Goal: Task Accomplishment & Management: Complete application form

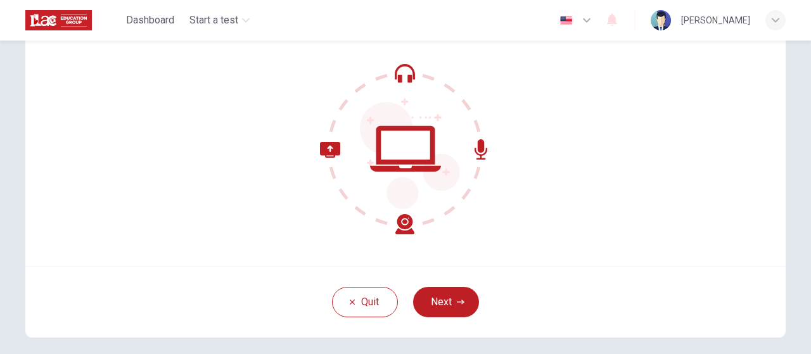
scroll to position [173, 0]
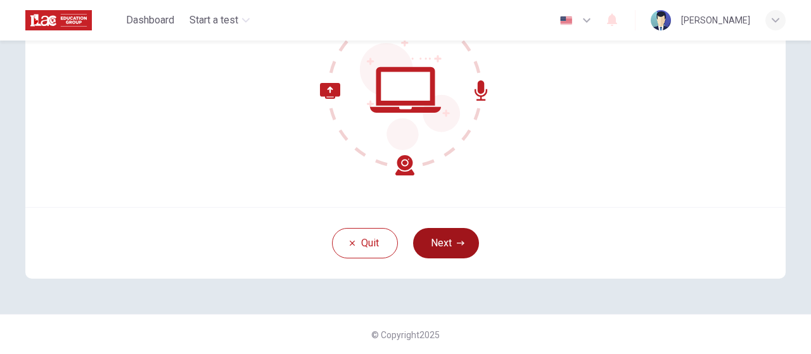
click at [441, 246] on button "Next" at bounding box center [446, 243] width 66 height 30
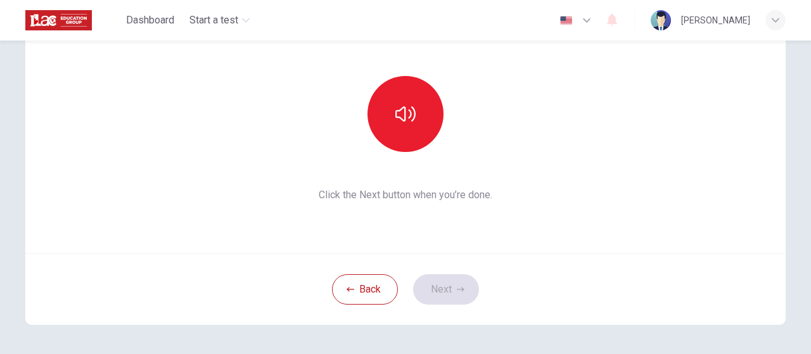
scroll to position [46, 0]
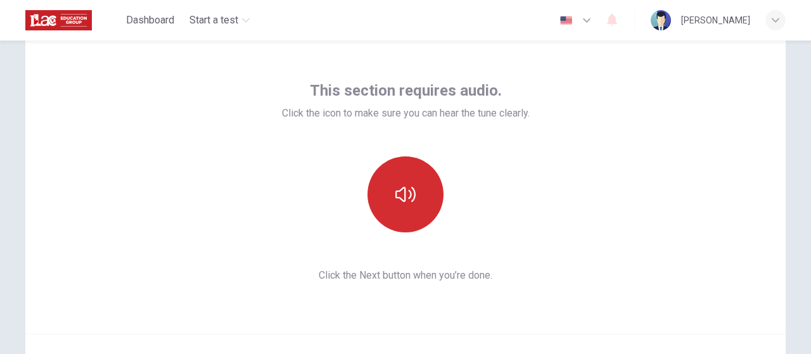
click at [410, 193] on icon "button" at bounding box center [406, 194] width 20 height 20
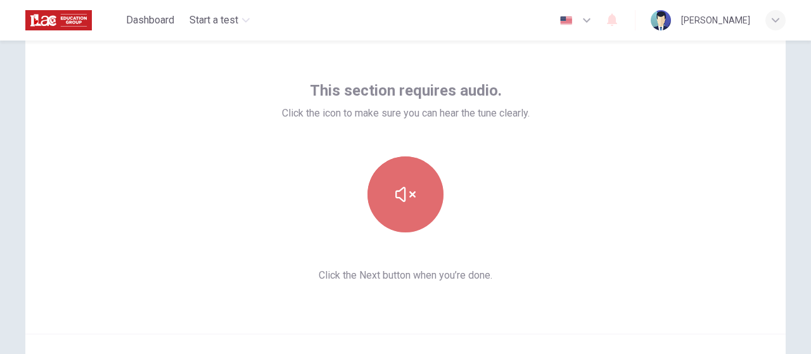
click at [396, 197] on icon "button" at bounding box center [406, 194] width 20 height 15
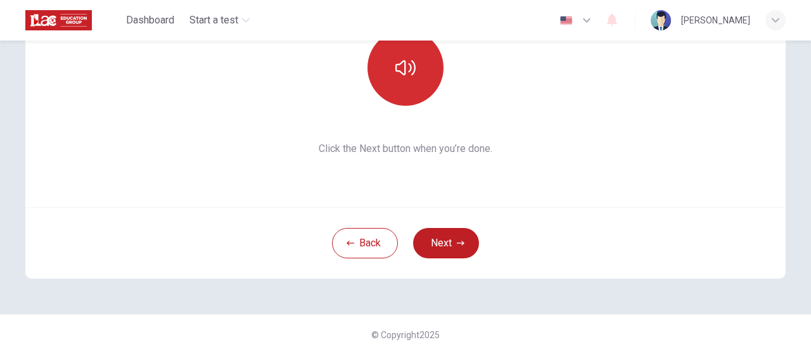
scroll to position [0, 0]
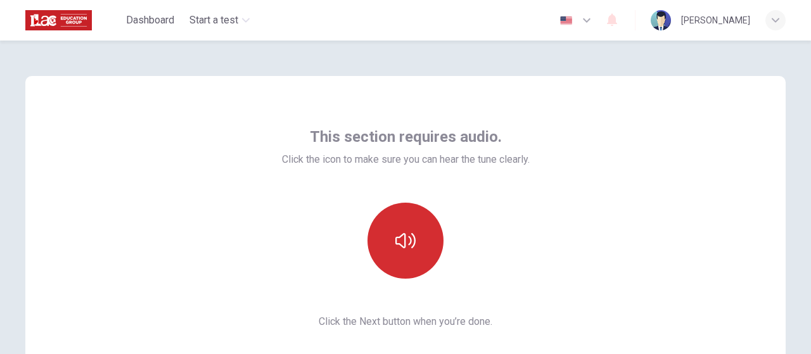
click at [408, 249] on icon "button" at bounding box center [406, 241] width 20 height 20
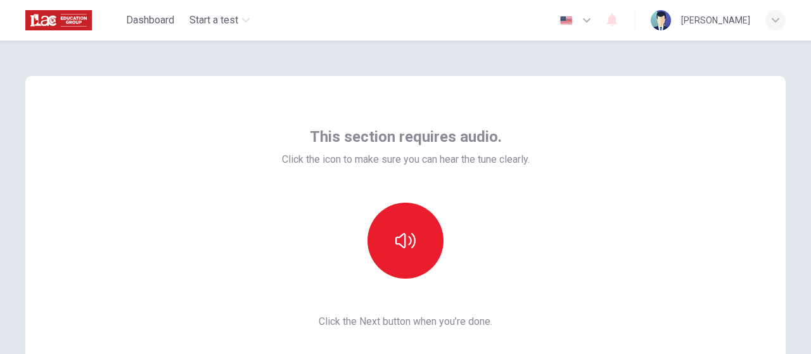
click at [550, 224] on div "This section requires audio. Click the icon to make sure you can hear the tune …" at bounding box center [405, 228] width 761 height 304
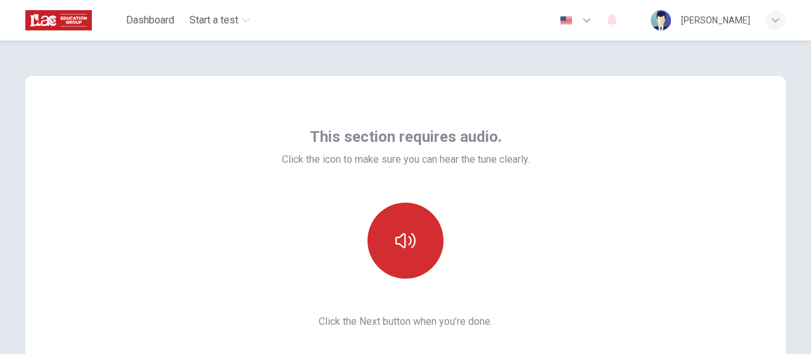
click at [415, 244] on button "button" at bounding box center [406, 241] width 76 height 76
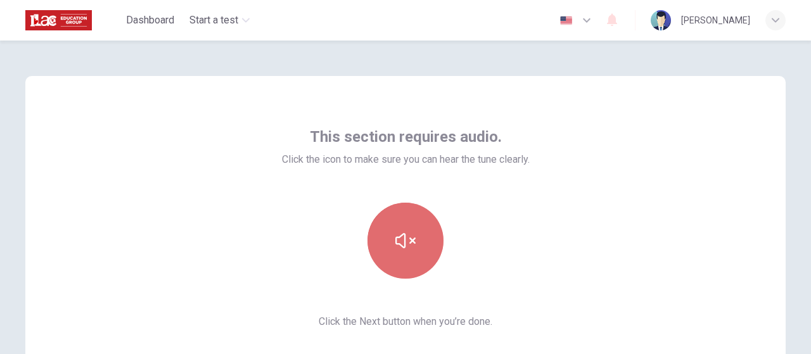
click at [413, 244] on button "button" at bounding box center [406, 241] width 76 height 76
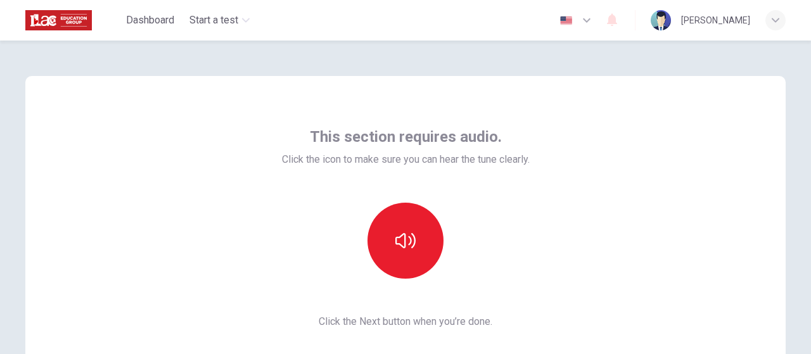
click at [623, 242] on div "This section requires audio. Click the icon to make sure you can hear the tune …" at bounding box center [405, 228] width 761 height 304
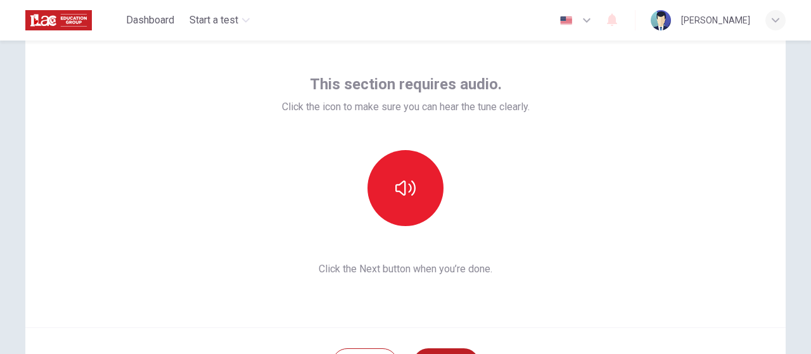
scroll to position [127, 0]
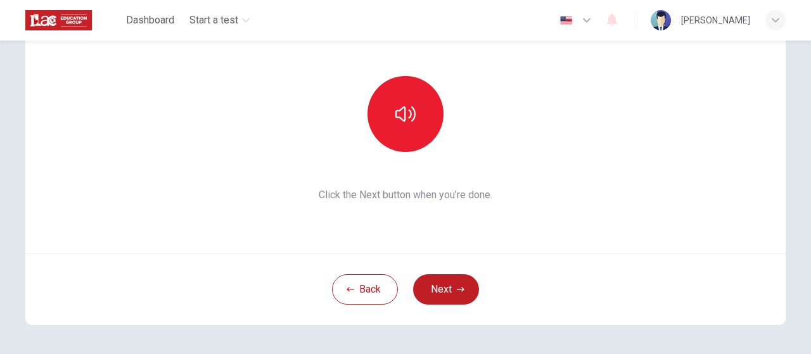
click at [567, 218] on div "This section requires audio. Click the icon to make sure you can hear the tune …" at bounding box center [405, 101] width 761 height 304
click at [452, 296] on button "Next" at bounding box center [446, 290] width 66 height 30
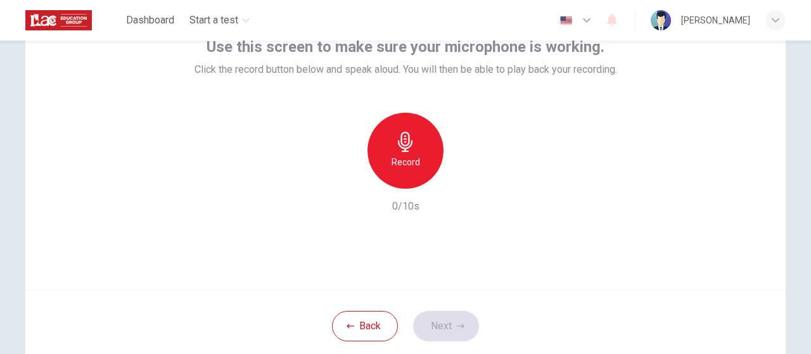
scroll to position [0, 0]
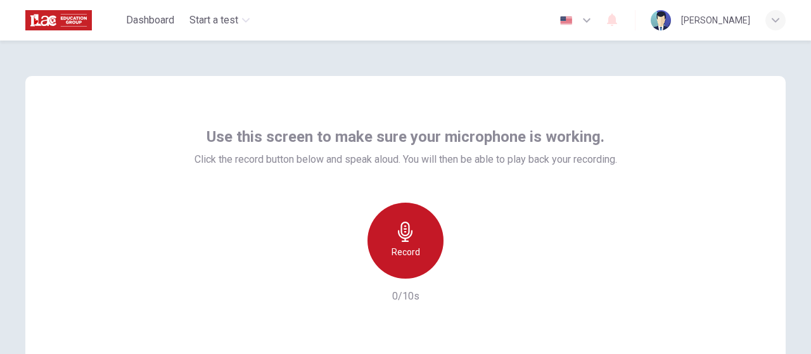
drag, startPoint x: 404, startPoint y: 236, endPoint x: 463, endPoint y: 251, distance: 60.1
click at [404, 236] on icon "button" at bounding box center [406, 232] width 20 height 20
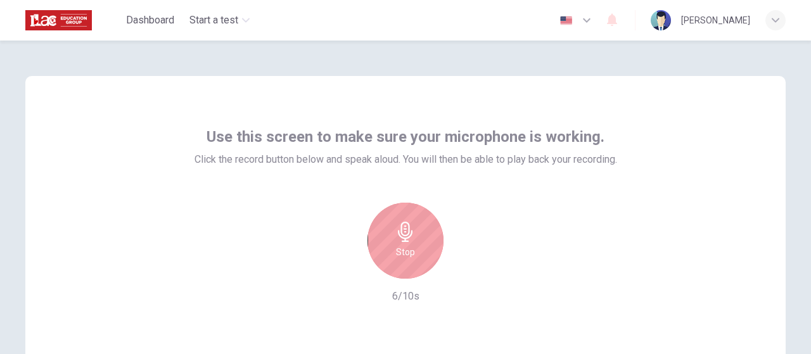
click at [404, 230] on icon "button" at bounding box center [406, 232] width 20 height 20
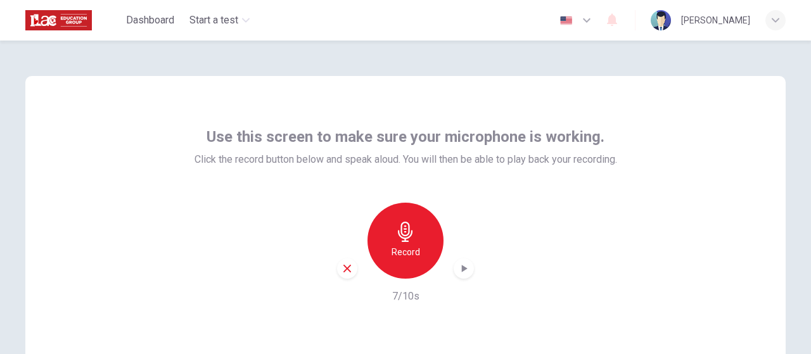
click at [464, 272] on icon "button" at bounding box center [464, 268] width 13 height 13
click at [467, 271] on icon "button" at bounding box center [464, 268] width 13 height 13
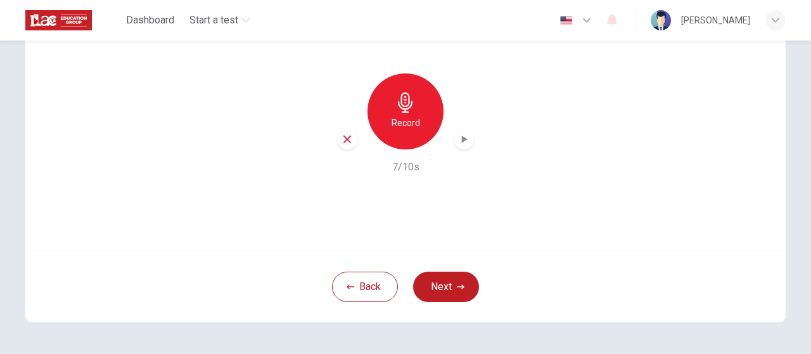
scroll to position [173, 0]
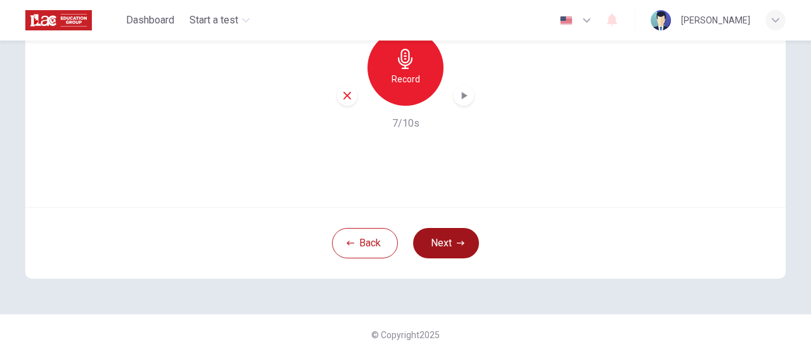
click at [451, 249] on button "Next" at bounding box center [446, 243] width 66 height 30
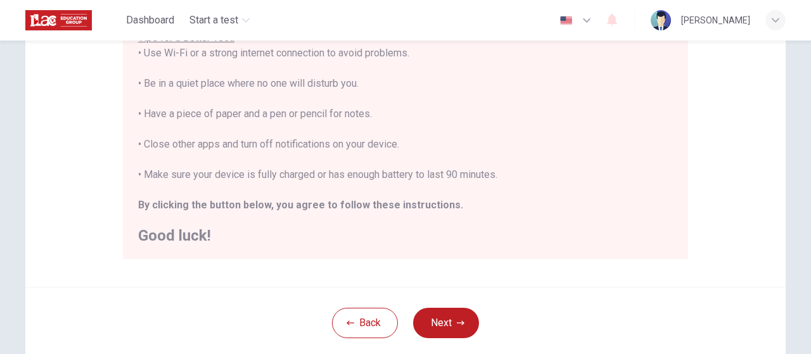
scroll to position [317, 0]
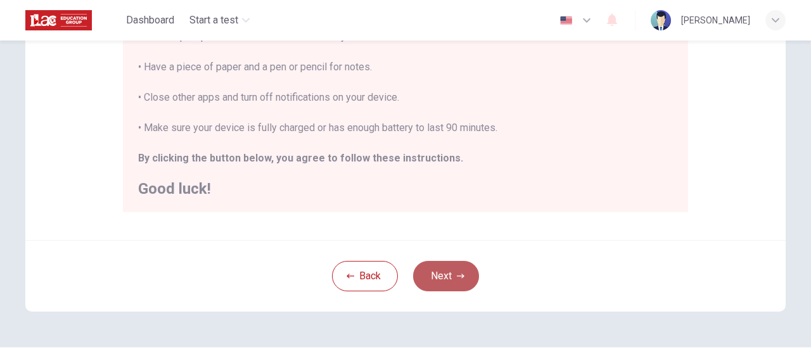
click at [450, 282] on button "Next" at bounding box center [446, 276] width 66 height 30
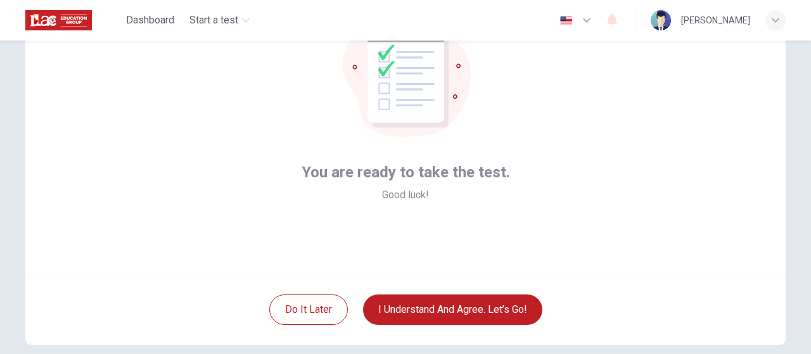
scroll to position [127, 0]
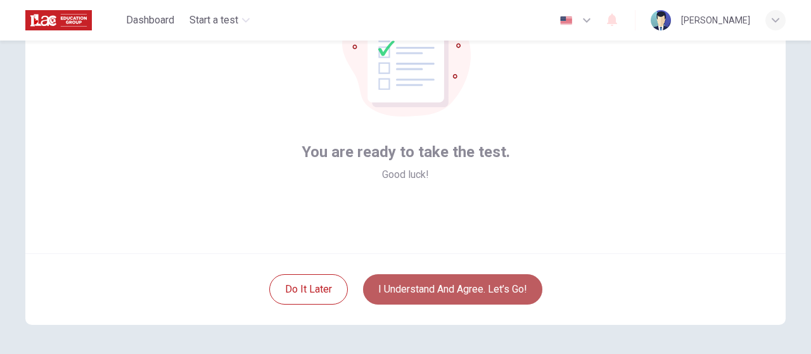
click at [434, 291] on button "I understand and agree. Let’s go!" at bounding box center [452, 290] width 179 height 30
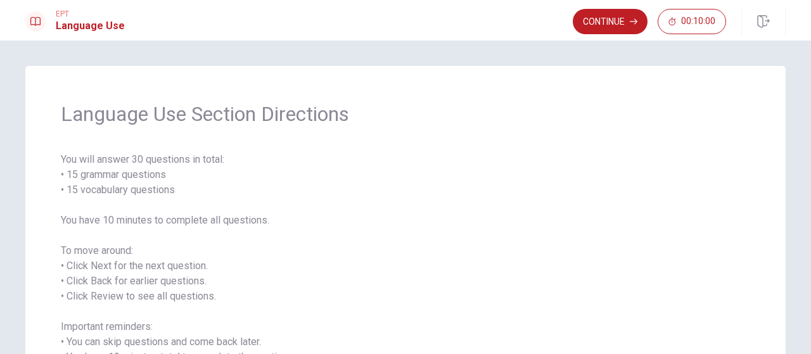
click at [601, 19] on button "Continue" at bounding box center [610, 21] width 75 height 25
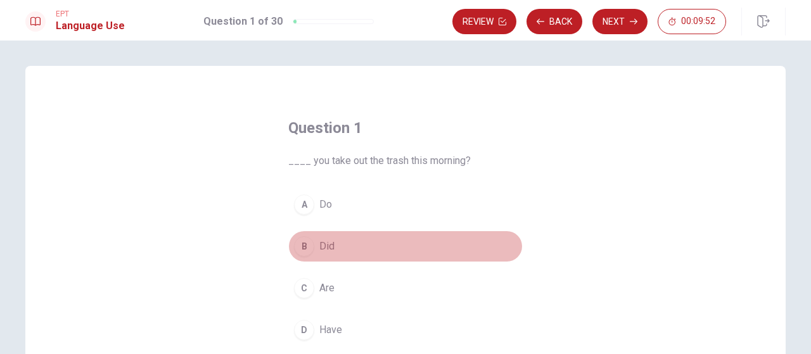
click at [320, 240] on span "Did" at bounding box center [327, 246] width 15 height 15
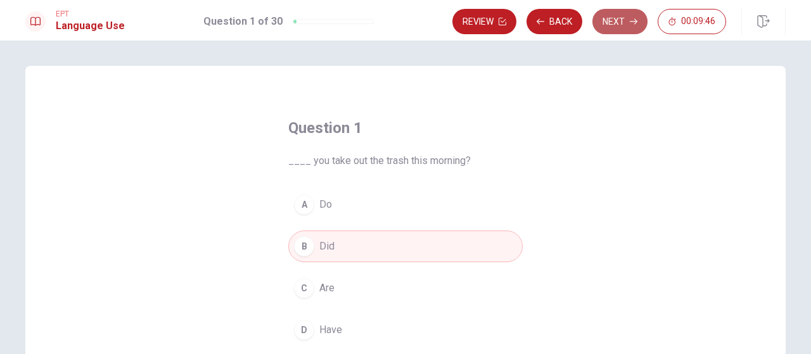
click at [619, 22] on button "Next" at bounding box center [620, 21] width 55 height 25
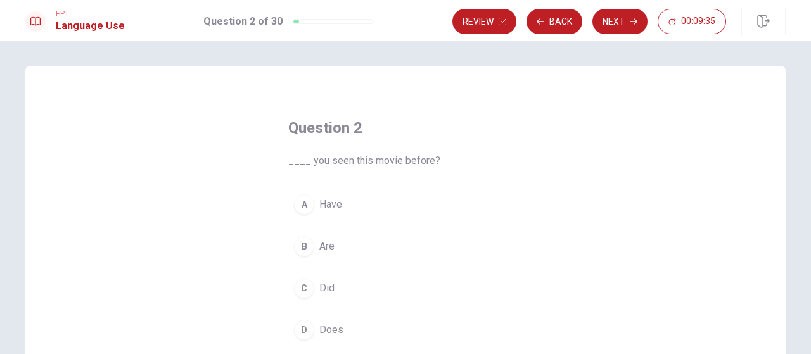
click at [331, 202] on span "Have" at bounding box center [331, 204] width 23 height 15
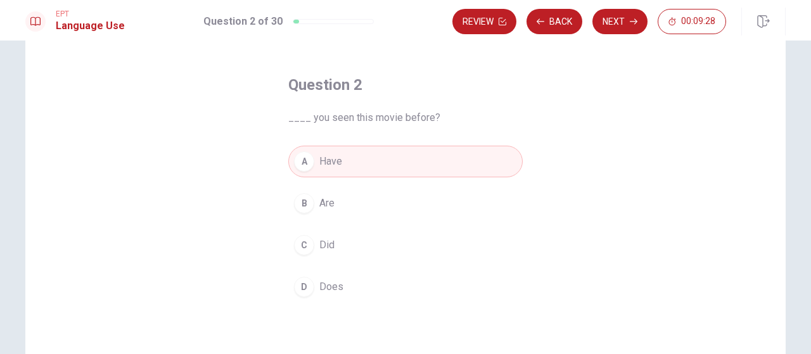
scroll to position [63, 0]
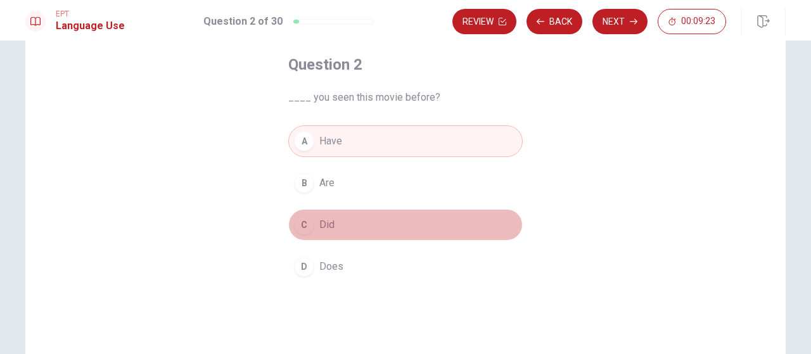
click at [320, 229] on span "Did" at bounding box center [327, 224] width 15 height 15
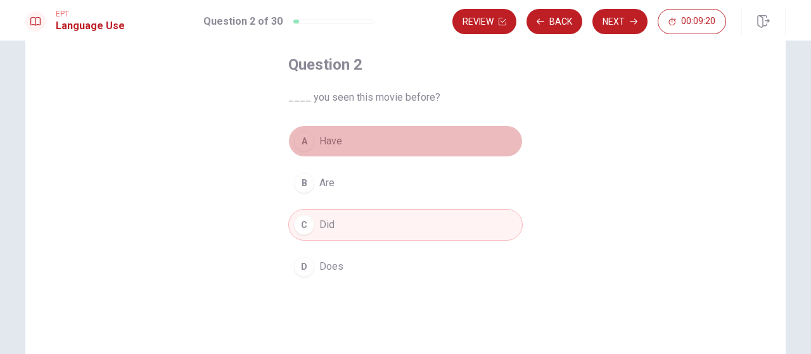
click at [334, 134] on span "Have" at bounding box center [331, 141] width 23 height 15
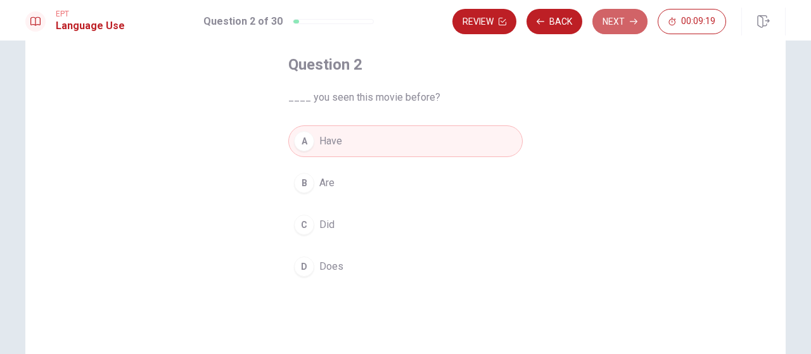
click at [614, 23] on button "Next" at bounding box center [620, 21] width 55 height 25
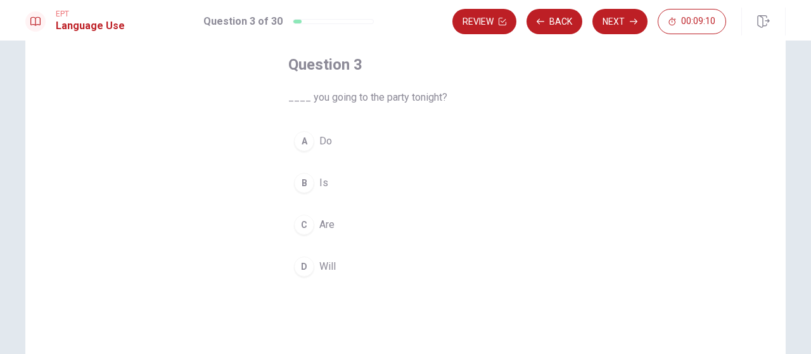
click at [320, 267] on span "Will" at bounding box center [328, 266] width 16 height 15
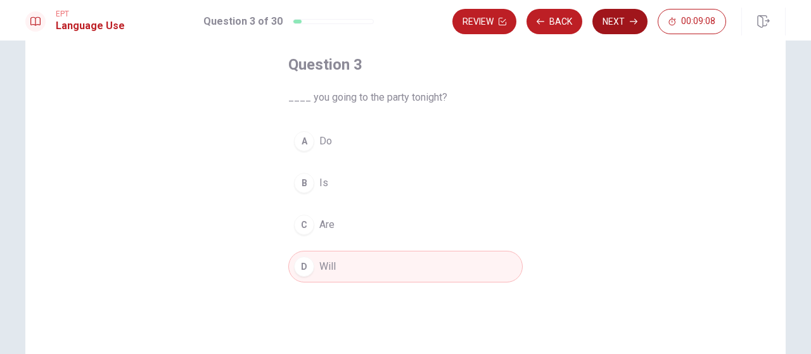
click at [615, 33] on button "Next" at bounding box center [620, 21] width 55 height 25
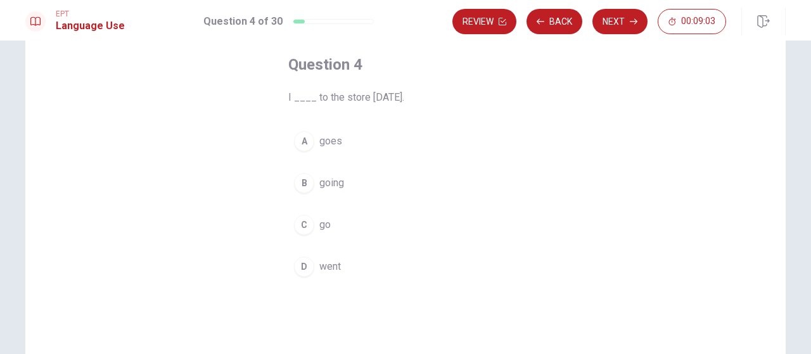
click at [331, 267] on span "went" at bounding box center [331, 266] width 22 height 15
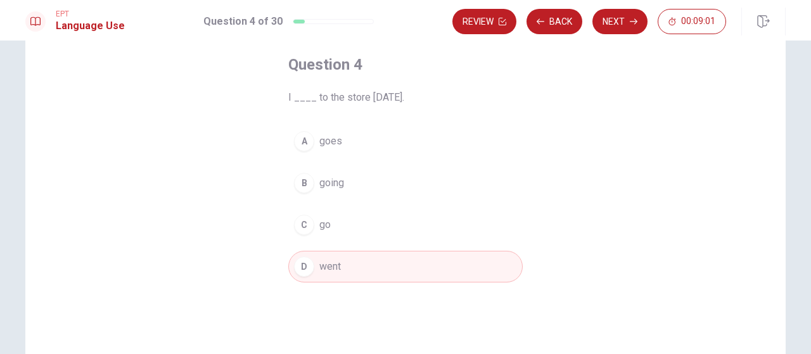
click at [616, 29] on button "Next" at bounding box center [620, 21] width 55 height 25
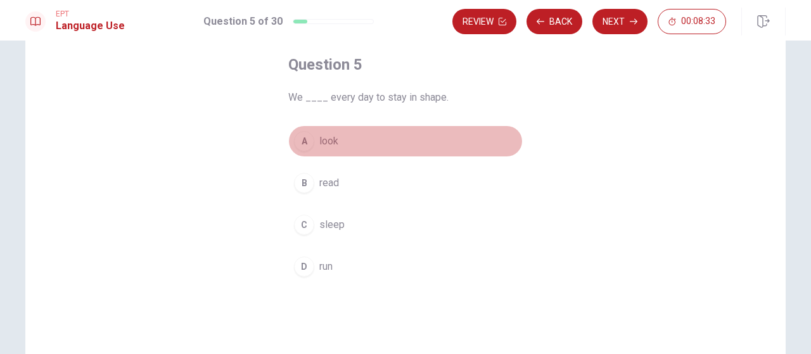
click at [323, 145] on span "look" at bounding box center [329, 141] width 19 height 15
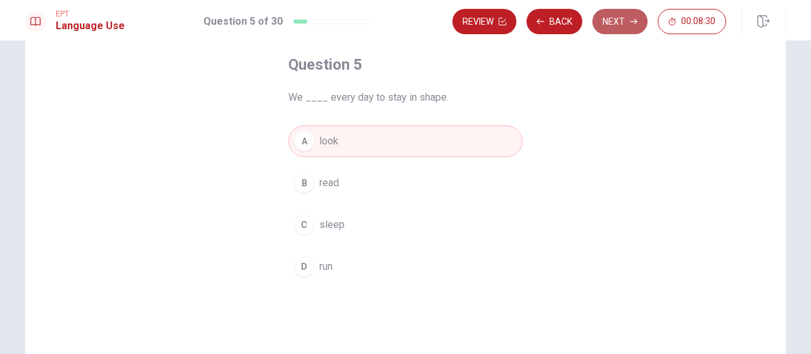
click at [624, 20] on button "Next" at bounding box center [620, 21] width 55 height 25
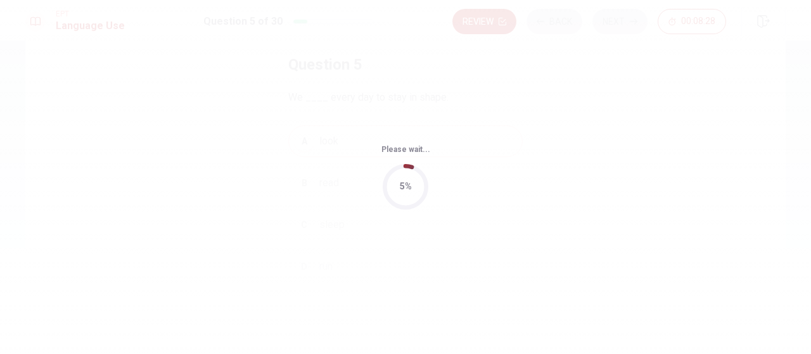
scroll to position [0, 0]
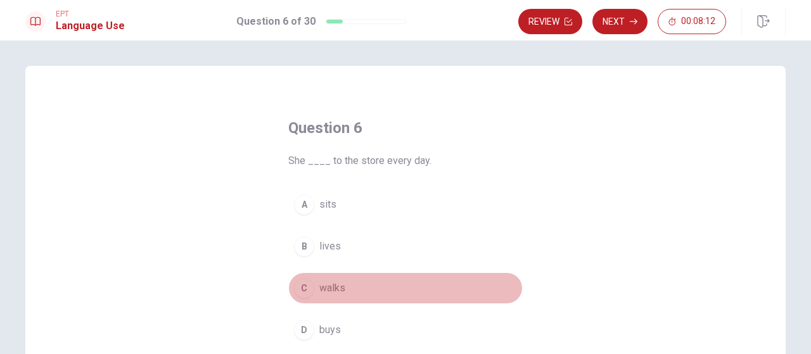
click at [335, 290] on span "walks" at bounding box center [333, 288] width 26 height 15
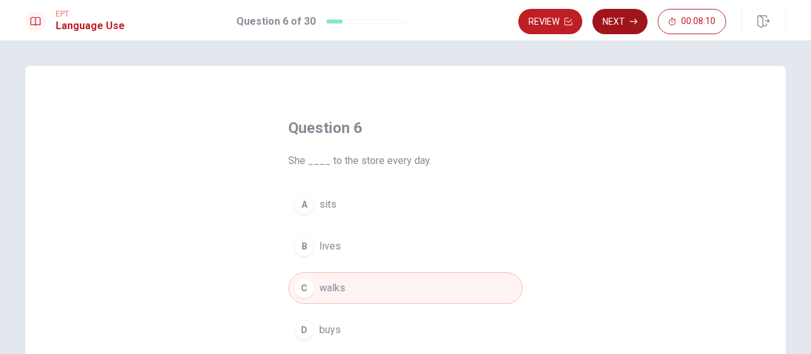
click at [612, 25] on button "Next" at bounding box center [620, 21] width 55 height 25
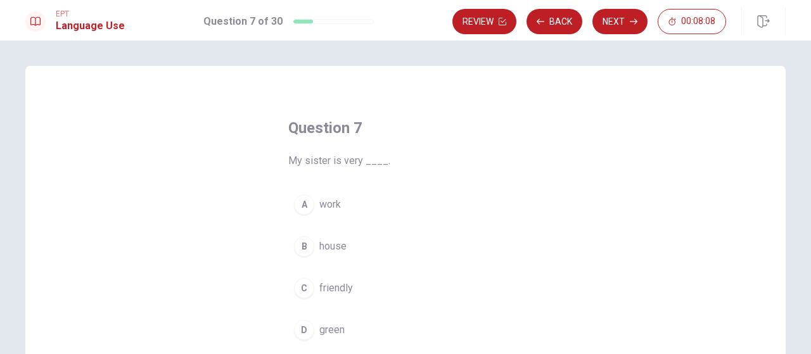
scroll to position [63, 0]
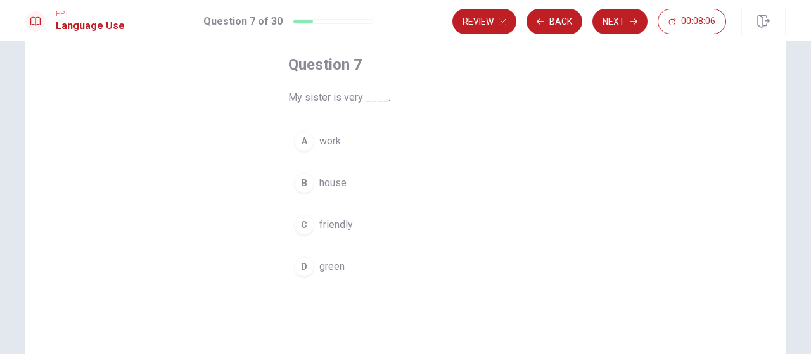
click at [339, 229] on span "friendly" at bounding box center [337, 224] width 34 height 15
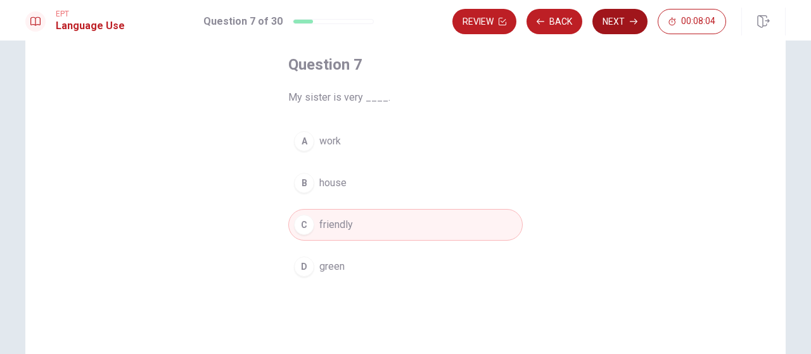
click at [616, 26] on button "Next" at bounding box center [620, 21] width 55 height 25
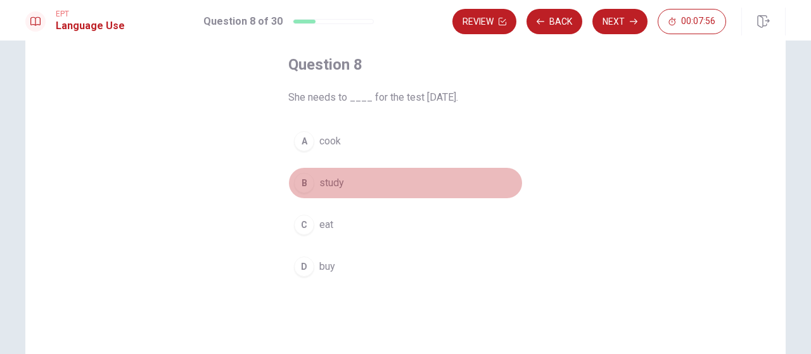
click at [328, 187] on span "study" at bounding box center [332, 183] width 25 height 15
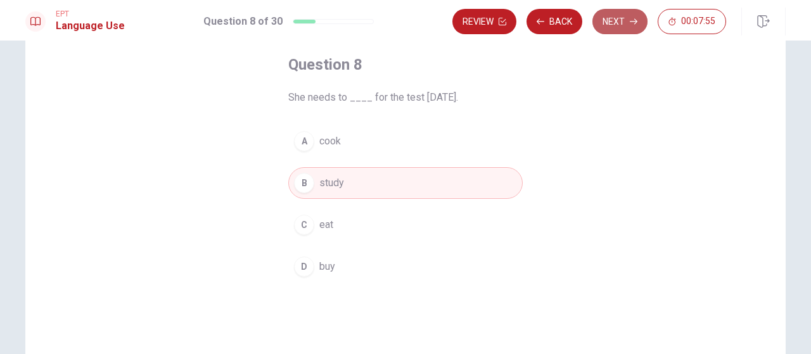
click at [611, 26] on button "Next" at bounding box center [620, 21] width 55 height 25
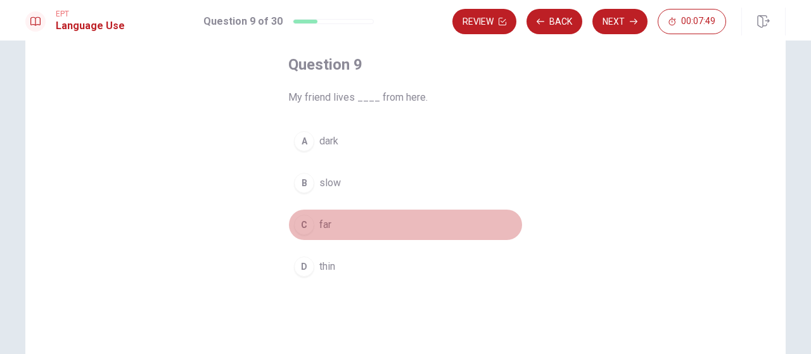
click at [313, 224] on button "C far" at bounding box center [405, 225] width 235 height 32
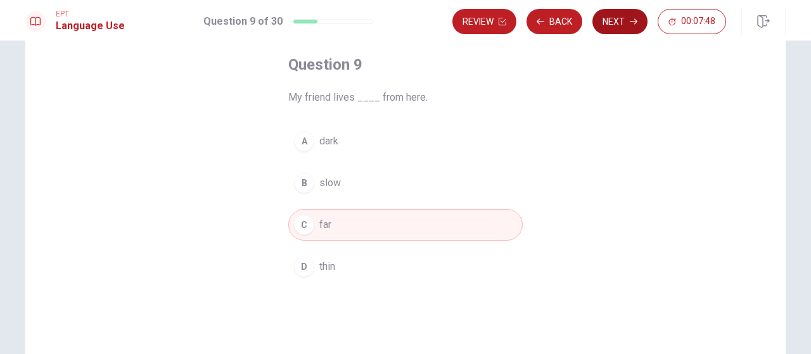
click at [609, 23] on button "Next" at bounding box center [620, 21] width 55 height 25
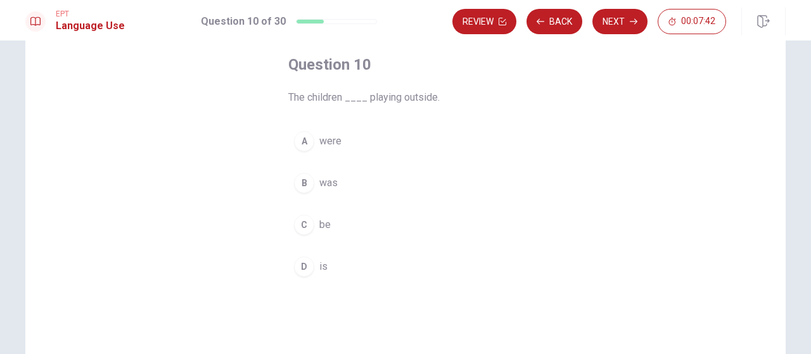
click at [320, 273] on span "is" at bounding box center [324, 266] width 8 height 15
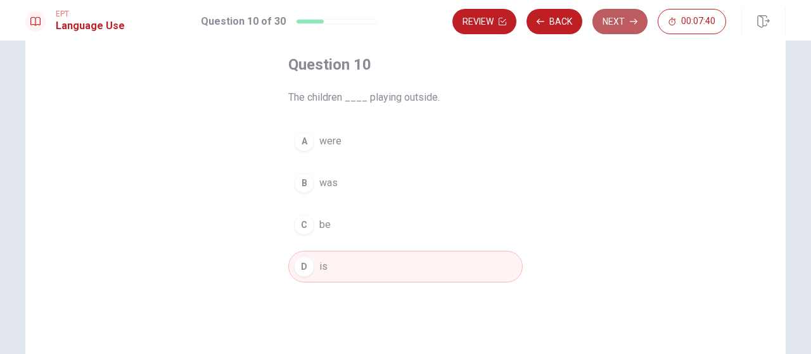
click at [612, 27] on button "Next" at bounding box center [620, 21] width 55 height 25
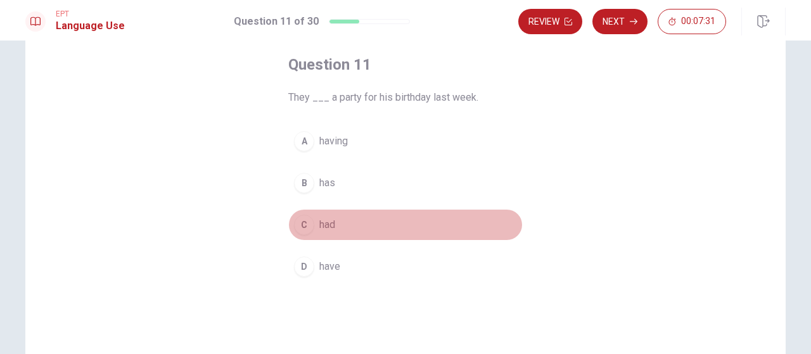
click at [315, 225] on button "C had" at bounding box center [405, 225] width 235 height 32
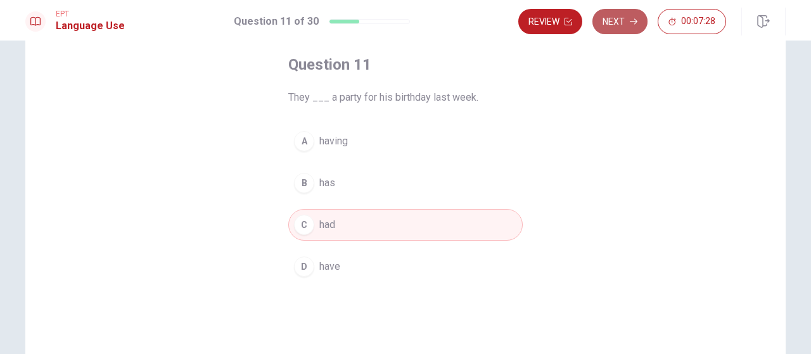
click at [619, 27] on button "Next" at bounding box center [620, 21] width 55 height 25
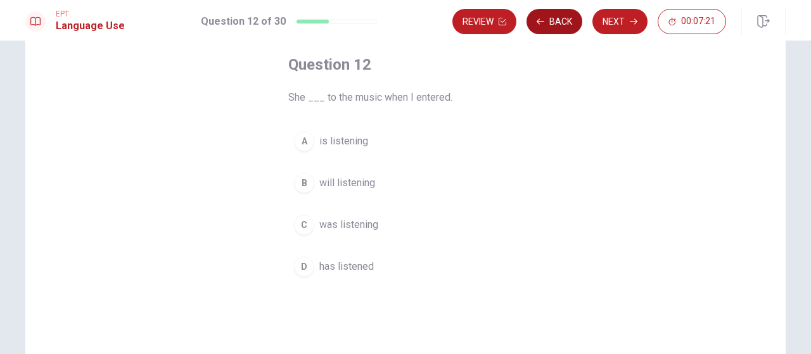
click at [564, 26] on button "Back" at bounding box center [555, 21] width 56 height 25
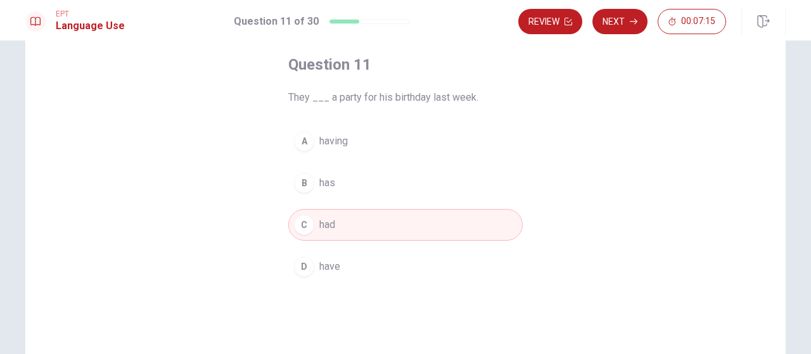
drag, startPoint x: 617, startPoint y: 23, endPoint x: 604, endPoint y: 34, distance: 16.7
click at [616, 24] on button "Next" at bounding box center [620, 21] width 55 height 25
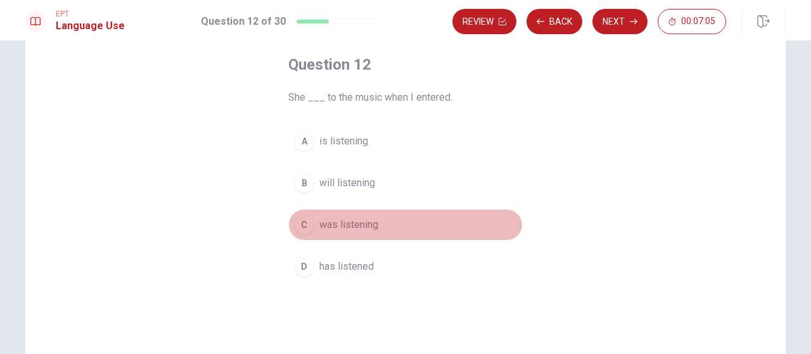
click at [352, 224] on span "was listening" at bounding box center [349, 224] width 59 height 15
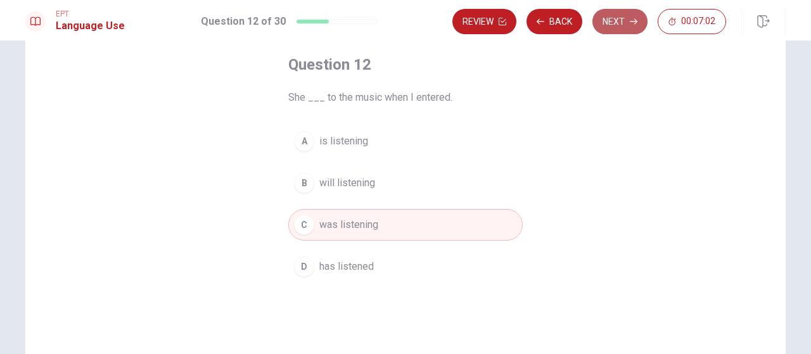
click at [615, 23] on button "Next" at bounding box center [620, 21] width 55 height 25
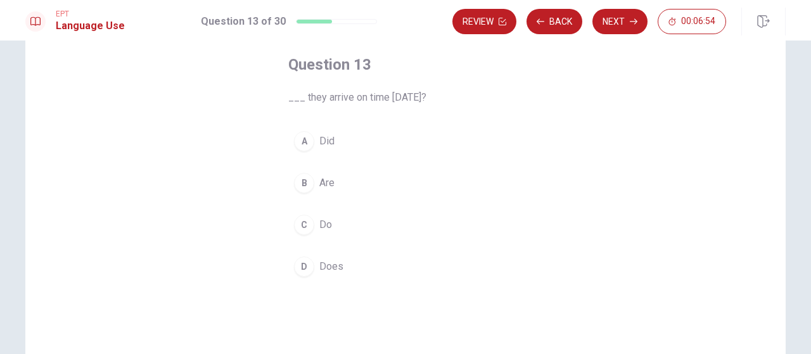
click at [327, 143] on span "Did" at bounding box center [327, 141] width 15 height 15
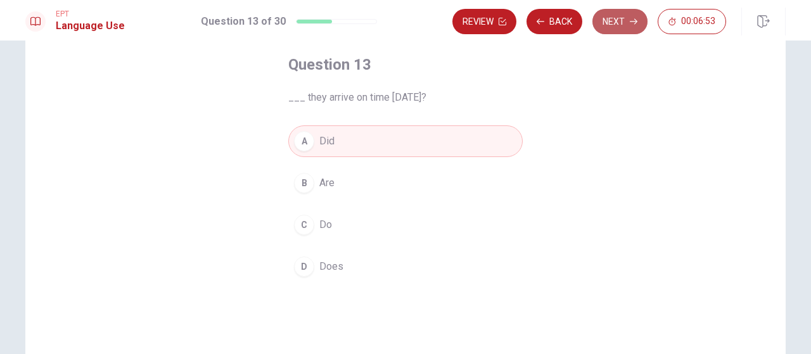
click at [635, 23] on icon "button" at bounding box center [634, 22] width 8 height 8
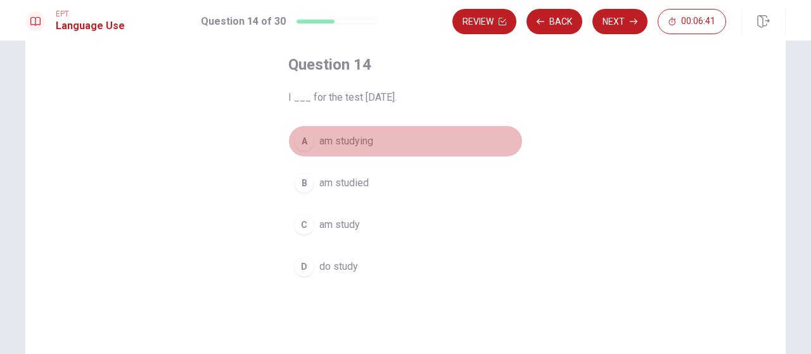
click at [352, 146] on span "am studying" at bounding box center [347, 141] width 54 height 15
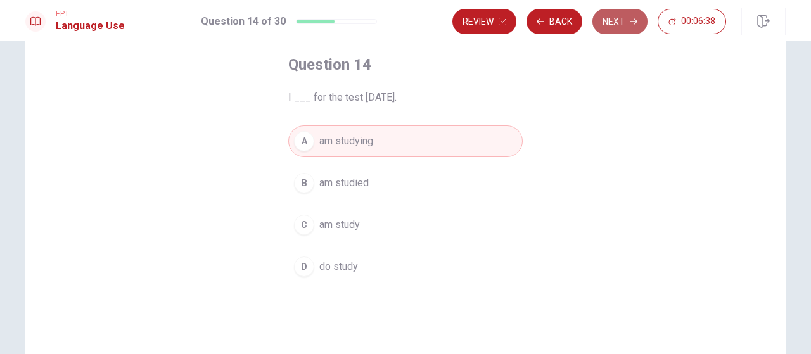
click at [618, 31] on button "Next" at bounding box center [620, 21] width 55 height 25
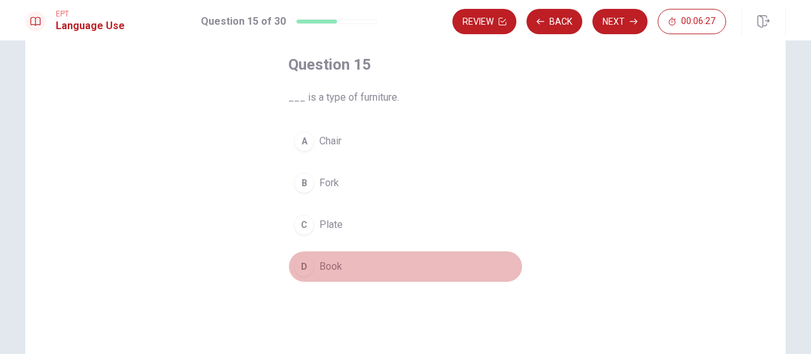
click at [313, 264] on button "D Book" at bounding box center [405, 267] width 235 height 32
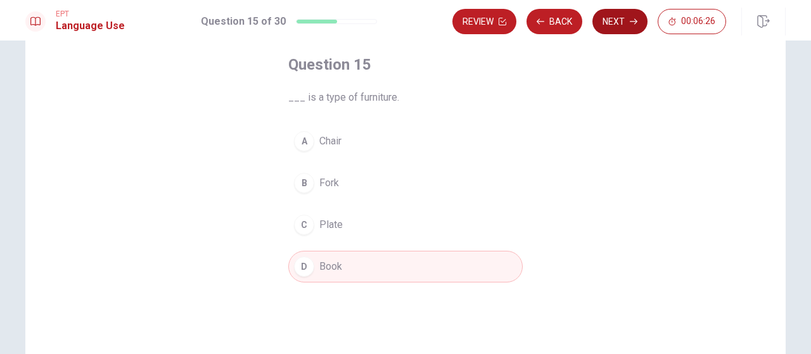
click at [617, 29] on button "Next" at bounding box center [620, 21] width 55 height 25
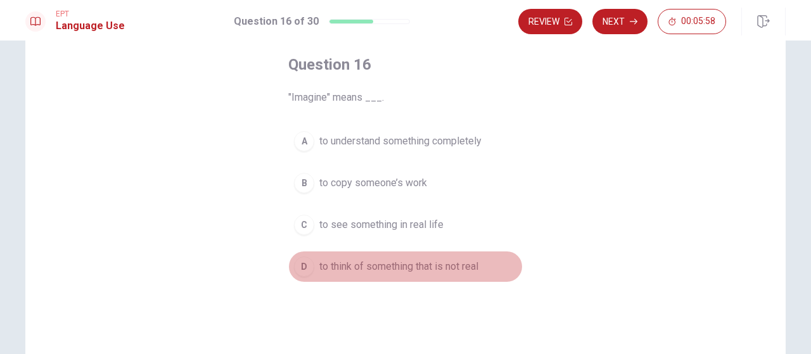
click at [415, 268] on span "to think of something that is not real" at bounding box center [399, 266] width 159 height 15
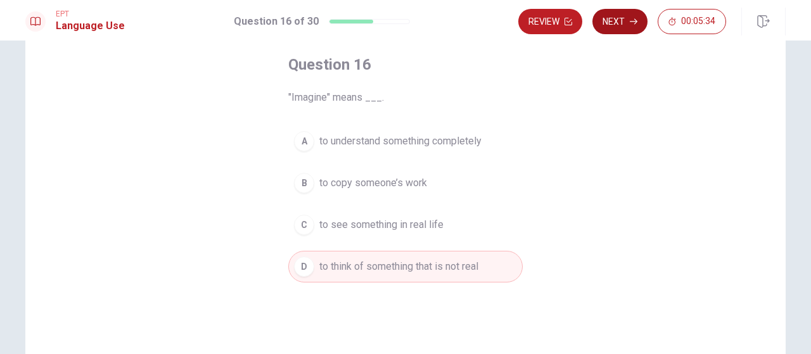
click at [619, 27] on button "Next" at bounding box center [620, 21] width 55 height 25
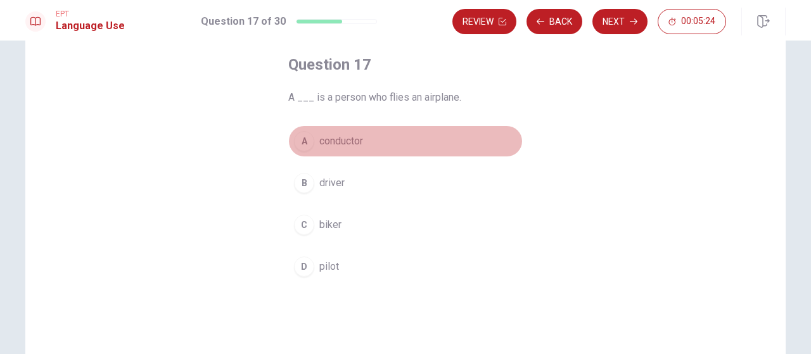
click at [356, 147] on span "conductor" at bounding box center [342, 141] width 44 height 15
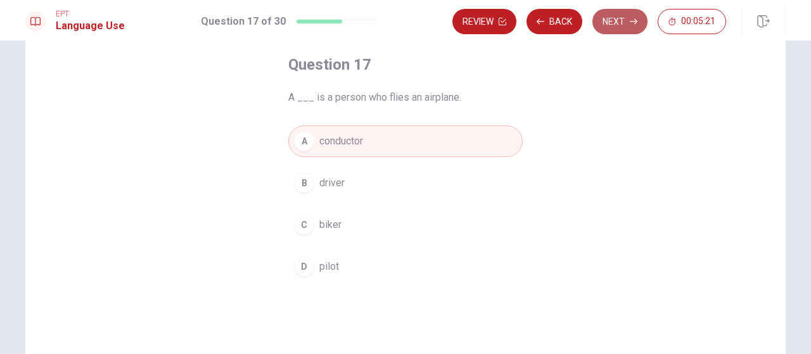
click at [619, 25] on button "Next" at bounding box center [620, 21] width 55 height 25
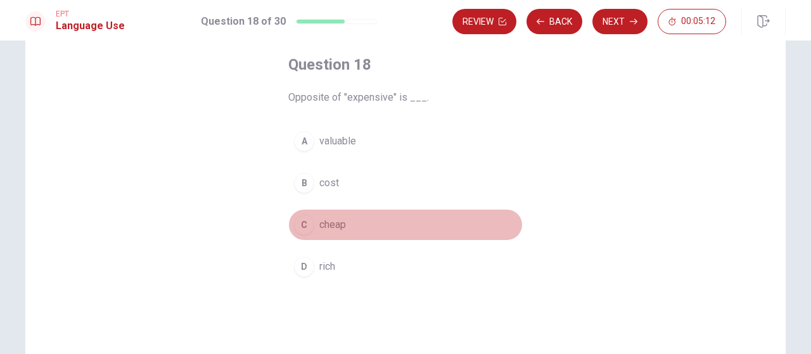
click at [335, 223] on span "cheap" at bounding box center [333, 224] width 27 height 15
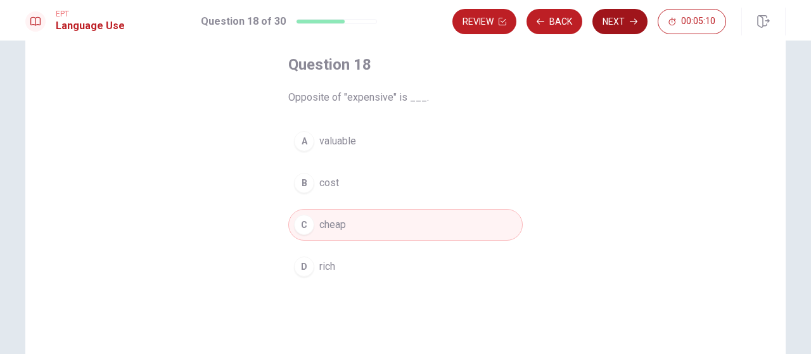
click at [611, 23] on button "Next" at bounding box center [620, 21] width 55 height 25
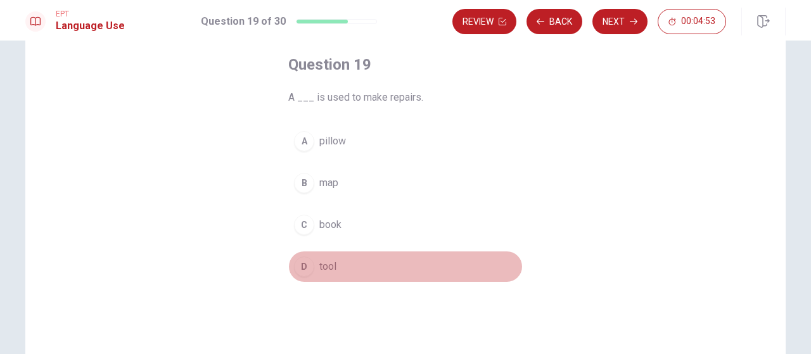
click at [321, 268] on span "tool" at bounding box center [328, 266] width 17 height 15
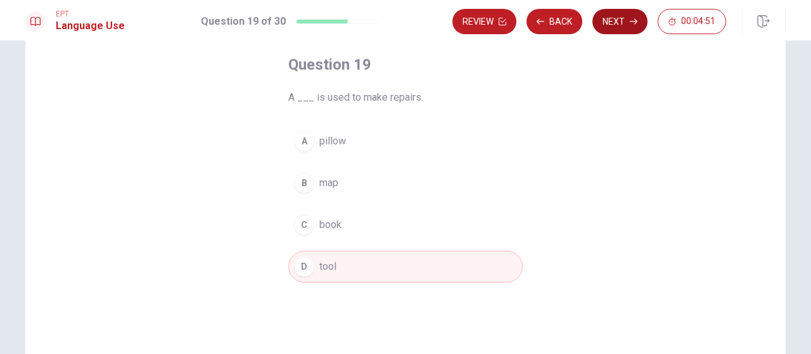
click at [612, 23] on button "Next" at bounding box center [620, 21] width 55 height 25
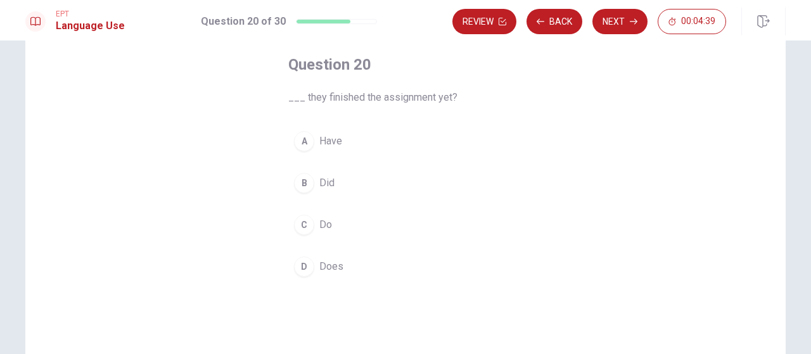
click at [327, 267] on span "Does" at bounding box center [332, 266] width 24 height 15
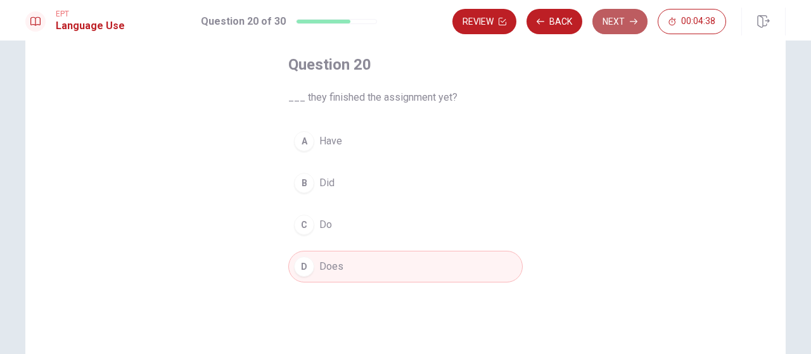
click at [616, 29] on button "Next" at bounding box center [620, 21] width 55 height 25
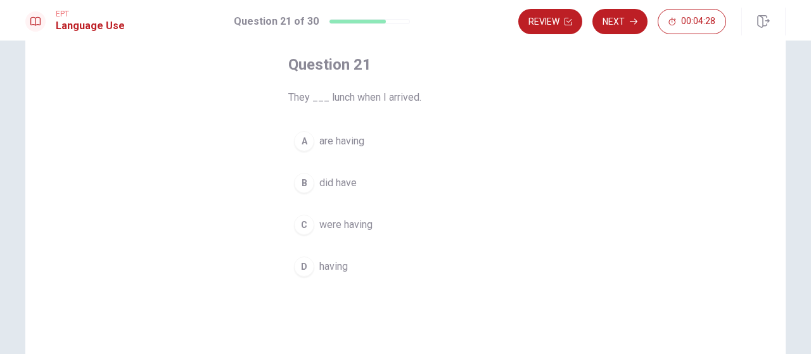
click at [361, 226] on span "were having" at bounding box center [346, 224] width 53 height 15
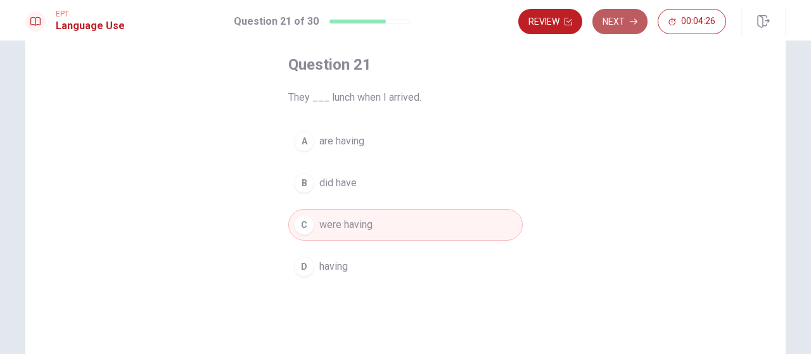
click at [627, 23] on button "Next" at bounding box center [620, 21] width 55 height 25
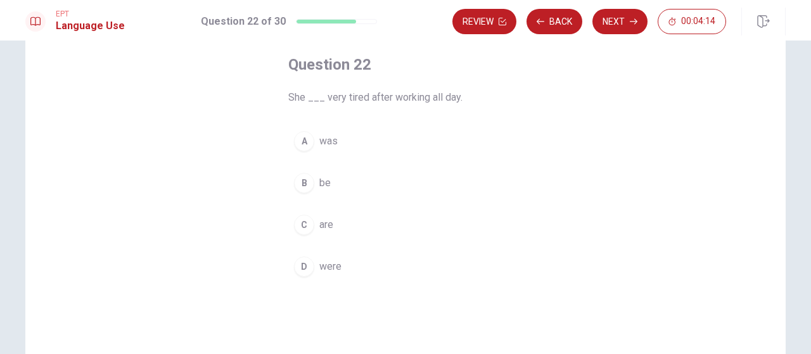
click at [321, 143] on span "was" at bounding box center [329, 141] width 18 height 15
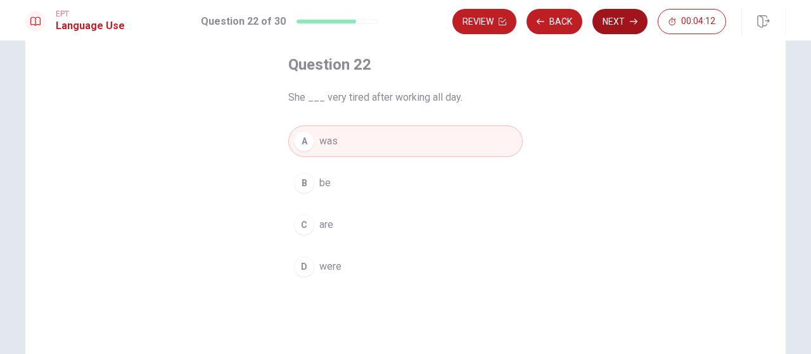
click at [626, 22] on button "Next" at bounding box center [620, 21] width 55 height 25
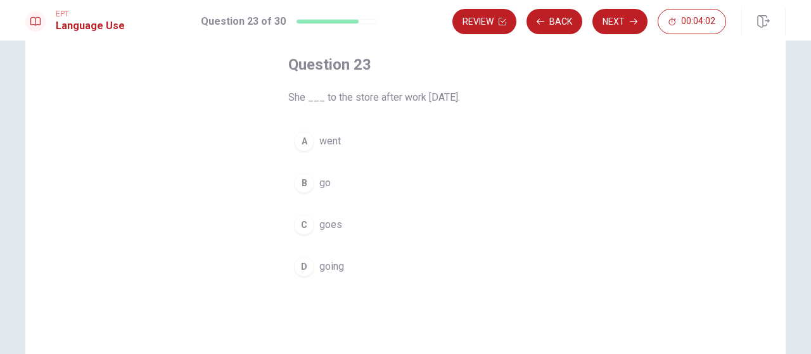
click at [332, 145] on span "went" at bounding box center [331, 141] width 22 height 15
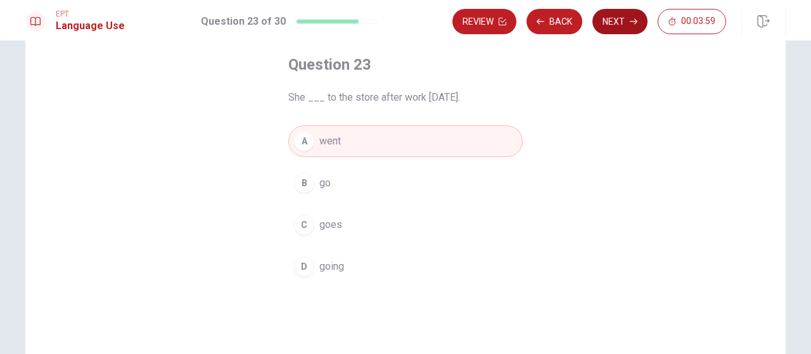
click at [609, 20] on button "Next" at bounding box center [620, 21] width 55 height 25
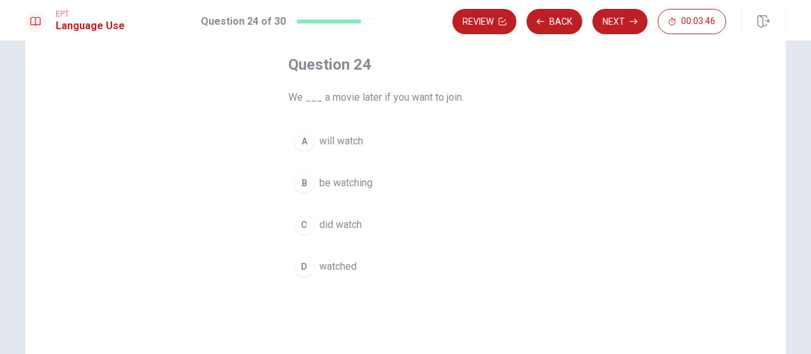
click at [354, 141] on span "will watch" at bounding box center [342, 141] width 44 height 15
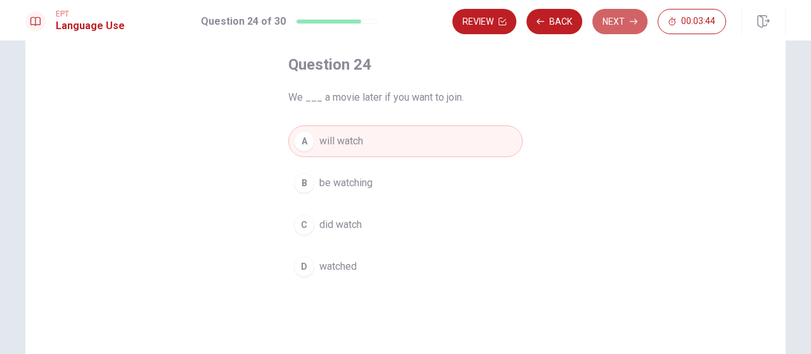
click at [619, 20] on button "Next" at bounding box center [620, 21] width 55 height 25
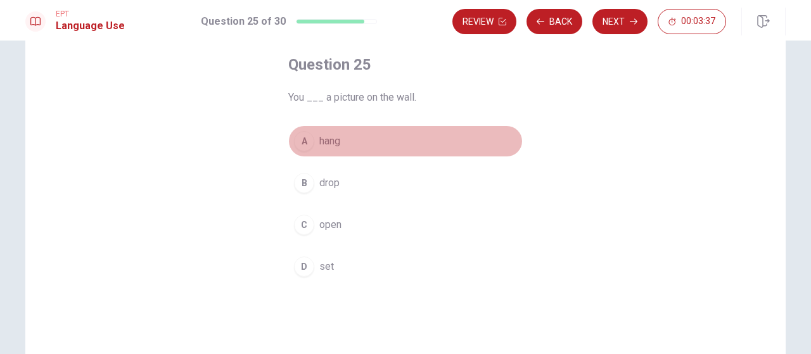
click at [336, 145] on span "hang" at bounding box center [330, 141] width 21 height 15
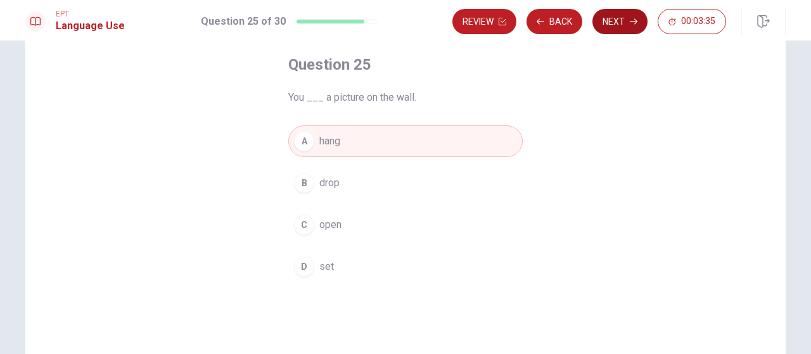
click at [614, 24] on button "Next" at bounding box center [620, 21] width 55 height 25
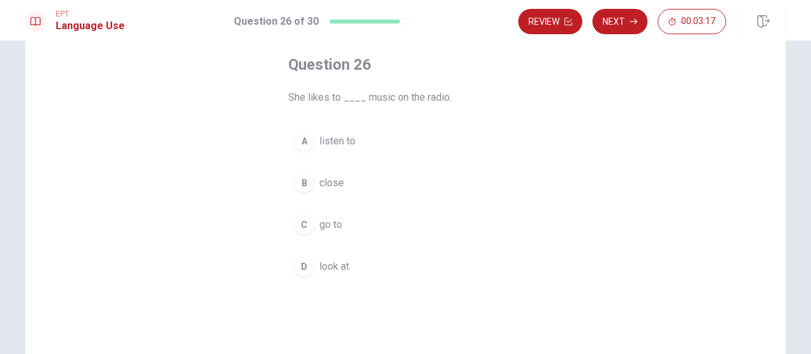
click at [339, 140] on span "listen to" at bounding box center [338, 141] width 36 height 15
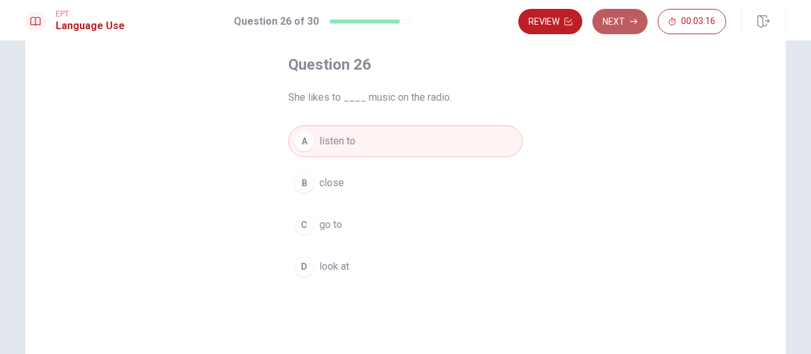
click at [618, 23] on button "Next" at bounding box center [620, 21] width 55 height 25
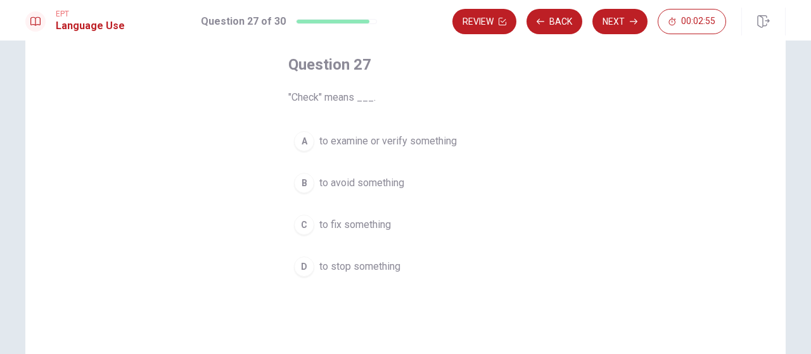
click at [399, 138] on span "to examine or verify something" at bounding box center [389, 141] width 138 height 15
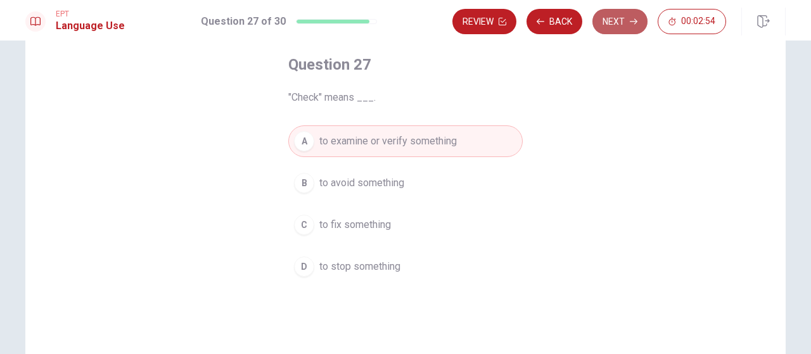
click at [620, 25] on button "Next" at bounding box center [620, 21] width 55 height 25
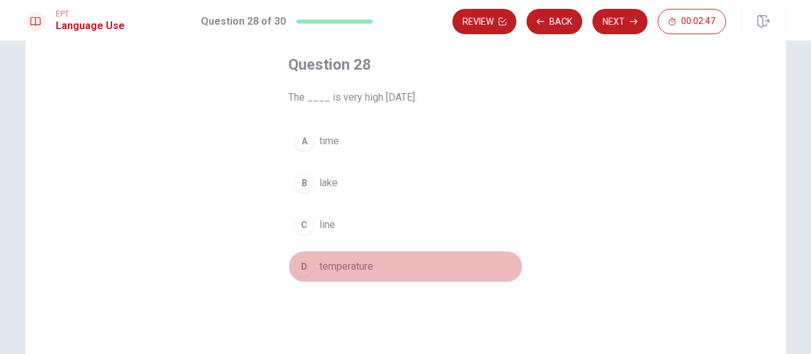
click at [361, 269] on span "temperature" at bounding box center [347, 266] width 54 height 15
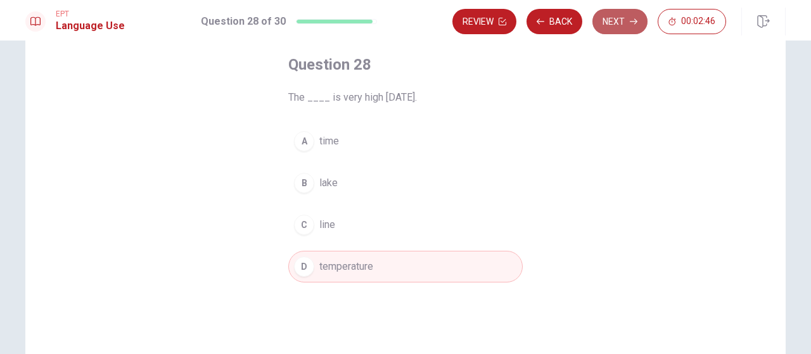
click at [615, 31] on button "Next" at bounding box center [620, 21] width 55 height 25
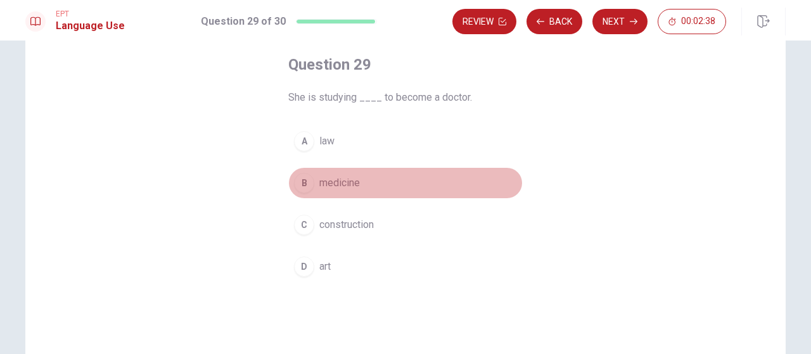
click at [339, 188] on span "medicine" at bounding box center [340, 183] width 41 height 15
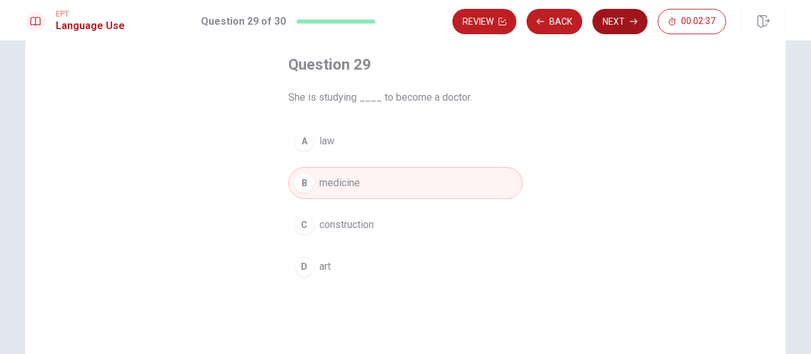
click at [623, 27] on button "Next" at bounding box center [620, 21] width 55 height 25
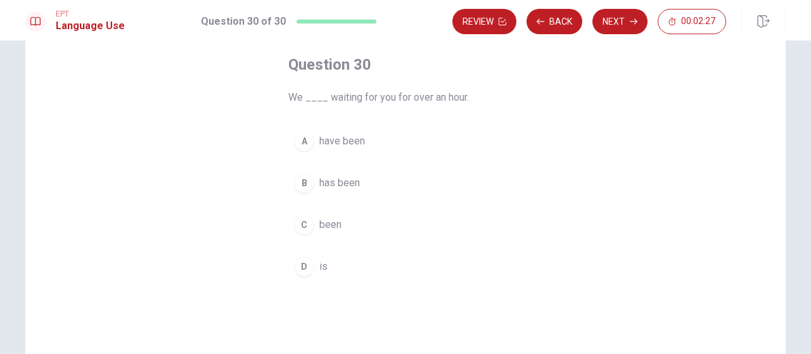
click at [342, 141] on span "have been" at bounding box center [343, 141] width 46 height 15
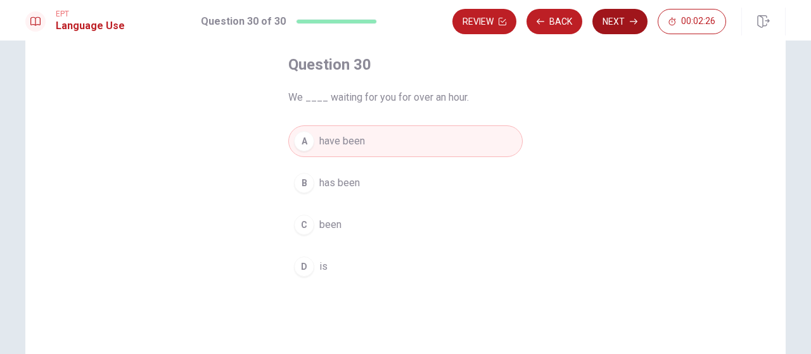
click at [615, 25] on button "Next" at bounding box center [620, 21] width 55 height 25
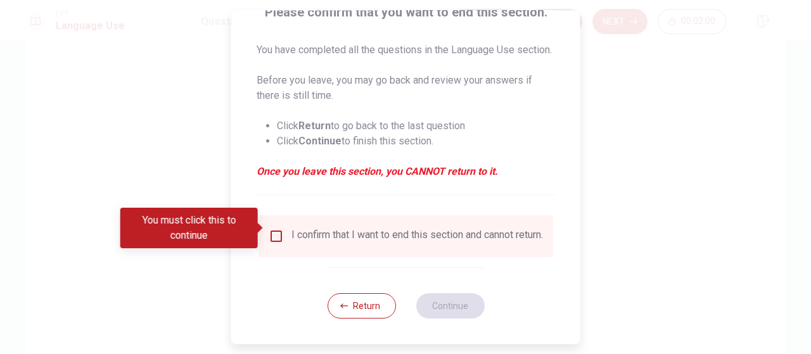
scroll to position [133, 0]
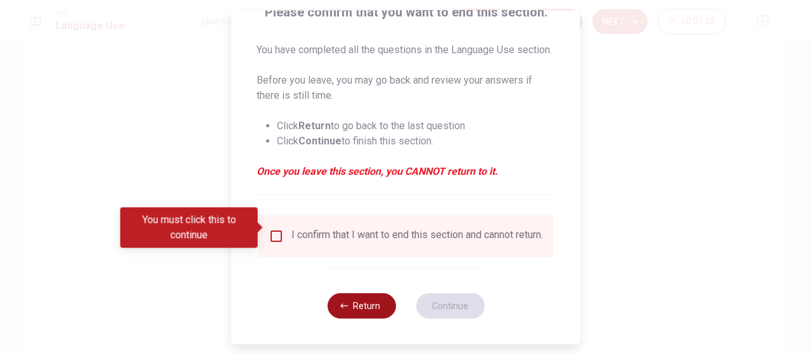
click at [351, 307] on button "Return" at bounding box center [361, 306] width 68 height 25
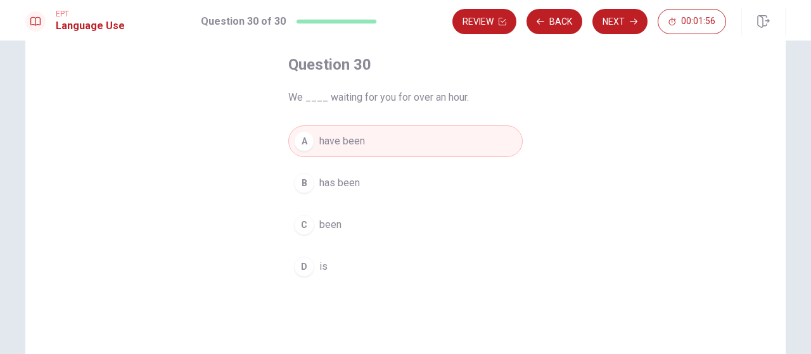
scroll to position [63, 0]
click at [552, 25] on button "Back" at bounding box center [555, 21] width 56 height 25
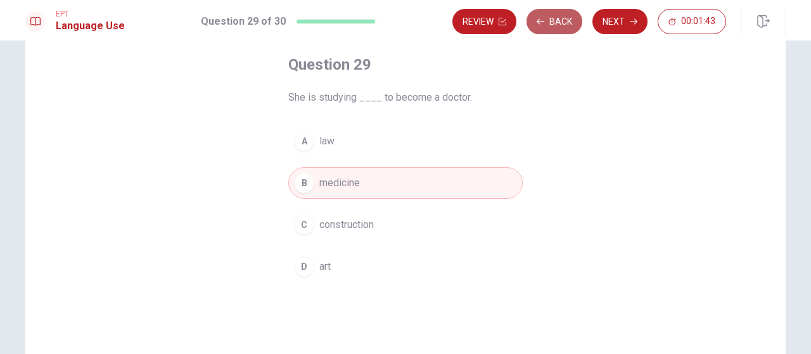
click at [552, 25] on button "Back" at bounding box center [555, 21] width 56 height 25
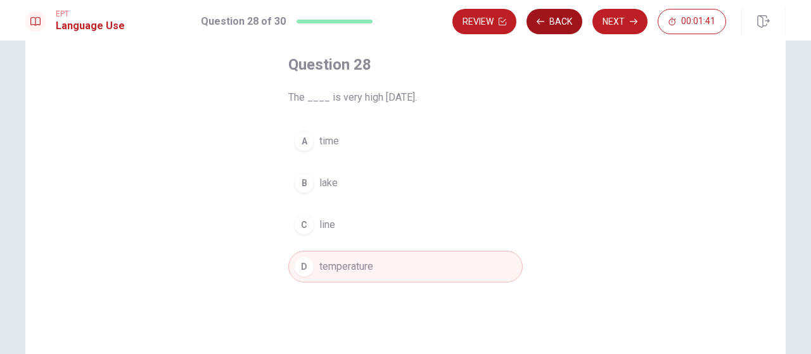
click at [552, 25] on button "Back" at bounding box center [555, 21] width 56 height 25
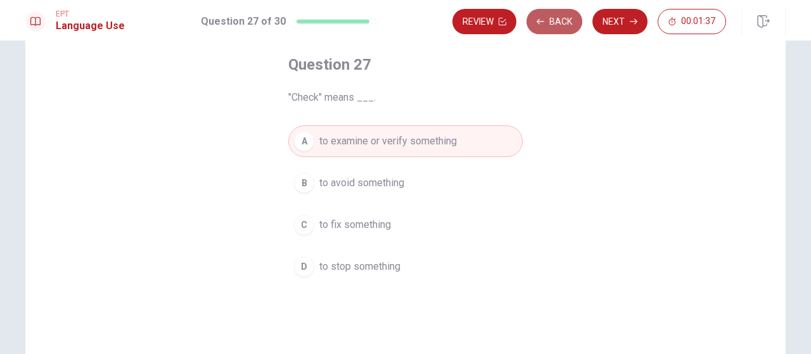
click at [552, 25] on button "Back" at bounding box center [555, 21] width 56 height 25
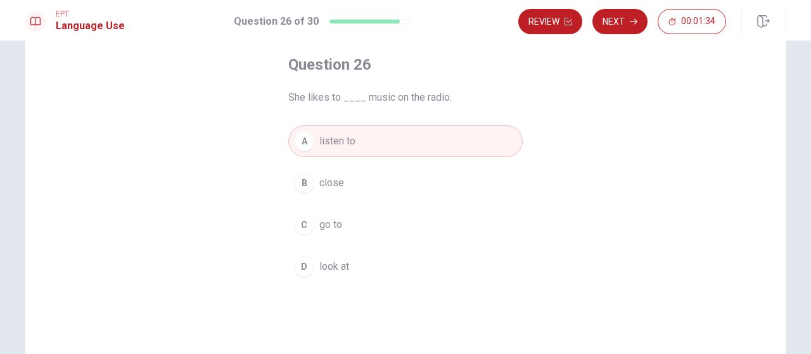
click at [552, 25] on button "Review" at bounding box center [551, 21] width 64 height 25
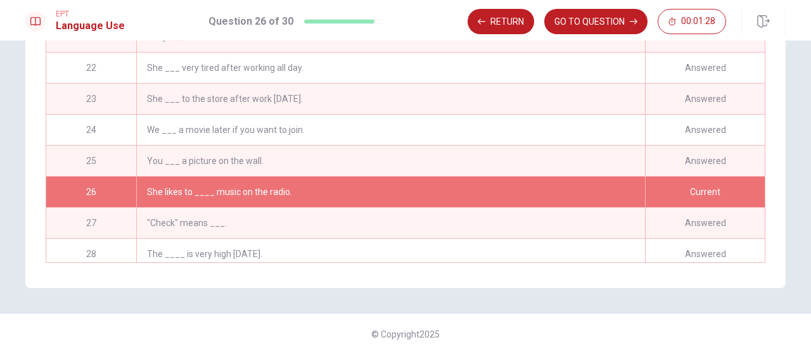
scroll to position [584, 0]
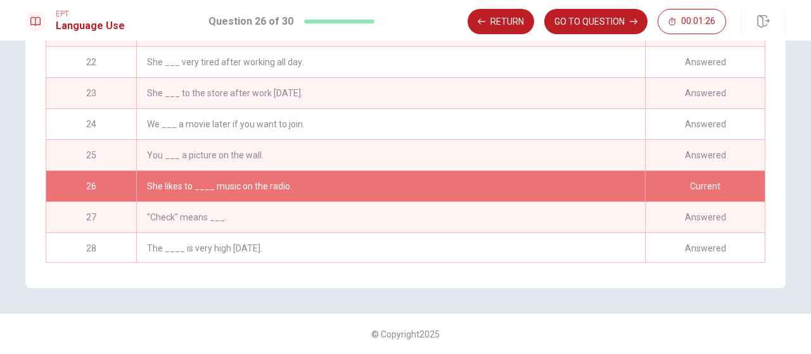
click at [232, 182] on div "She likes to ____ music on the radio." at bounding box center [390, 186] width 509 height 30
click at [583, 18] on button "GO TO QUESTION" at bounding box center [596, 21] width 103 height 25
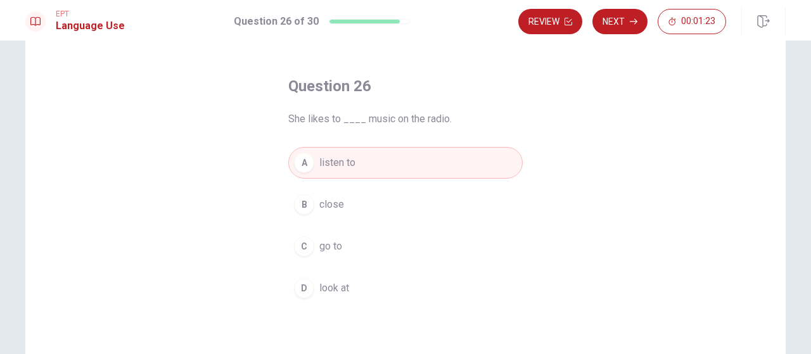
scroll to position [28, 0]
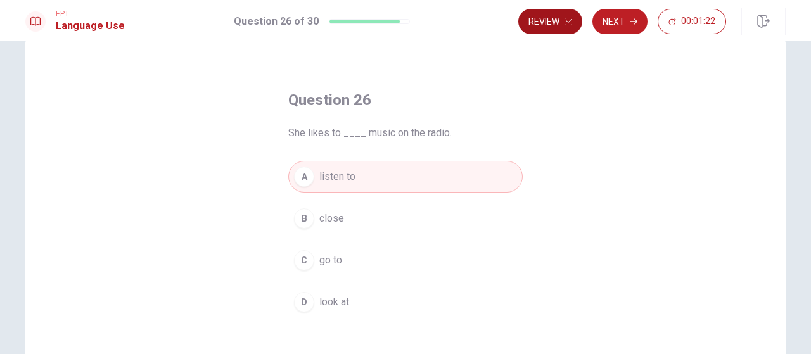
click at [538, 21] on button "Review" at bounding box center [551, 21] width 64 height 25
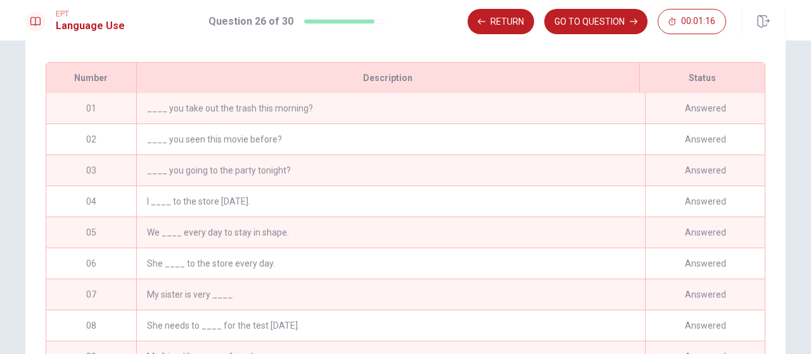
scroll to position [158, 0]
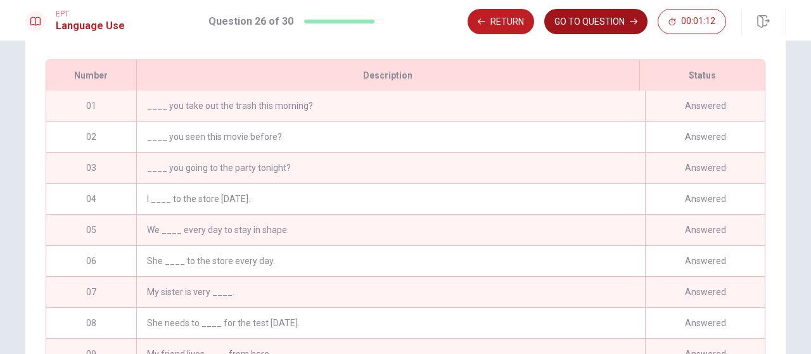
click at [581, 22] on button "GO TO QUESTION" at bounding box center [596, 21] width 103 height 25
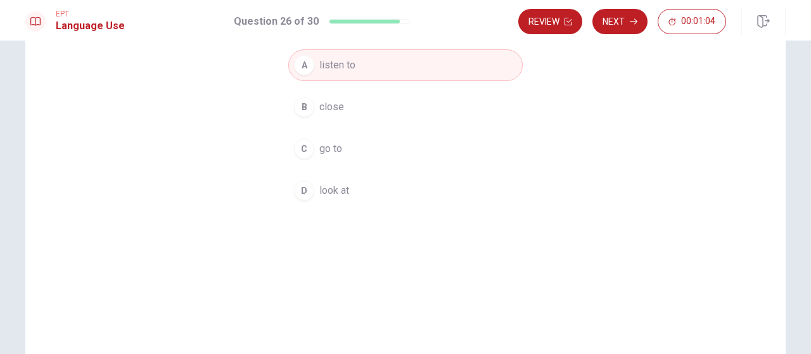
scroll to position [0, 0]
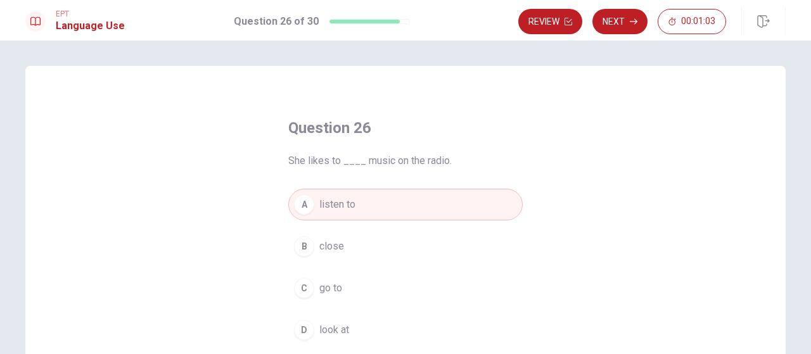
drag, startPoint x: 617, startPoint y: 19, endPoint x: 604, endPoint y: 53, distance: 36.4
click at [617, 20] on button "Next" at bounding box center [620, 21] width 55 height 25
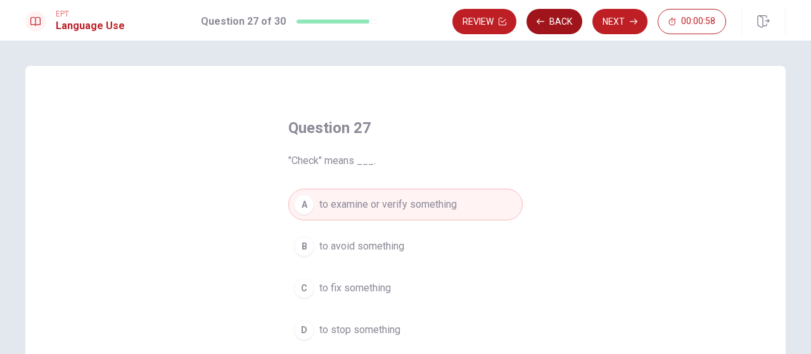
click at [559, 20] on button "Back" at bounding box center [555, 21] width 56 height 25
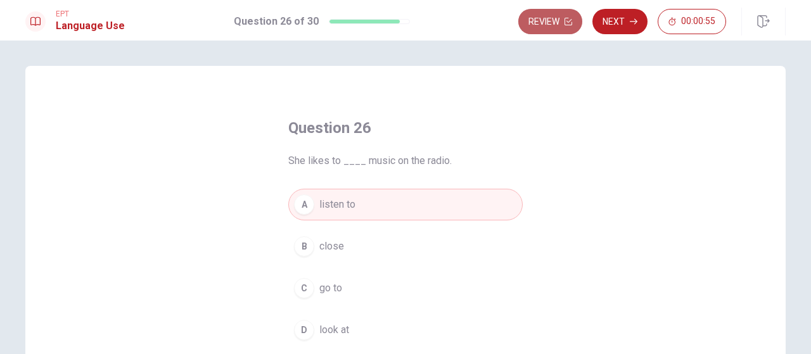
click at [565, 23] on icon "button" at bounding box center [569, 22] width 8 height 8
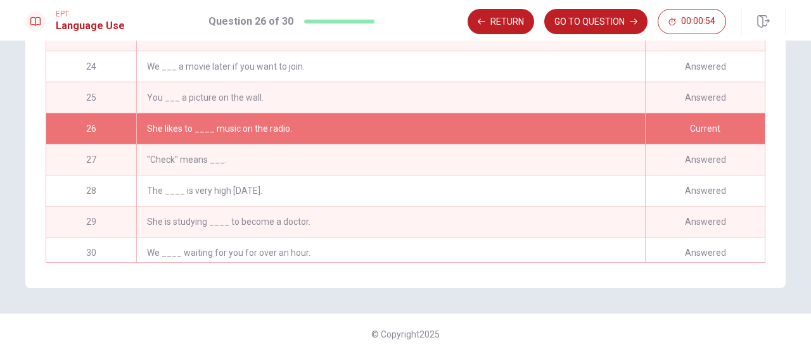
scroll to position [647, 0]
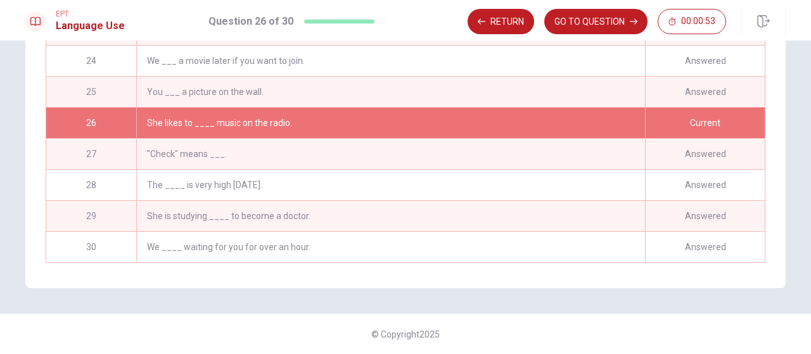
drag, startPoint x: 524, startPoint y: 120, endPoint x: 531, endPoint y: 51, distance: 70.1
click at [524, 118] on div "She likes to ____ music on the radio." at bounding box center [390, 123] width 509 height 30
click at [572, 22] on button "GO TO QUESTION" at bounding box center [596, 21] width 103 height 25
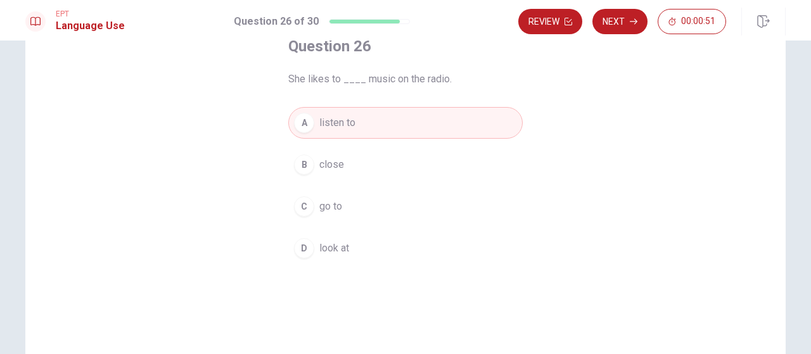
scroll to position [28, 0]
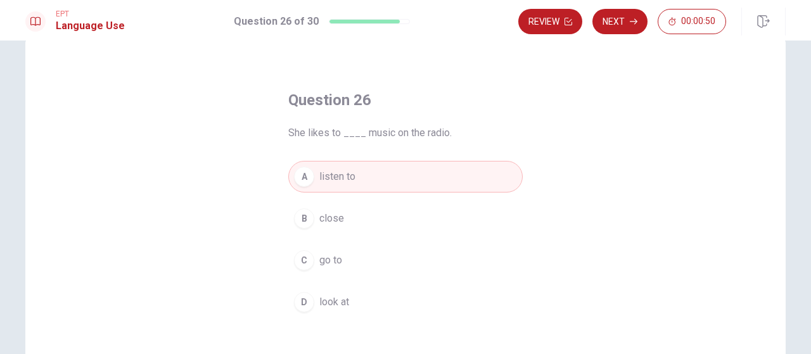
click at [320, 224] on span "close" at bounding box center [332, 218] width 25 height 15
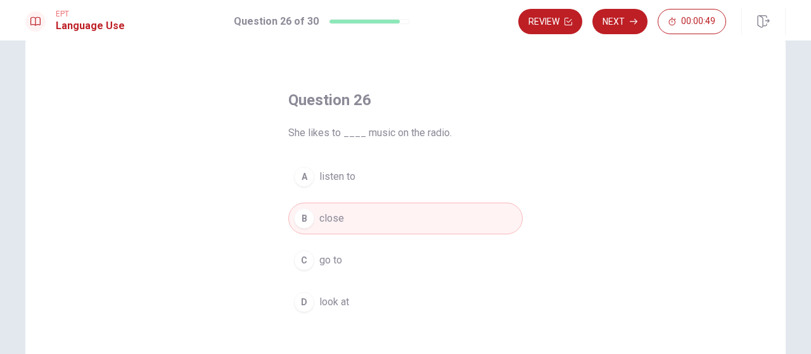
click at [330, 176] on span "listen to" at bounding box center [338, 176] width 36 height 15
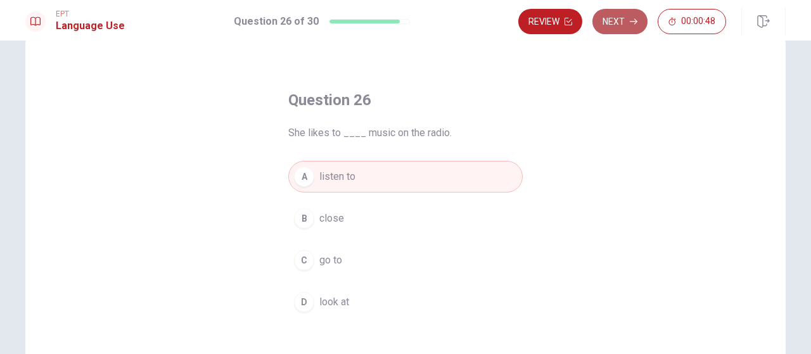
click at [614, 24] on button "Next" at bounding box center [620, 21] width 55 height 25
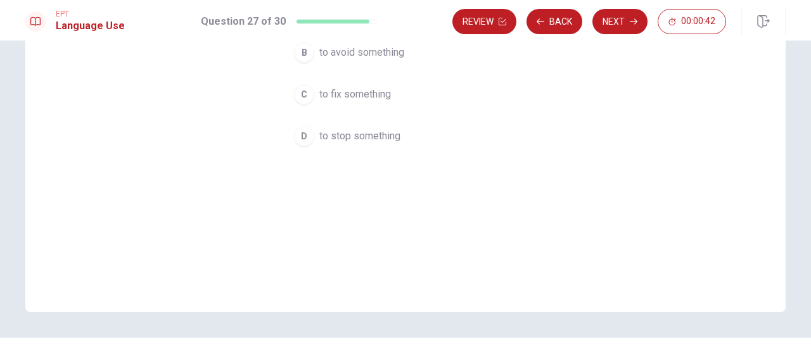
scroll to position [218, 0]
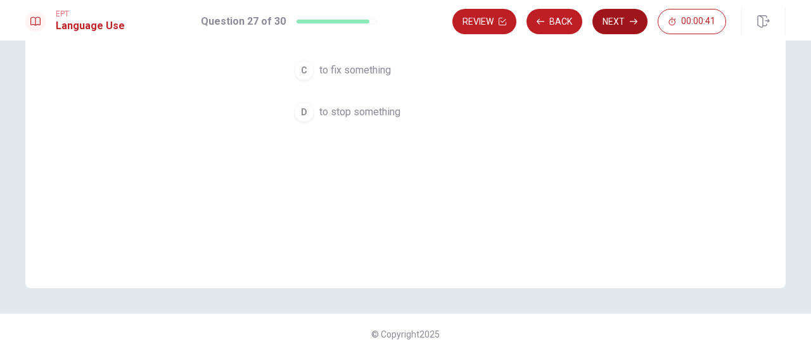
click at [626, 20] on button "Next" at bounding box center [620, 21] width 55 height 25
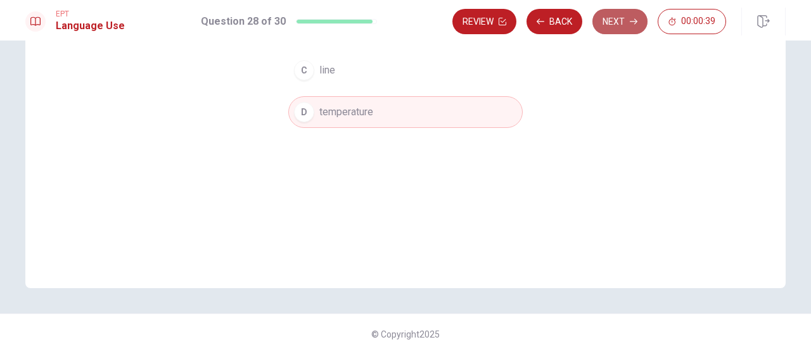
click at [625, 21] on button "Next" at bounding box center [620, 21] width 55 height 25
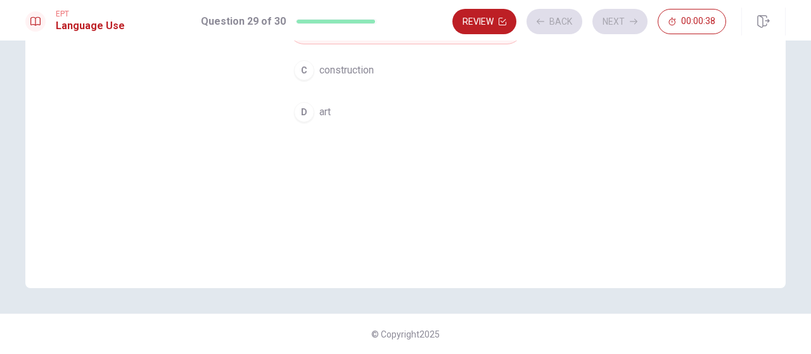
scroll to position [28, 0]
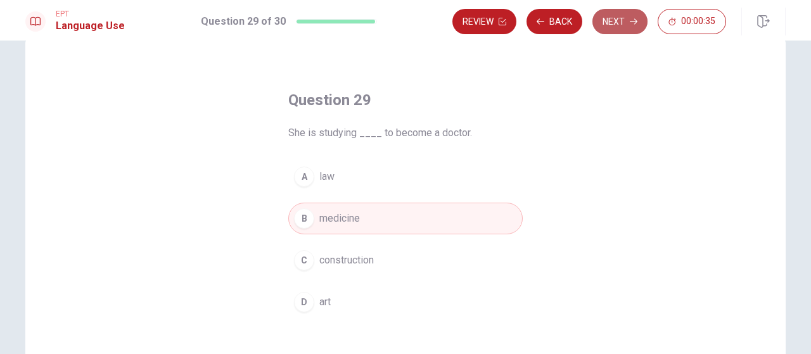
click at [609, 23] on button "Next" at bounding box center [620, 21] width 55 height 25
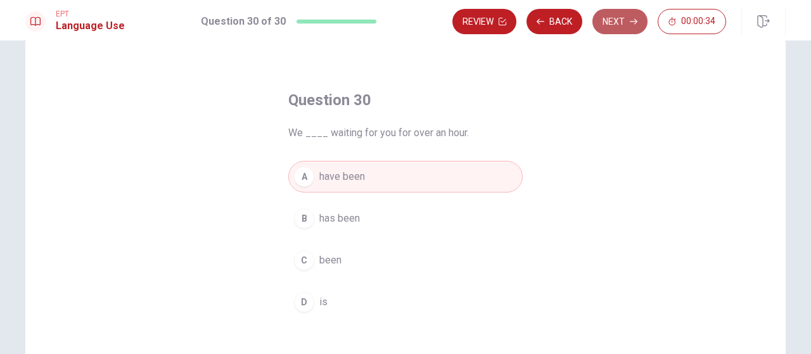
click at [609, 23] on button "Next" at bounding box center [620, 21] width 55 height 25
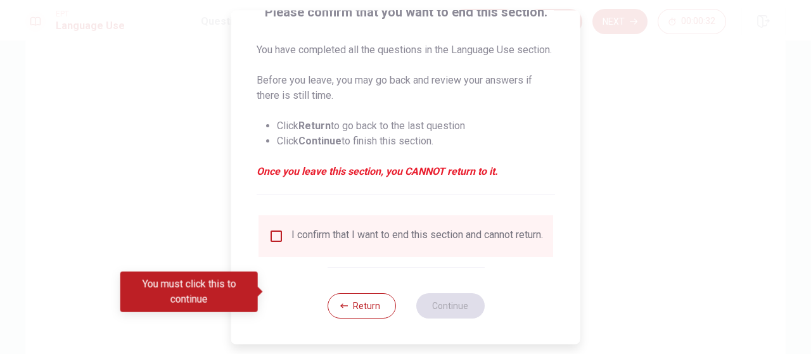
scroll to position [133, 0]
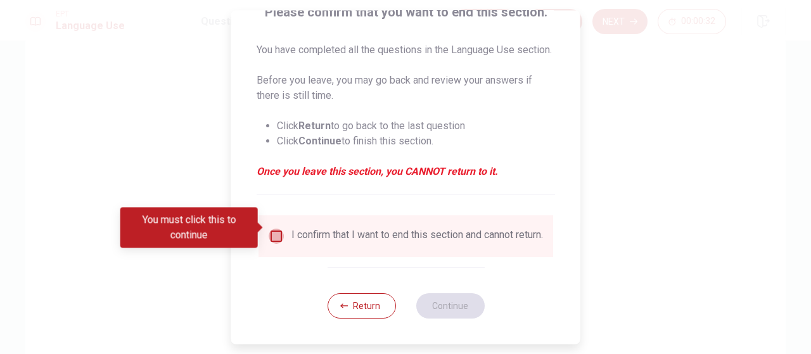
click at [275, 229] on input "You must click this to continue" at bounding box center [276, 236] width 15 height 15
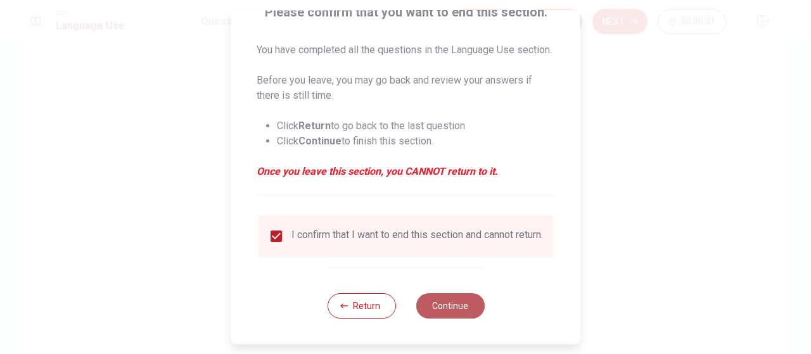
click at [432, 311] on button "Continue" at bounding box center [450, 306] width 68 height 25
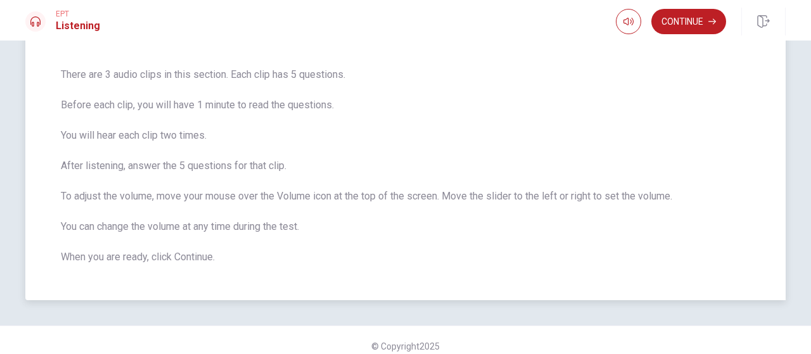
scroll to position [96, 0]
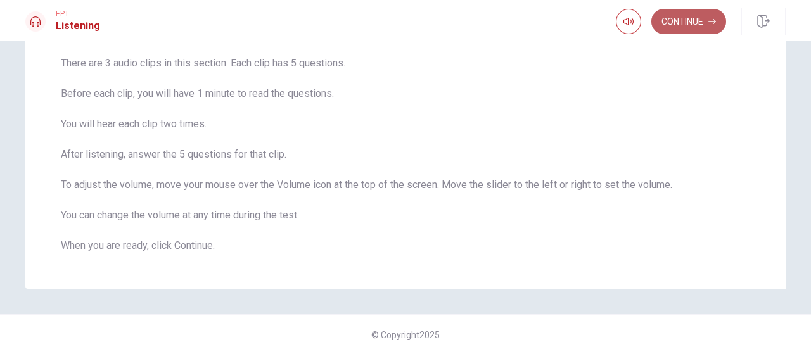
click at [682, 26] on button "Continue" at bounding box center [689, 21] width 75 height 25
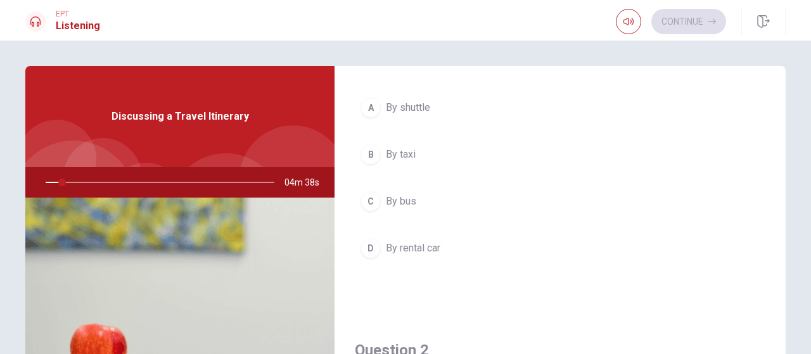
scroll to position [0, 0]
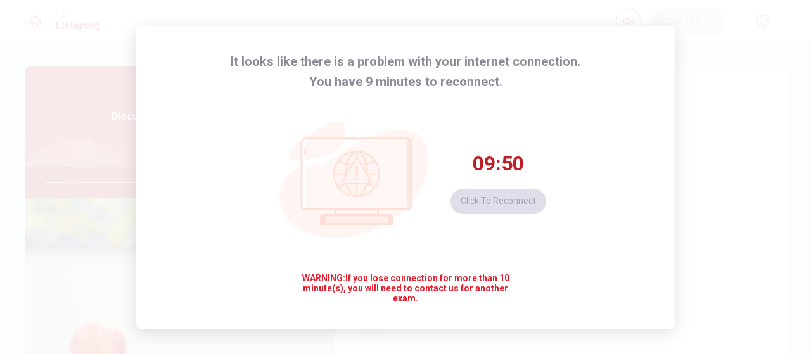
click at [699, 169] on div "It looks like there is a problem with your internet connection. You have 9 minu…" at bounding box center [405, 177] width 811 height 354
click at [515, 200] on div "09:49 Click to reconnect" at bounding box center [499, 182] width 96 height 63
click at [359, 185] on icon at bounding box center [356, 174] width 45 height 45
drag, startPoint x: 79, startPoint y: 158, endPoint x: 81, endPoint y: 165, distance: 7.8
click at [79, 158] on div "It looks like there is a problem with your internet connection. You have 9 minu…" at bounding box center [405, 177] width 811 height 354
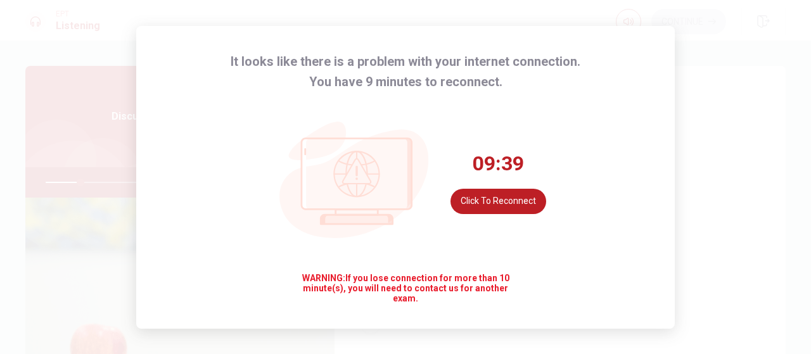
click at [729, 133] on div "It looks like there is a problem with your internet connection. You have 9 minu…" at bounding box center [405, 177] width 811 height 354
click at [491, 205] on button "Click to reconnect" at bounding box center [499, 201] width 96 height 25
click at [704, 155] on div "It looks like there is a problem with your internet connection. You have 9 minu…" at bounding box center [405, 177] width 811 height 354
click at [694, 306] on div "It looks like there is a problem with your internet connection. You have 9 minu…" at bounding box center [405, 177] width 811 height 354
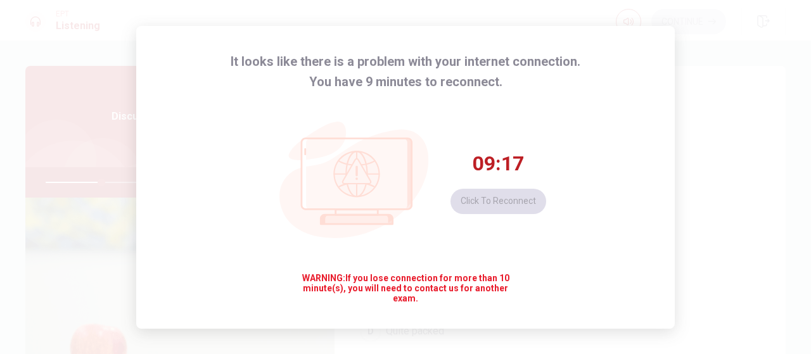
drag, startPoint x: 710, startPoint y: 218, endPoint x: 703, endPoint y: 214, distance: 7.9
click at [710, 218] on div "It looks like there is a problem with your internet connection. You have 9 minu…" at bounding box center [405, 177] width 811 height 354
click at [649, 212] on div "It looks like there is a problem with your internet connection. You have 9 minu…" at bounding box center [405, 177] width 539 height 303
click at [723, 191] on div "It looks like there is a problem with your internet connection. You have 9 minu…" at bounding box center [405, 177] width 811 height 354
click at [488, 202] on button "Click to reconnect" at bounding box center [499, 201] width 96 height 25
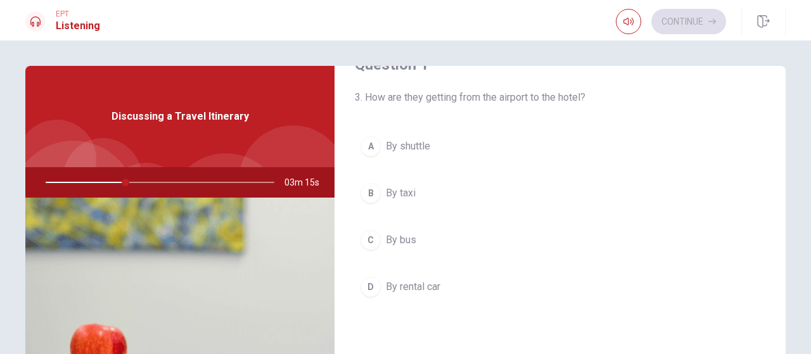
scroll to position [0, 0]
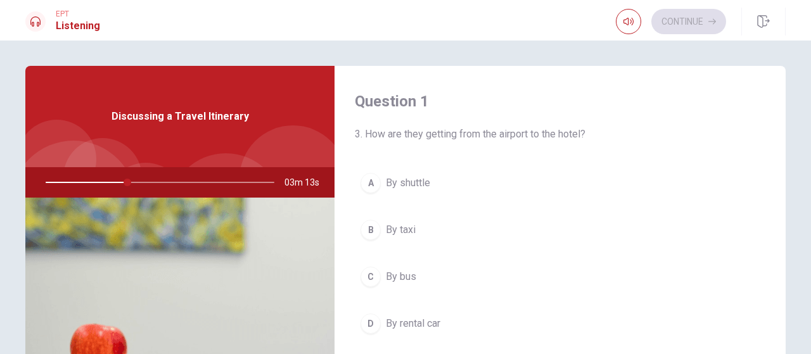
click at [411, 227] on span "By taxi" at bounding box center [401, 230] width 30 height 15
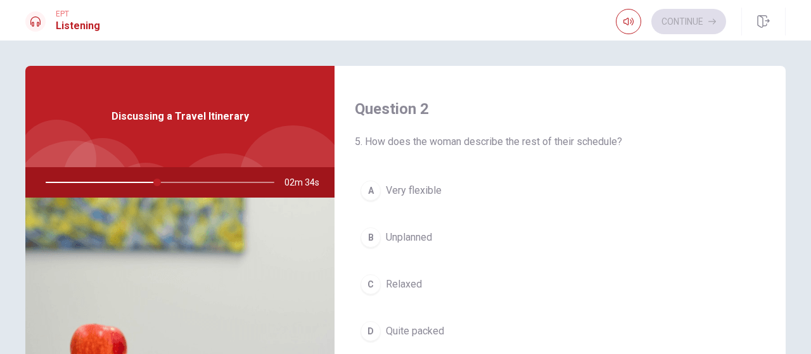
scroll to position [380, 0]
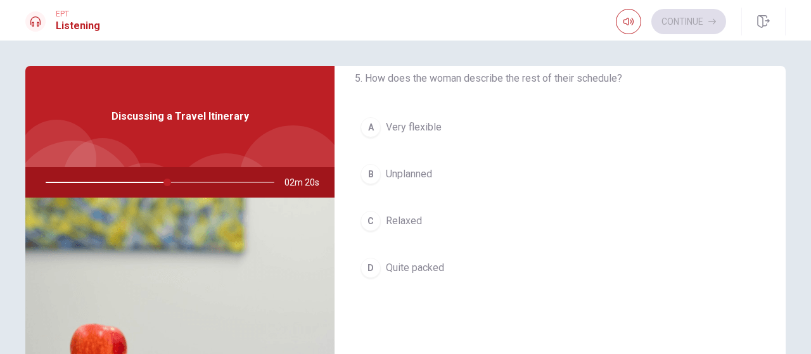
click at [403, 264] on span "Quite packed" at bounding box center [415, 268] width 58 height 15
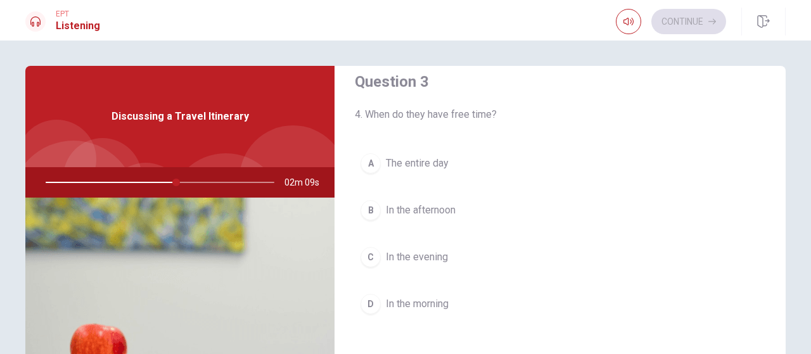
scroll to position [697, 0]
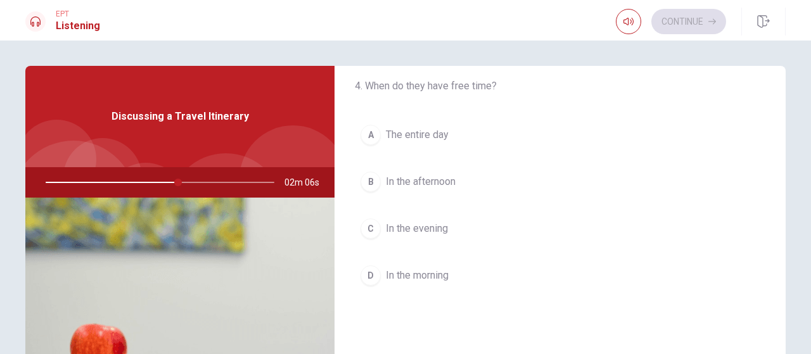
click at [413, 187] on button "B In the afternoon" at bounding box center [560, 182] width 411 height 32
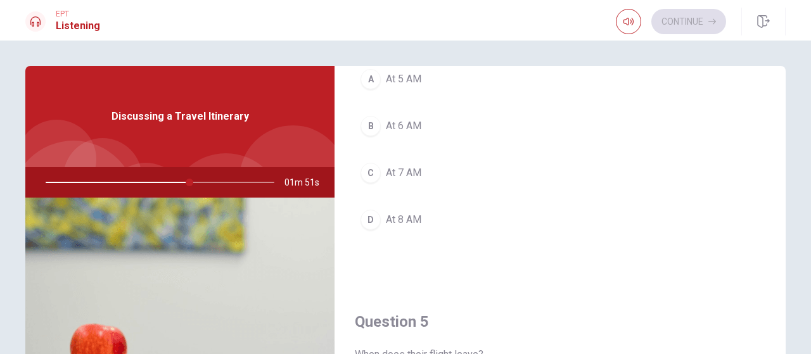
scroll to position [1014, 0]
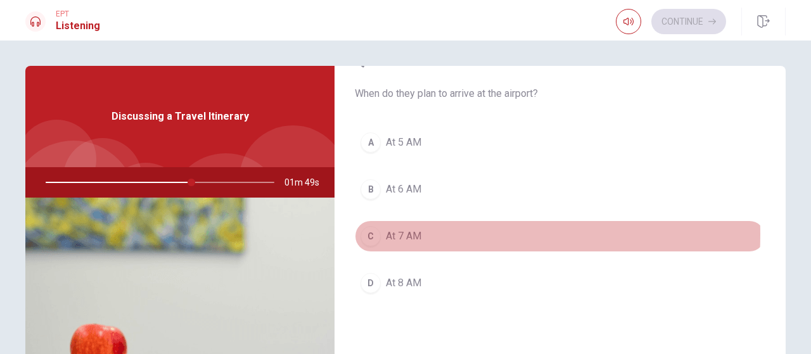
drag, startPoint x: 401, startPoint y: 228, endPoint x: 429, endPoint y: 240, distance: 30.4
click at [401, 229] on span "At 7 AM" at bounding box center [404, 236] width 36 height 15
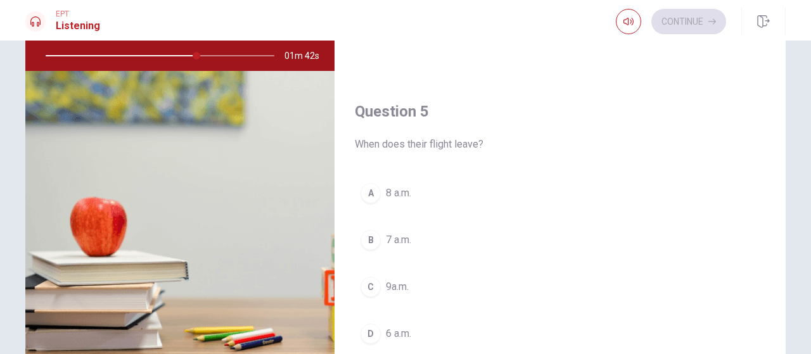
scroll to position [1173, 0]
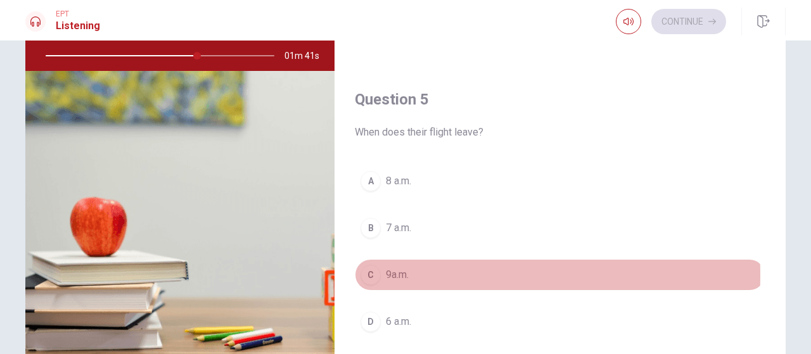
click at [394, 268] on span "9a.m." at bounding box center [397, 275] width 23 height 15
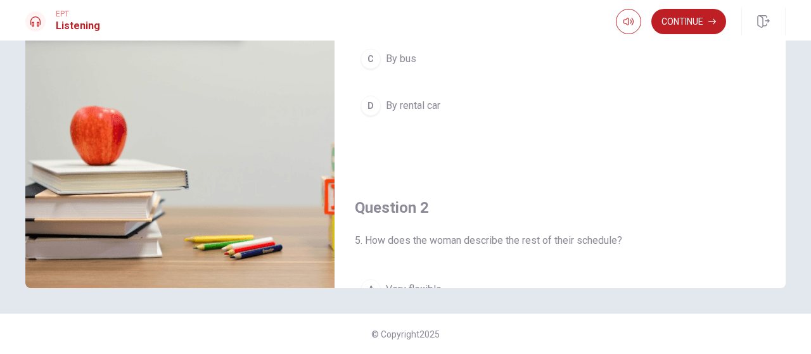
scroll to position [0, 0]
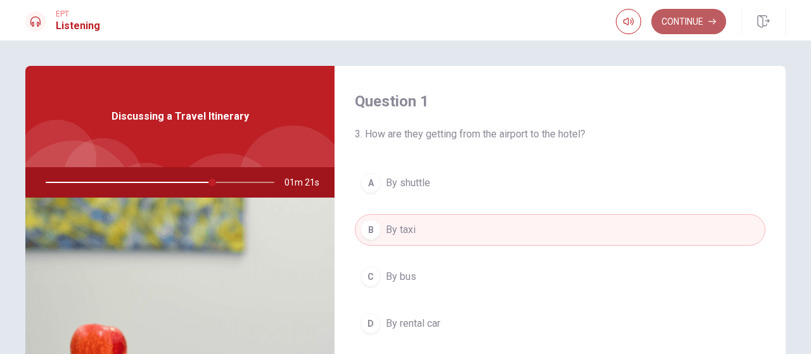
click at [684, 20] on button "Continue" at bounding box center [689, 21] width 75 height 25
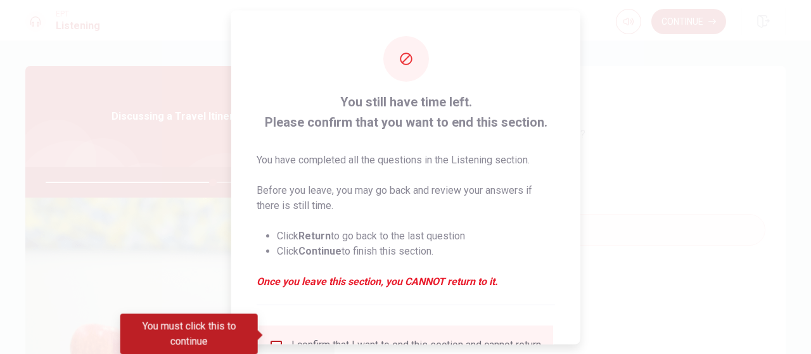
scroll to position [118, 0]
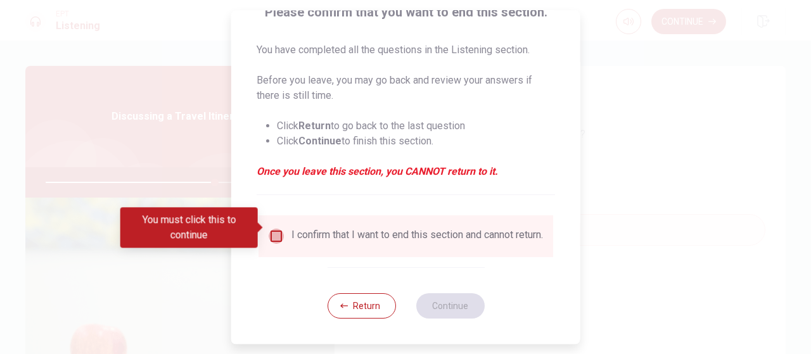
drag, startPoint x: 275, startPoint y: 226, endPoint x: 300, endPoint y: 236, distance: 27.3
click at [282, 229] on div "I confirm that I want to end this section and cannot return." at bounding box center [406, 236] width 275 height 15
click at [278, 231] on input "You must click this to continue" at bounding box center [276, 236] width 15 height 15
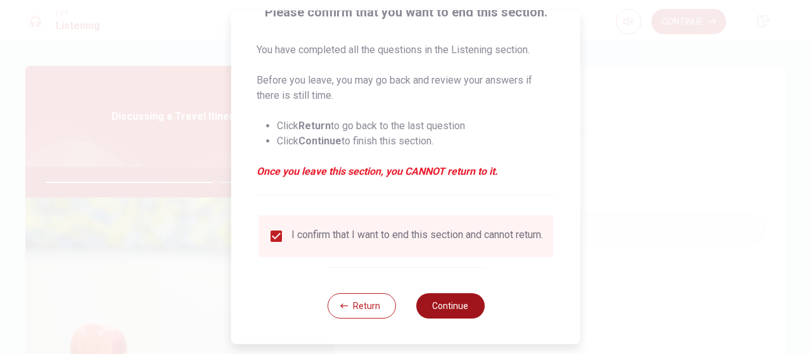
click at [446, 305] on button "Continue" at bounding box center [450, 306] width 68 height 25
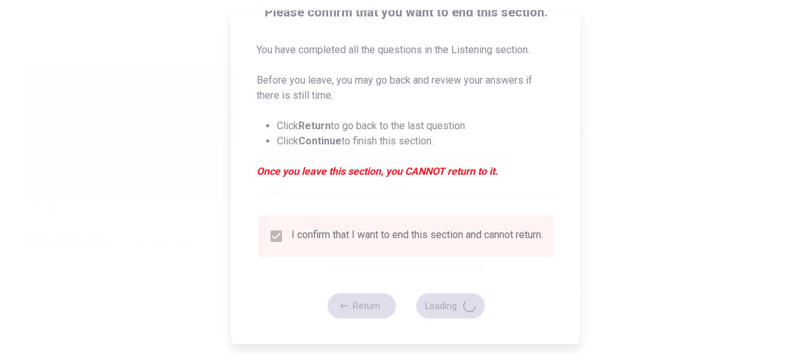
type input "75"
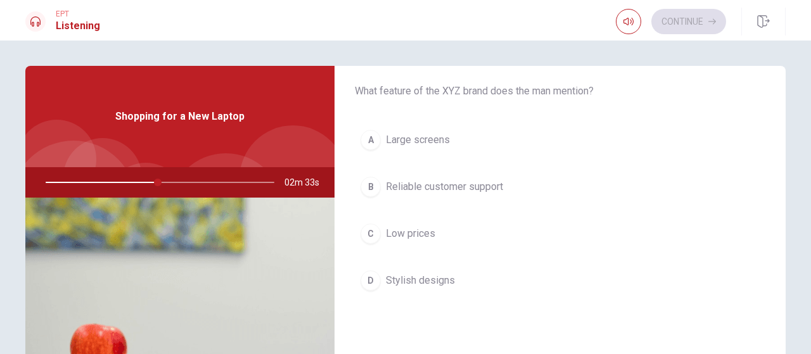
scroll to position [63, 0]
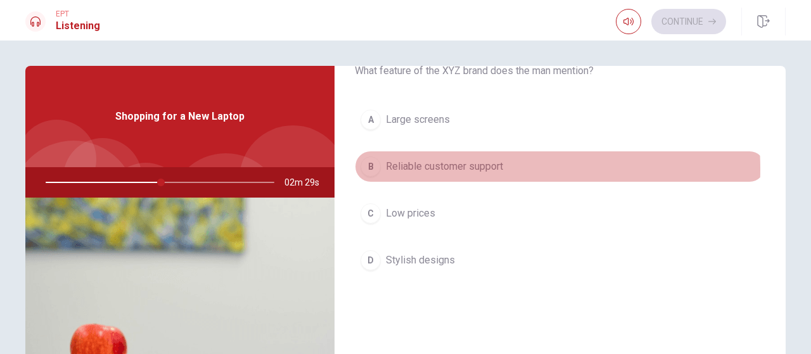
drag, startPoint x: 462, startPoint y: 169, endPoint x: 490, endPoint y: 181, distance: 31.0
click at [462, 169] on span "Reliable customer support" at bounding box center [444, 166] width 117 height 15
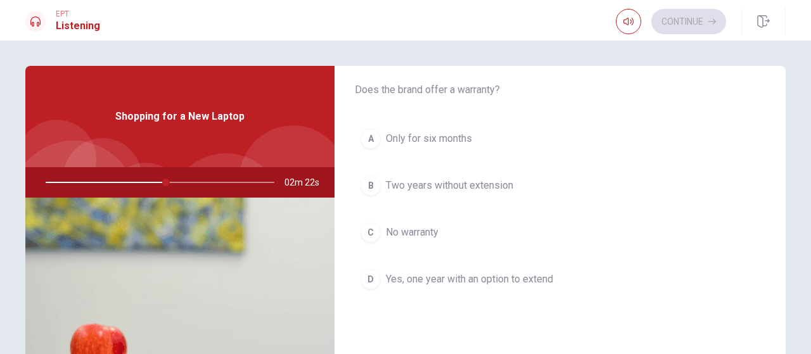
scroll to position [380, 0]
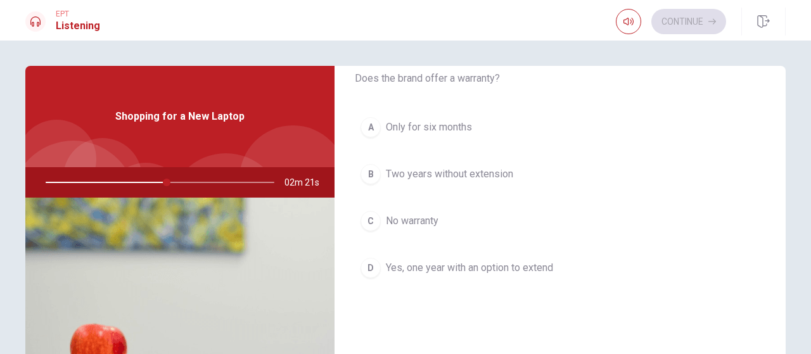
click at [441, 267] on span "Yes, one year with an option to extend" at bounding box center [469, 268] width 167 height 15
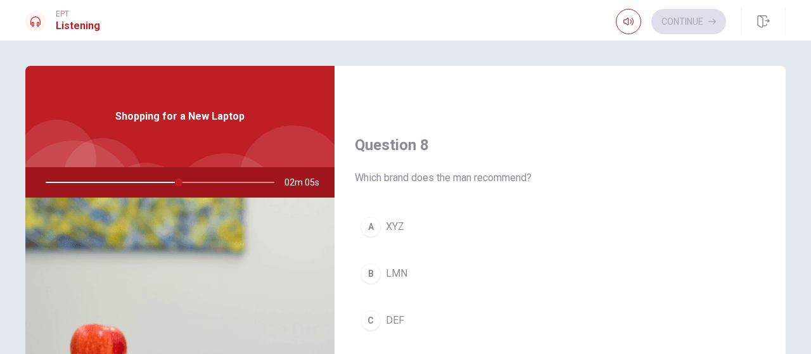
scroll to position [634, 0]
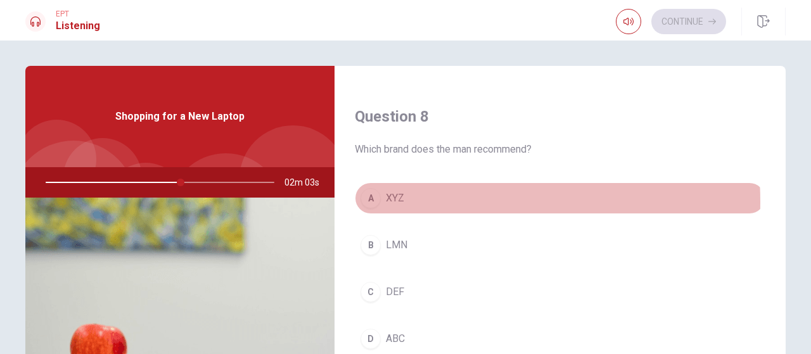
drag, startPoint x: 398, startPoint y: 198, endPoint x: 426, endPoint y: 212, distance: 31.2
click at [399, 198] on span "XYZ" at bounding box center [395, 198] width 18 height 15
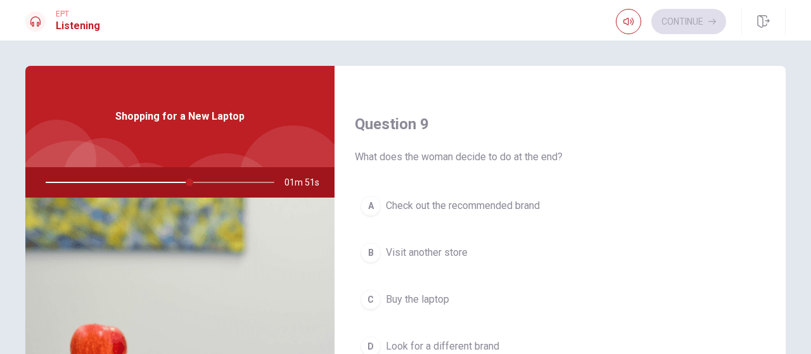
scroll to position [1014, 0]
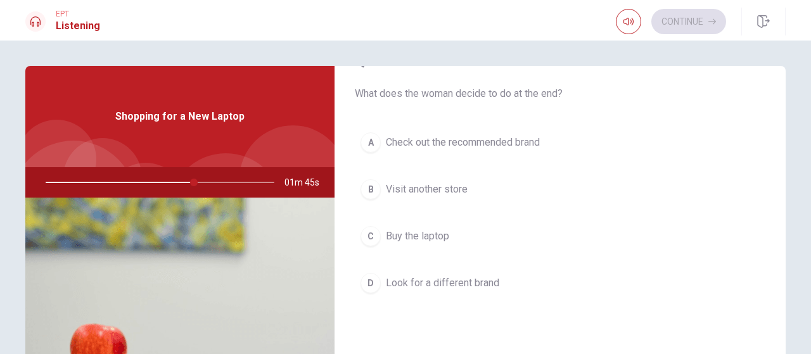
click at [453, 138] on span "Check out the recommended brand" at bounding box center [463, 142] width 154 height 15
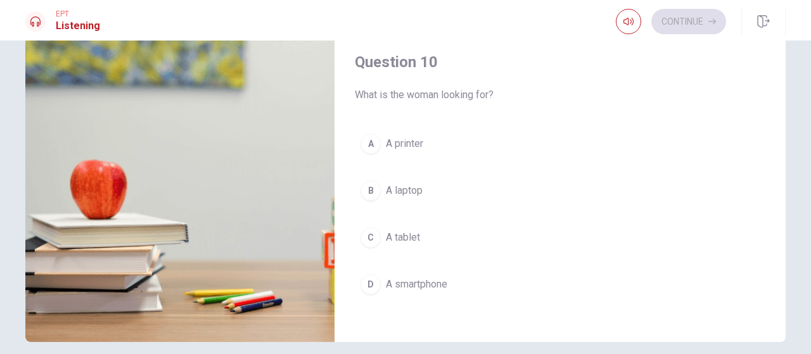
scroll to position [190, 0]
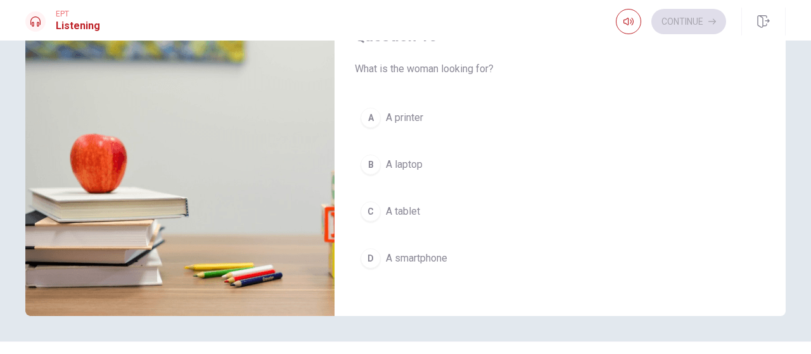
click at [386, 163] on span "A laptop" at bounding box center [404, 164] width 37 height 15
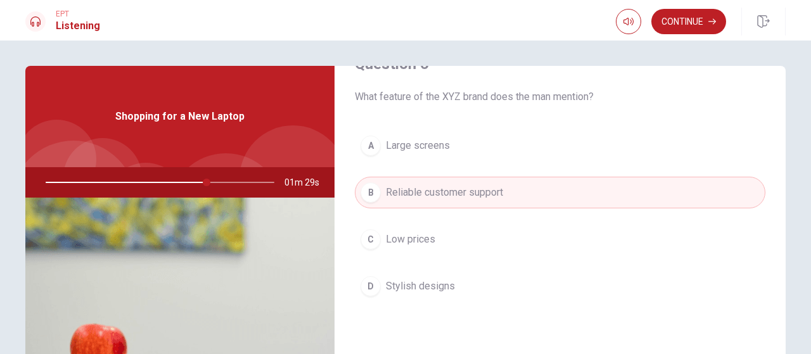
scroll to position [63, 0]
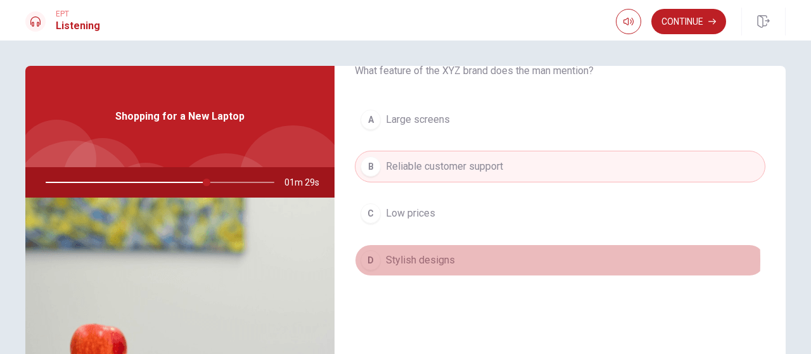
drag, startPoint x: 429, startPoint y: 259, endPoint x: 435, endPoint y: 260, distance: 6.4
click at [429, 259] on span "Stylish designs" at bounding box center [420, 260] width 69 height 15
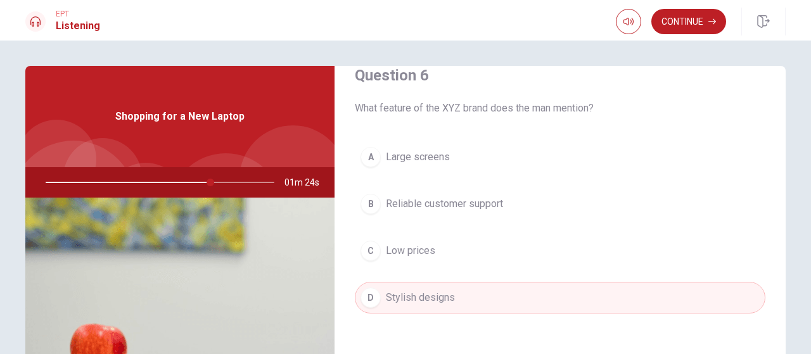
scroll to position [0, 0]
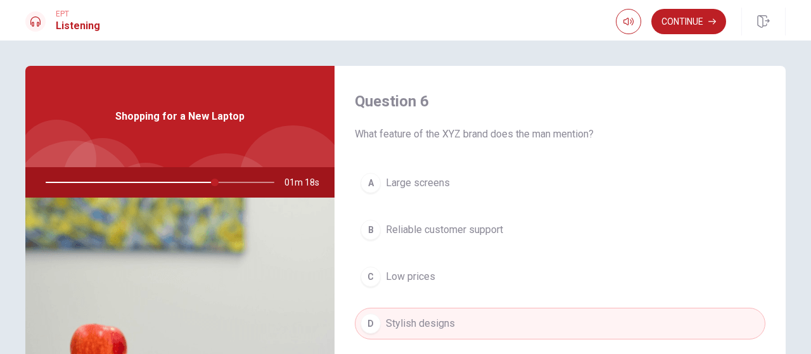
click at [470, 234] on span "Reliable customer support" at bounding box center [444, 230] width 117 height 15
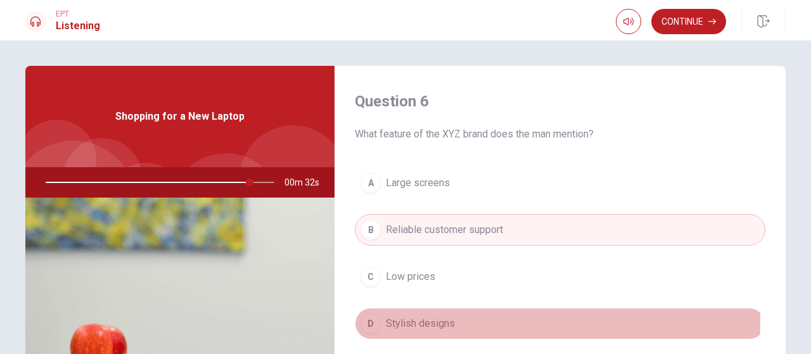
click at [422, 319] on span "Stylish designs" at bounding box center [420, 323] width 69 height 15
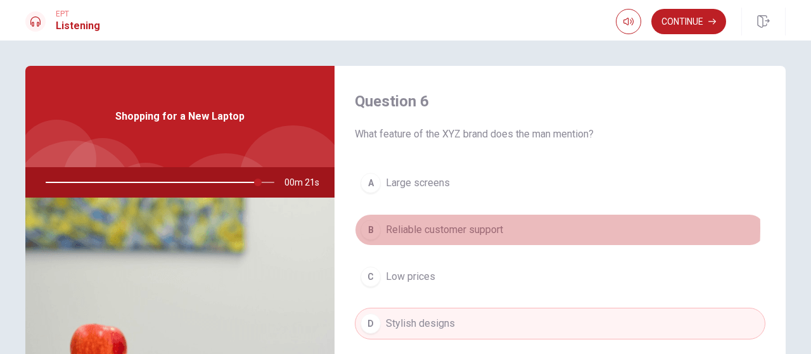
click at [458, 228] on span "Reliable customer support" at bounding box center [444, 230] width 117 height 15
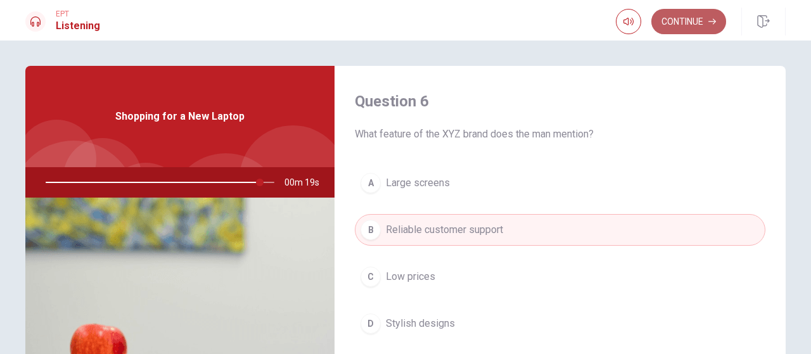
click at [681, 23] on button "Continue" at bounding box center [689, 21] width 75 height 25
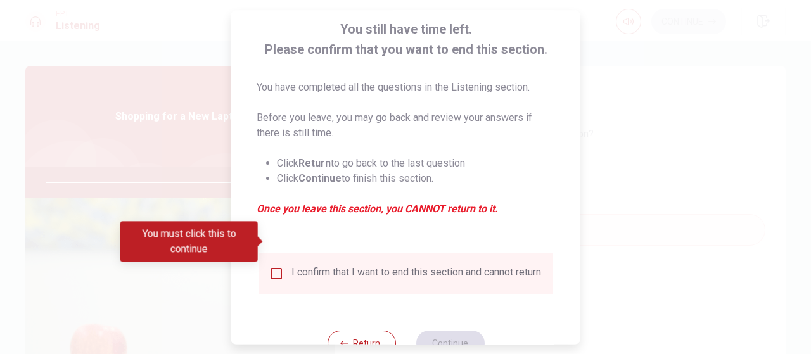
scroll to position [118, 0]
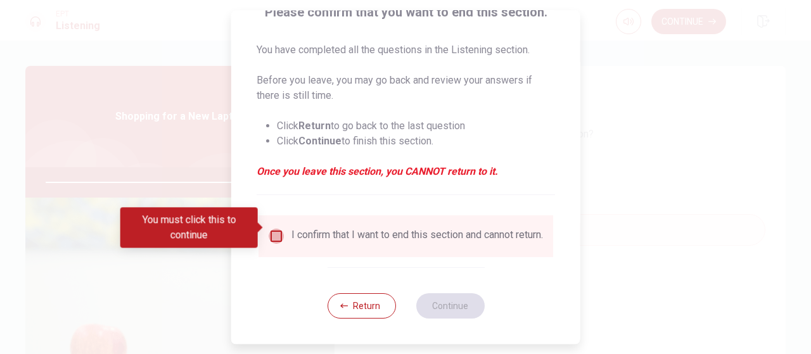
click at [269, 229] on input "You must click this to continue" at bounding box center [276, 236] width 15 height 15
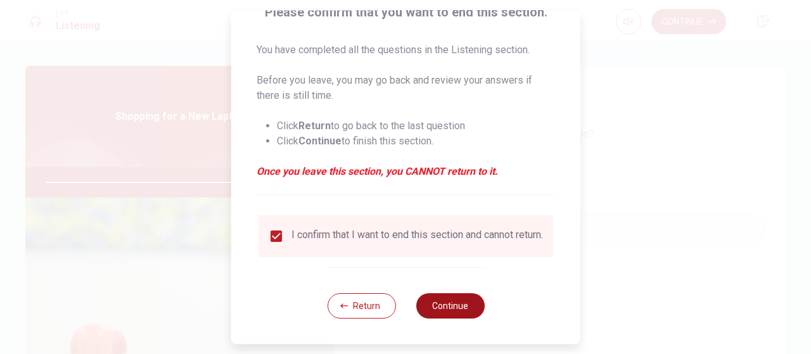
click at [465, 310] on button "Continue" at bounding box center [450, 306] width 68 height 25
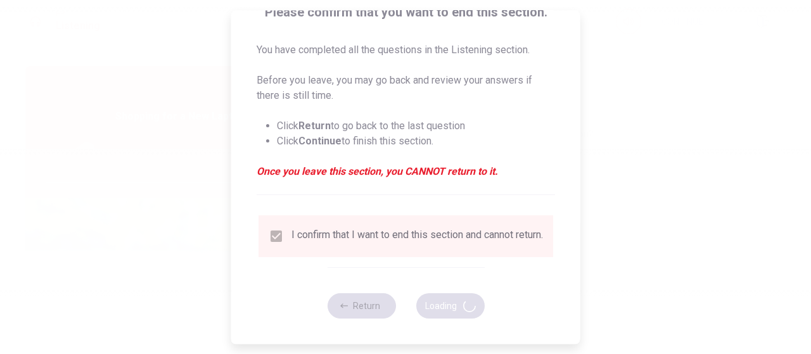
type input "95"
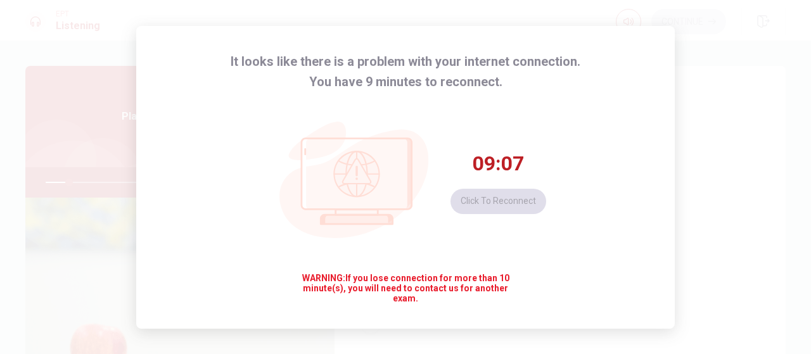
scroll to position [888, 0]
click at [702, 201] on div "It looks like there is a problem with your internet connection. You have 9 minu…" at bounding box center [405, 177] width 811 height 354
click at [483, 211] on button "Click to reconnect" at bounding box center [499, 201] width 96 height 25
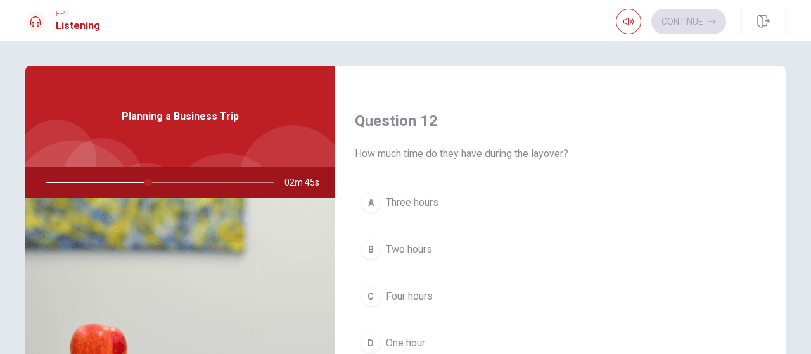
scroll to position [317, 0]
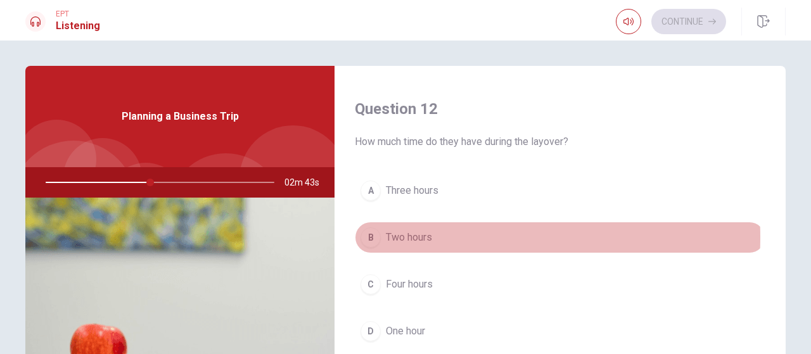
click at [425, 235] on span "Two hours" at bounding box center [409, 237] width 46 height 15
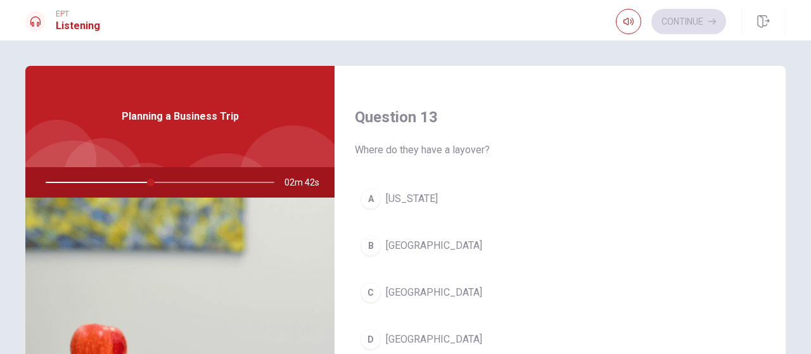
scroll to position [634, 0]
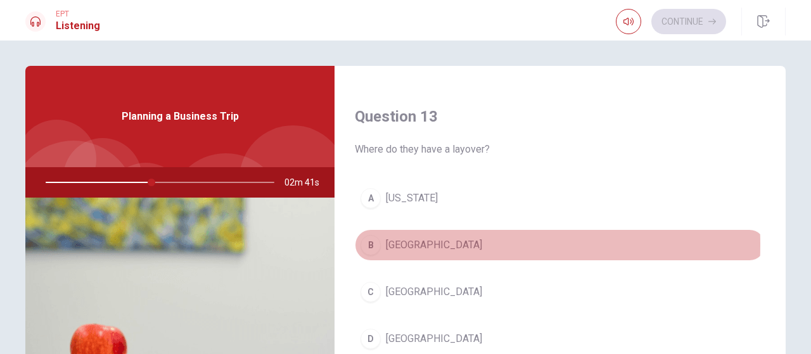
click at [408, 241] on span "[GEOGRAPHIC_DATA]" at bounding box center [434, 245] width 96 height 15
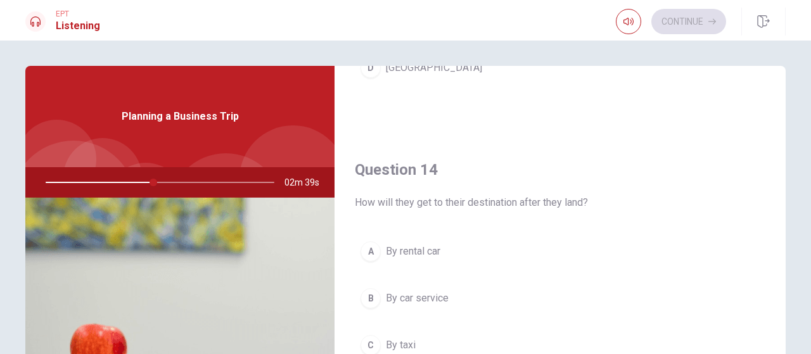
scroll to position [951, 0]
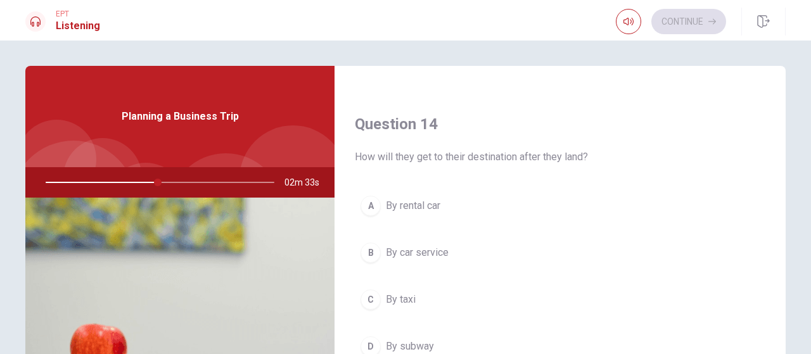
click at [425, 251] on span "By car service" at bounding box center [417, 252] width 63 height 15
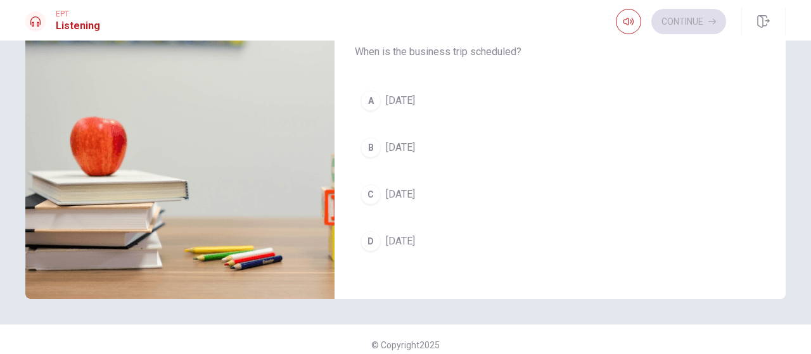
scroll to position [155, 0]
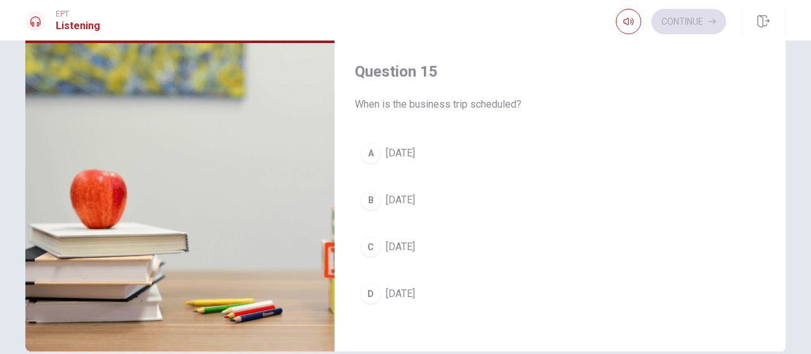
click at [415, 240] on span "[DATE]" at bounding box center [400, 247] width 29 height 15
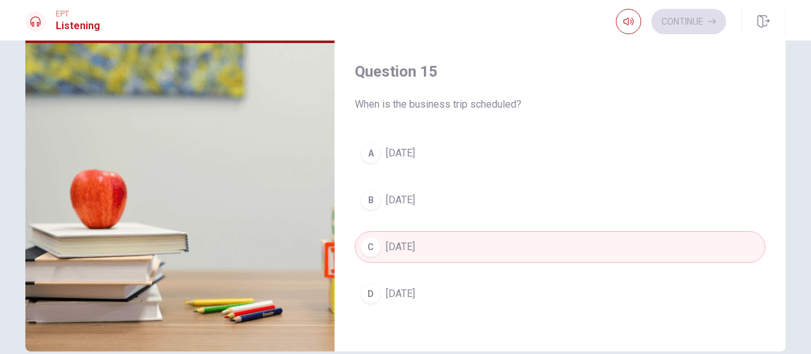
click at [415, 150] on span "[DATE]" at bounding box center [400, 153] width 29 height 15
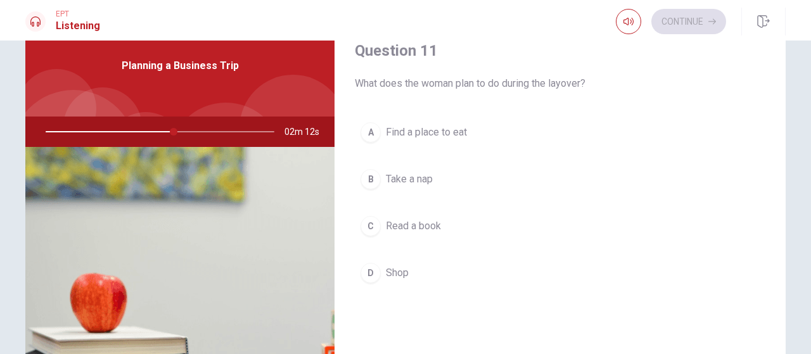
scroll to position [0, 0]
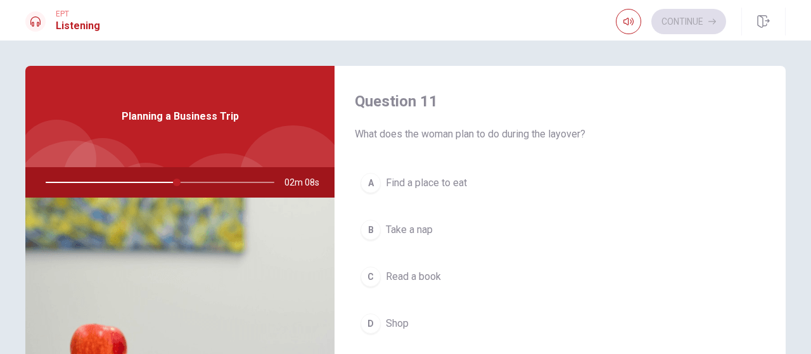
click at [426, 183] on span "Find a place to eat" at bounding box center [426, 183] width 81 height 15
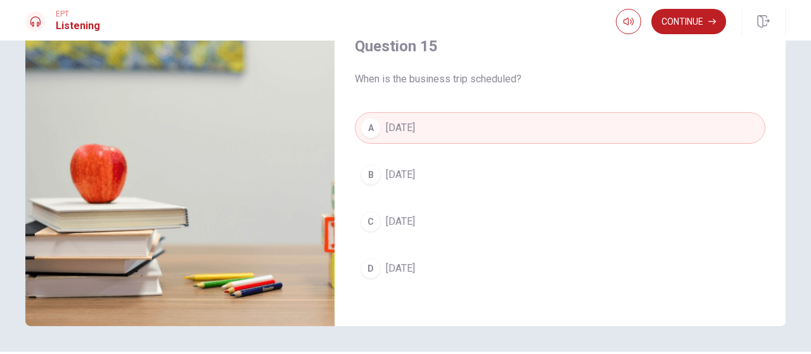
scroll to position [190, 0]
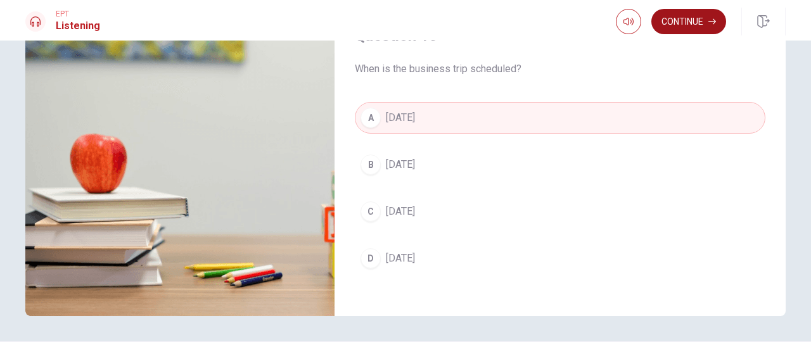
click at [695, 27] on button "Continue" at bounding box center [689, 21] width 75 height 25
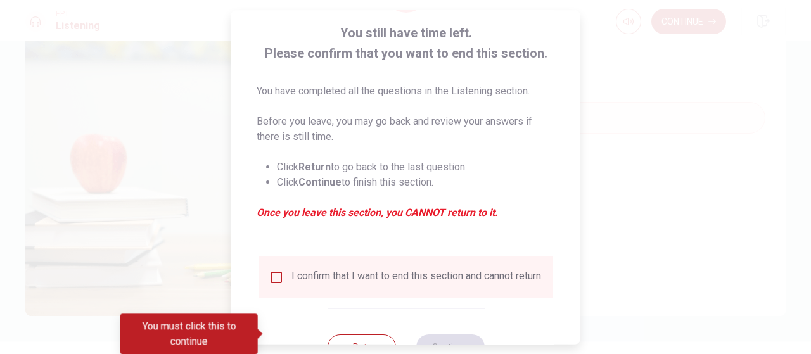
scroll to position [118, 0]
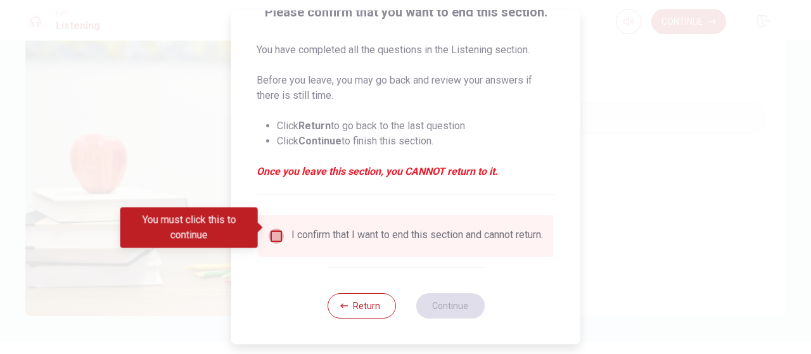
click at [269, 229] on input "You must click this to continue" at bounding box center [276, 236] width 15 height 15
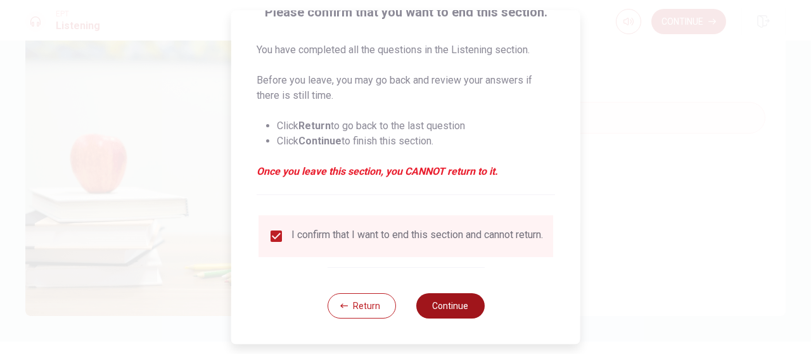
click at [446, 307] on button "Continue" at bounding box center [450, 306] width 68 height 25
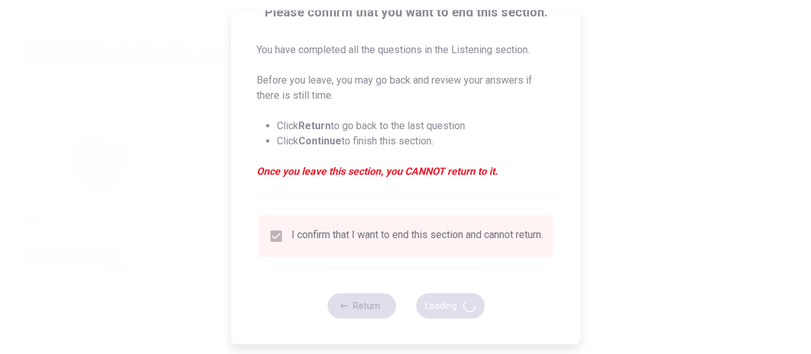
type input "74"
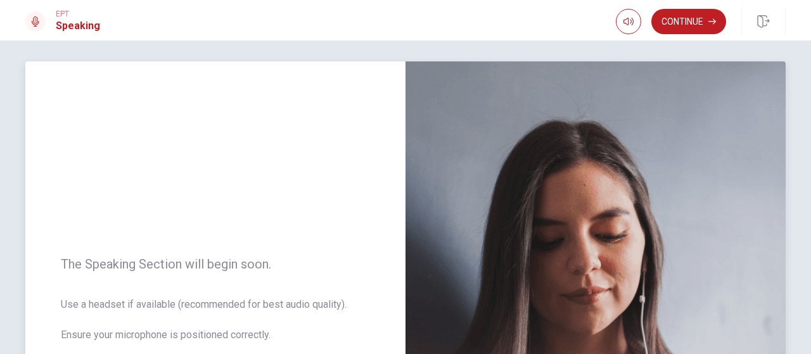
scroll to position [0, 0]
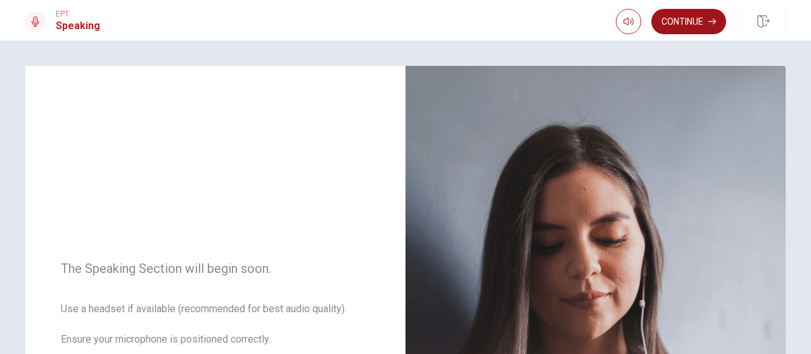
click at [678, 15] on button "Continue" at bounding box center [689, 21] width 75 height 25
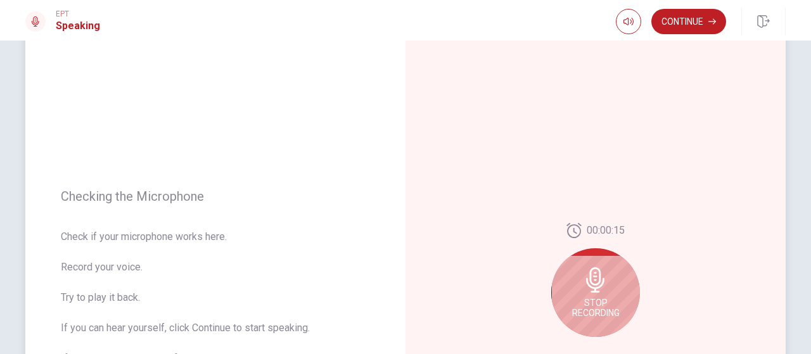
scroll to position [127, 0]
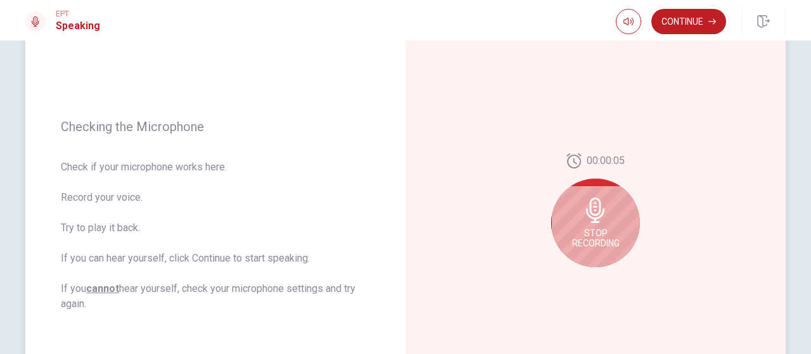
click at [592, 216] on icon at bounding box center [595, 210] width 18 height 25
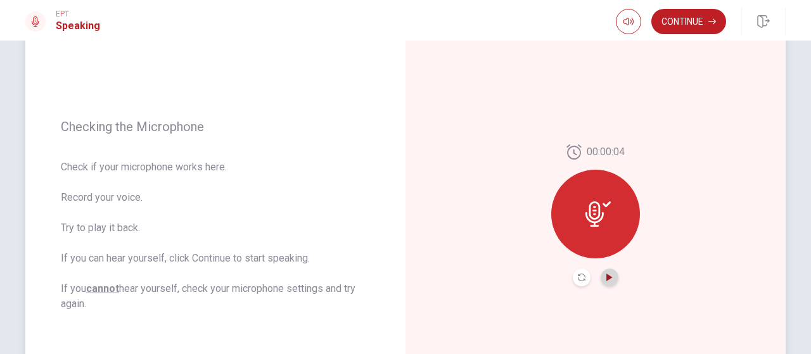
click at [602, 277] on button "Play Audio" at bounding box center [610, 278] width 18 height 18
click at [609, 278] on icon "Pause Audio" at bounding box center [610, 278] width 6 height 8
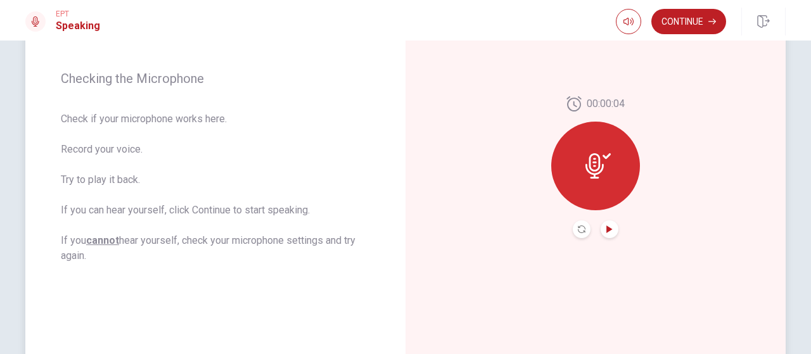
scroll to position [190, 0]
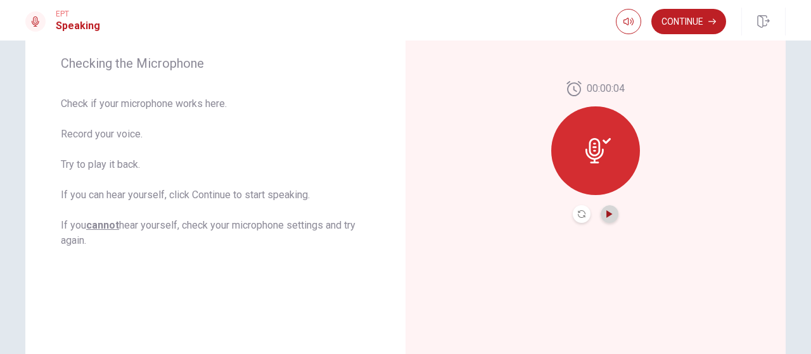
click at [607, 222] on button "Play Audio" at bounding box center [610, 214] width 18 height 18
click at [600, 150] on icon at bounding box center [595, 150] width 18 height 25
click at [682, 149] on div "00:00:04" at bounding box center [596, 152] width 380 height 553
click at [694, 8] on div "Continue" at bounding box center [701, 22] width 170 height 28
click at [702, 25] on button "Continue" at bounding box center [689, 21] width 75 height 25
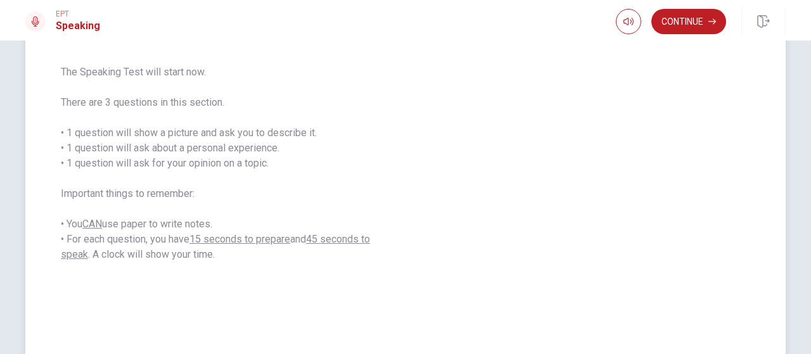
scroll to position [0, 0]
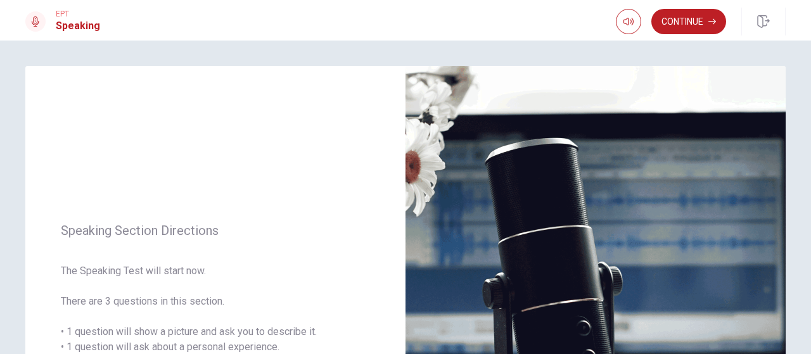
drag, startPoint x: 694, startPoint y: 18, endPoint x: 680, endPoint y: 37, distance: 23.2
click at [694, 18] on button "Continue" at bounding box center [689, 21] width 75 height 25
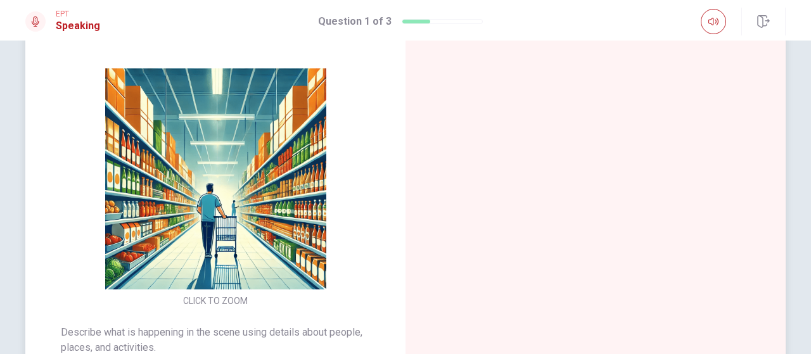
scroll to position [138, 0]
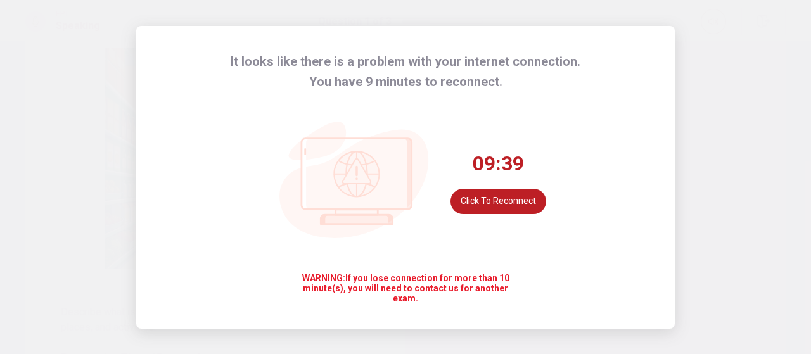
click at [486, 196] on button "Click to reconnect" at bounding box center [499, 201] width 96 height 25
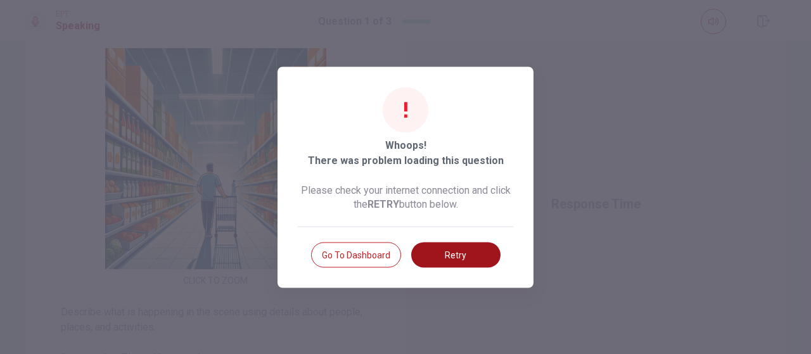
click at [443, 259] on button "Retry" at bounding box center [455, 254] width 89 height 25
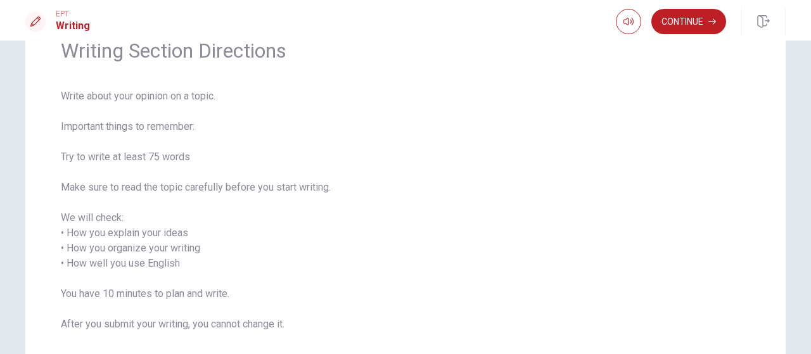
scroll to position [127, 0]
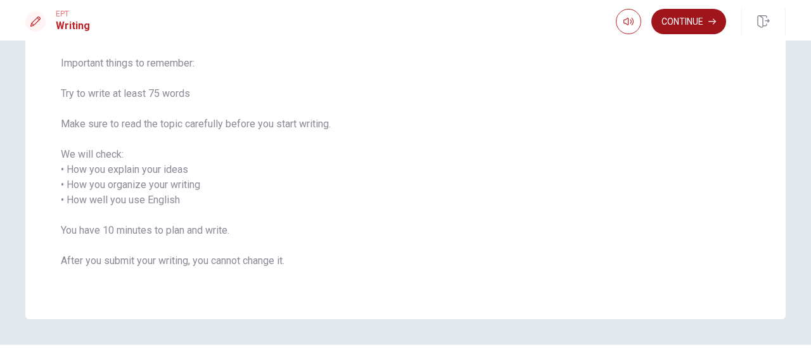
click at [683, 26] on button "Continue" at bounding box center [689, 21] width 75 height 25
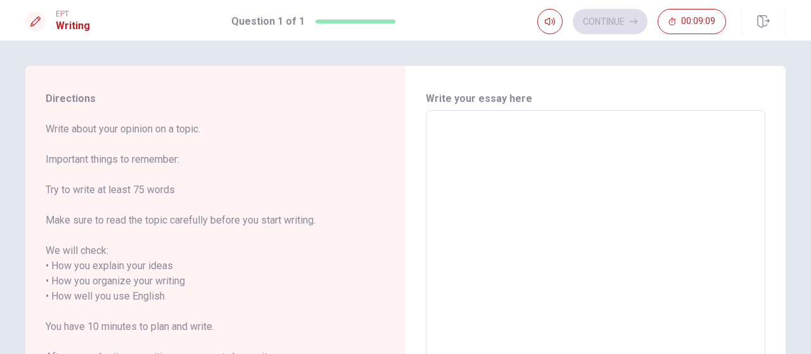
scroll to position [0, 0]
click at [453, 130] on textarea at bounding box center [596, 297] width 322 height 352
type textarea "b"
type textarea "x"
type textarea "ban"
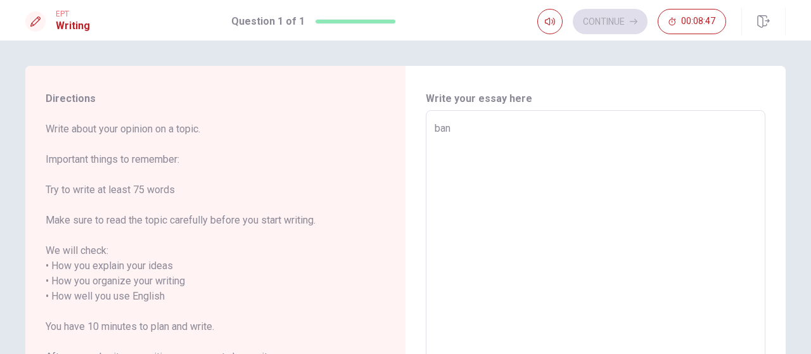
type textarea "x"
type textarea "bang"
type textarea "x"
type textarea "bangk"
type textarea "x"
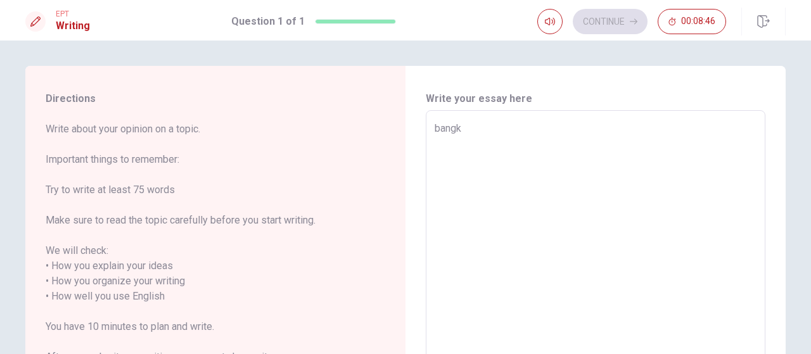
type textarea "绑[PERSON_NAME]"
type textarea "x"
type textarea "绑"
type textarea "x"
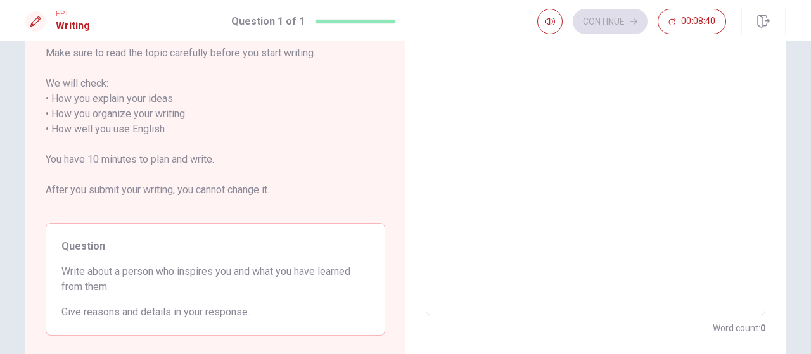
scroll to position [190, 0]
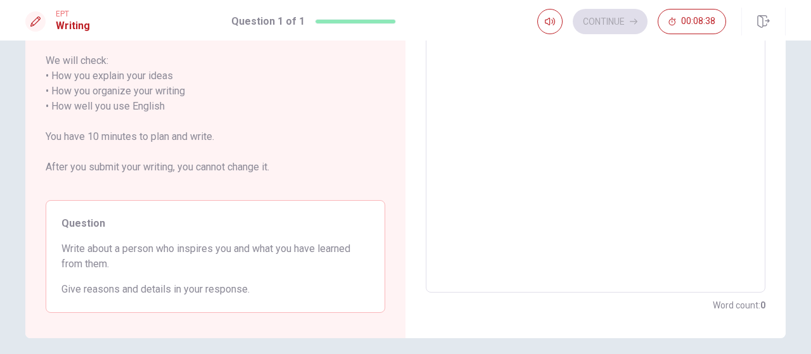
type textarea "t"
type textarea "x"
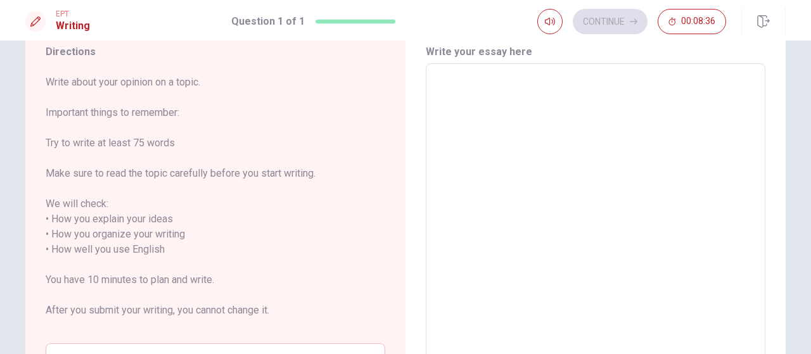
scroll to position [0, 0]
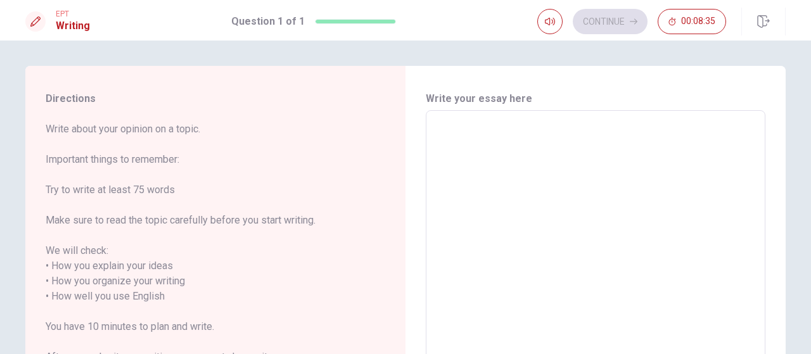
type textarea "T"
type textarea "x"
type textarea "TE"
type textarea "x"
type textarea "T"
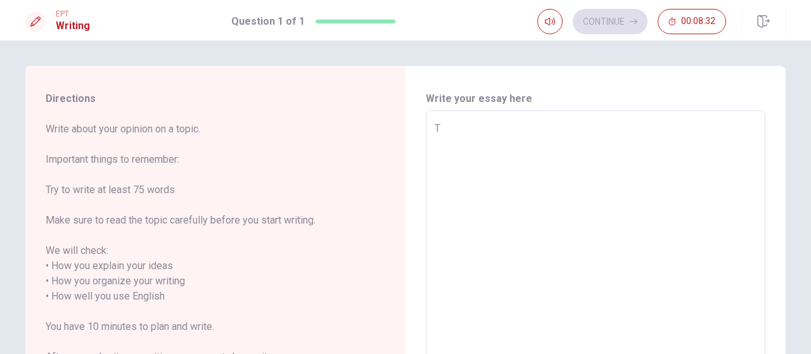
type textarea "x"
type textarea "T"
type textarea "x"
type textarea "Te"
type textarea "x"
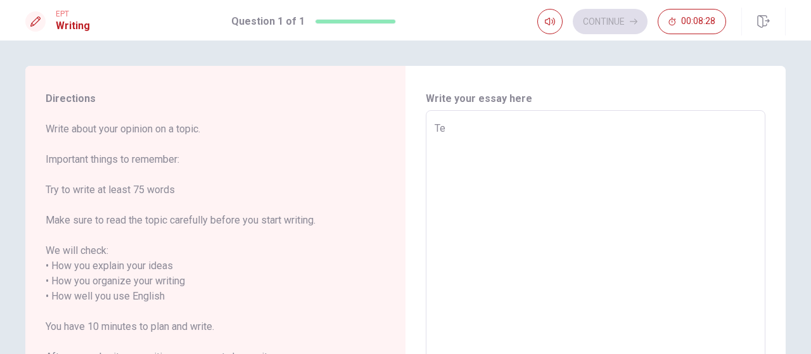
type textarea "T"
type textarea "x"
type textarea "Te"
type textarea "x"
type textarea "T"
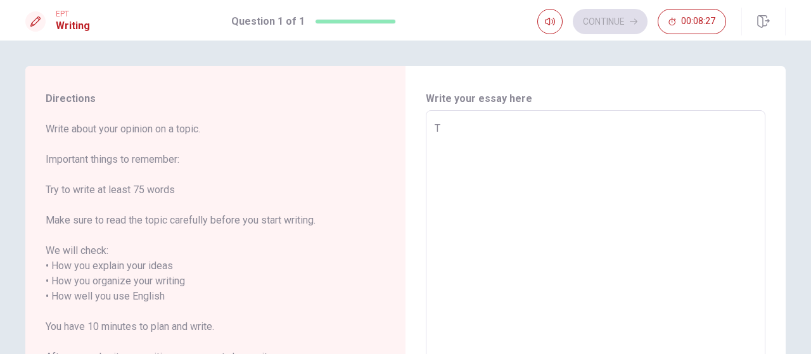
type textarea "x"
type textarea "Th"
type textarea "x"
type textarea "The"
type textarea "x"
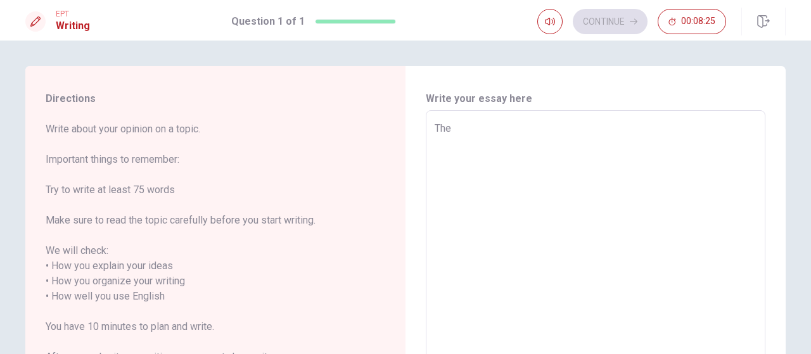
type textarea "The"
type textarea "x"
type textarea "The b"
type textarea "x"
type textarea "The bn"
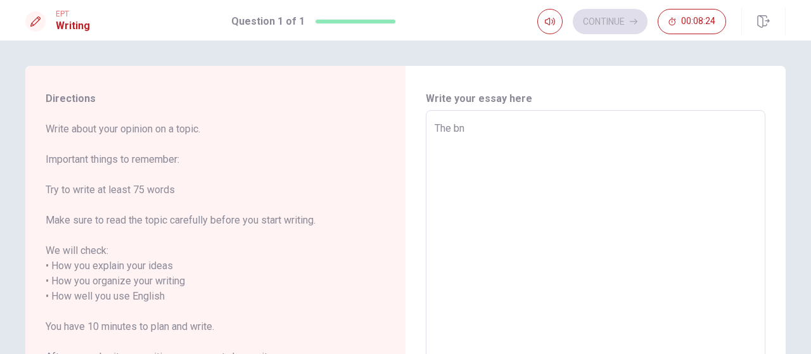
type textarea "x"
type textarea "The bnk"
type textarea "x"
type textarea "The bn"
type textarea "x"
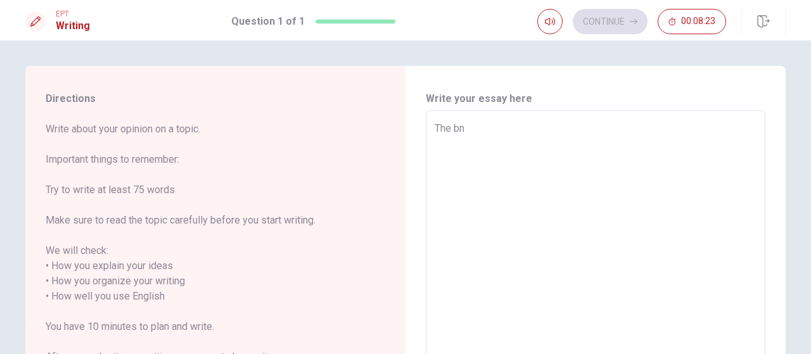
type textarea "The b"
type textarea "x"
type textarea "The ba"
type textarea "x"
type textarea "The ban"
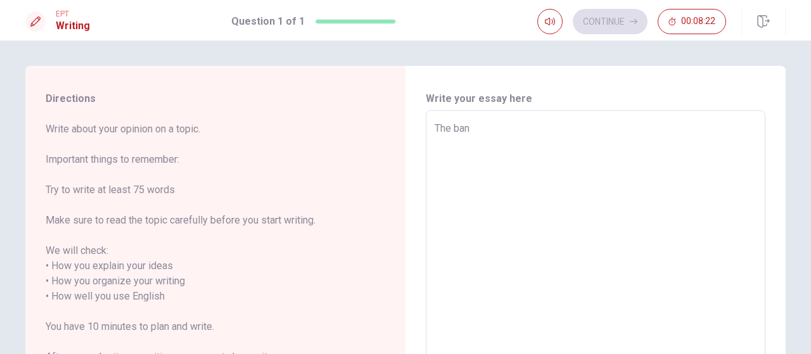
type textarea "x"
type textarea "The bank"
type textarea "x"
type textarea "The bank"
type textarea "x"
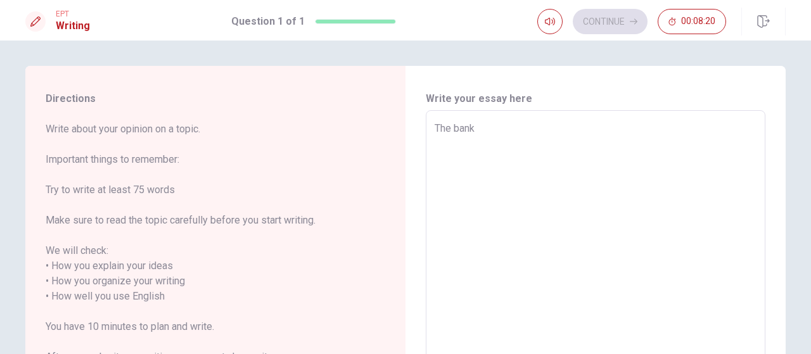
type textarea "The bank w"
type textarea "x"
type textarea "The bank wo"
type textarea "x"
type textarea "The bank wor"
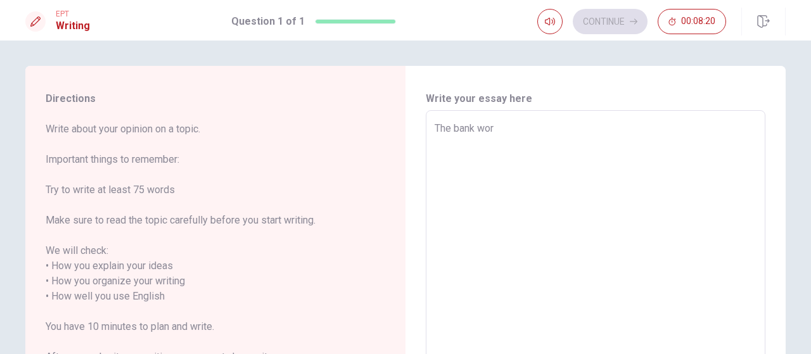
type textarea "x"
type textarea "The bank word"
type textarea "x"
type textarea "The bank wor"
type textarea "x"
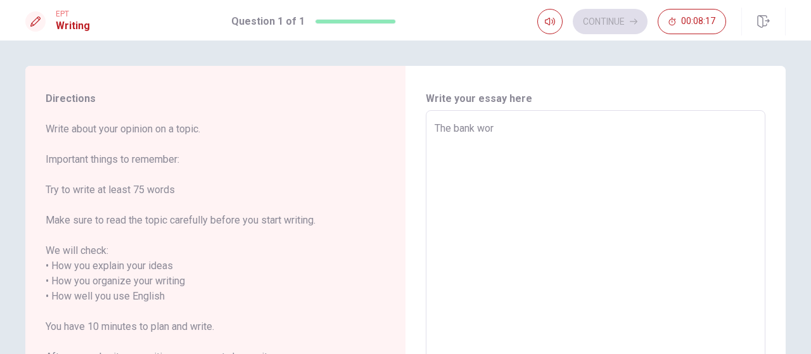
type textarea "The bank work"
type textarea "x"
type textarea "The bank worke"
type textarea "x"
type textarea "The bank worker"
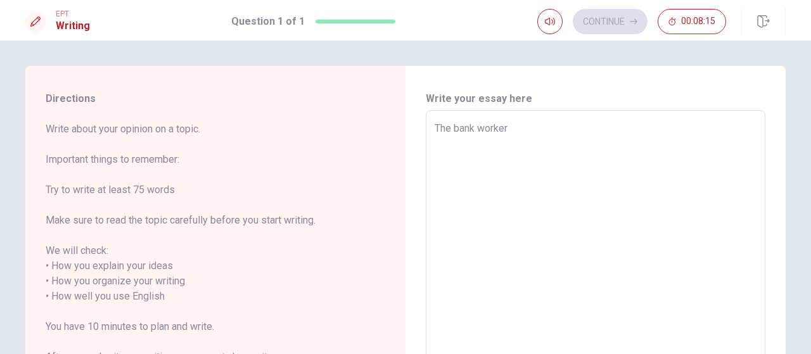
type textarea "x"
type textarea "The bank worker"
type textarea "x"
type textarea "The bank worker t"
type textarea "x"
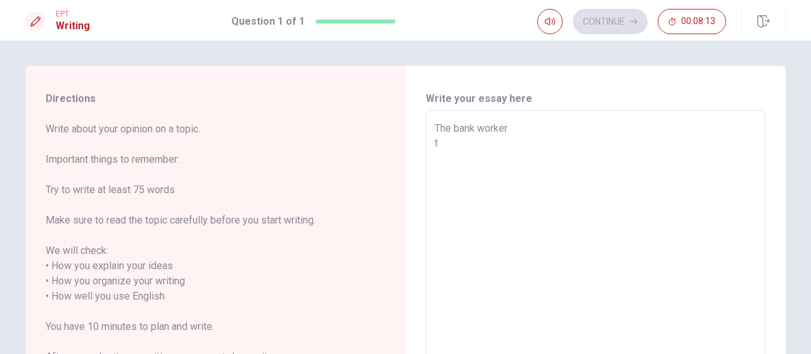
type textarea "The bank worker"
type textarea "x"
type textarea "The bank worker w"
type textarea "x"
type textarea "The bank worker"
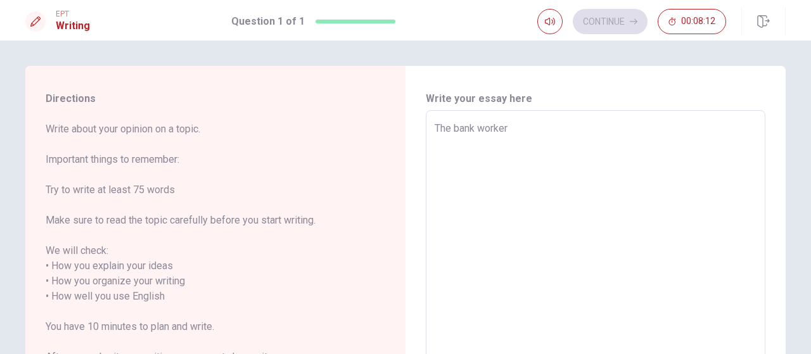
type textarea "x"
type textarea "The bank worker i"
type textarea "x"
type textarea "The bank worker iw"
type textarea "x"
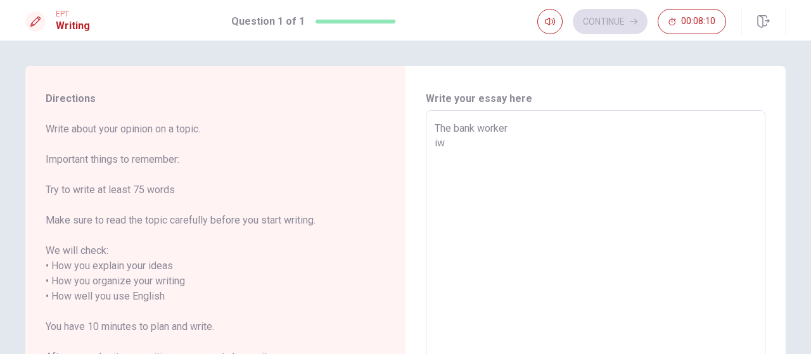
type textarea "The bank worker iwa"
type textarea "x"
type textarea "The bank worker iwas"
type textarea "x"
type textarea "The bank worker iwa"
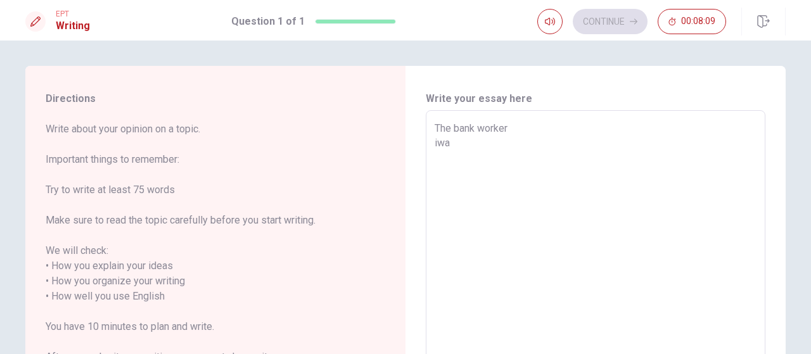
type textarea "x"
type textarea "The bank worker iw"
type textarea "x"
type textarea "The bank worker i"
type textarea "x"
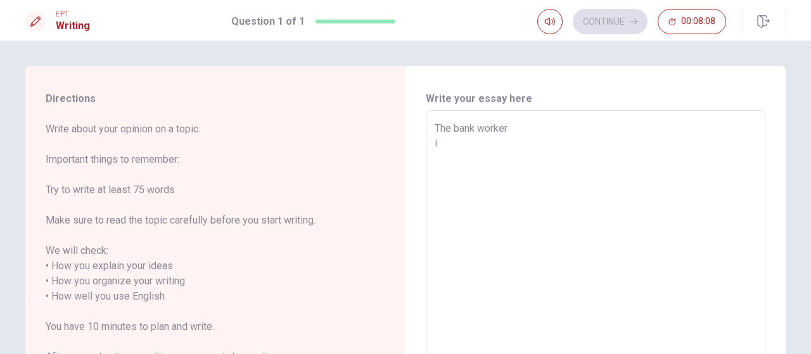
type textarea "The bank worker i"
type textarea "x"
type textarea "The bank worker i"
type textarea "x"
type textarea "The bank worker"
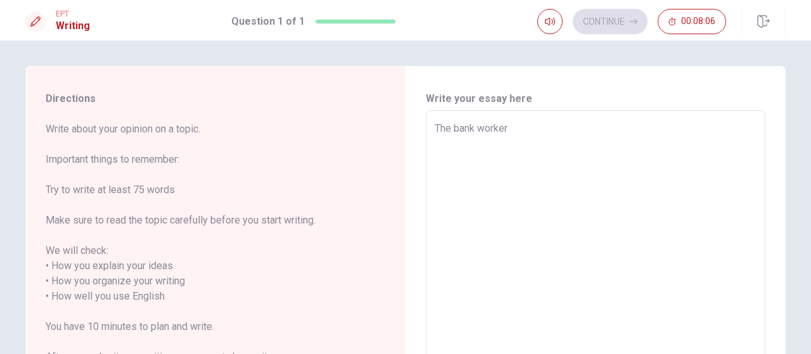
type textarea "x"
type textarea "The bank worker I"
type textarea "x"
type textarea "The bank worker I"
type textarea "x"
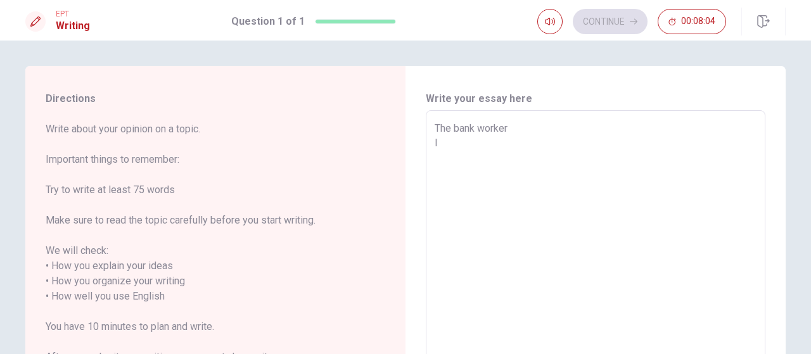
type textarea "The bank worker I w"
type textarea "x"
type textarea "The bank worker I wa"
type textarea "x"
type textarea "The bank worker I was"
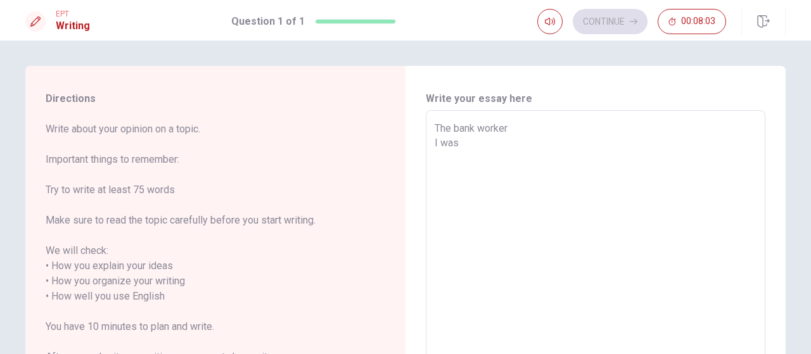
type textarea "x"
type textarea "The bank worker I was"
type textarea "x"
type textarea "The bank worker I was w"
type textarea "x"
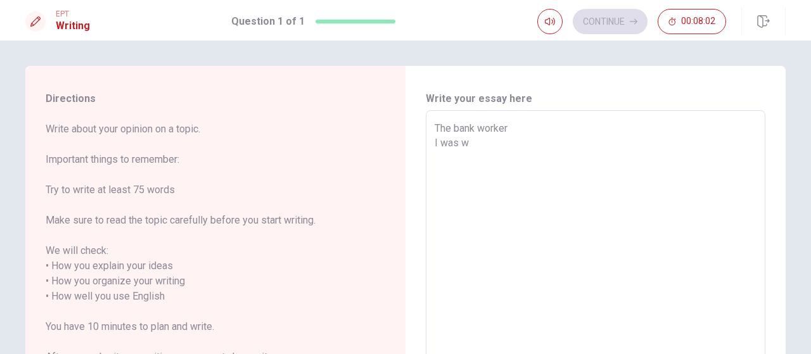
type textarea "The bank worker I was wo"
type textarea "x"
type textarea "The bank worker I was woe"
type textarea "x"
type textarea "The bank worker I was woek"
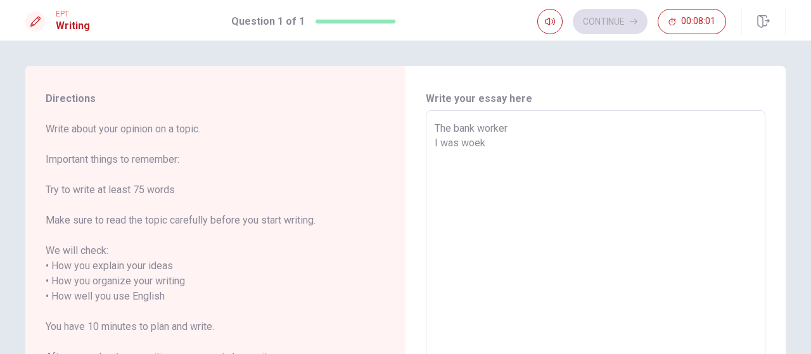
type textarea "x"
type textarea "The bank worker I was woeke"
type textarea "x"
type textarea "The bank worker I was woeker"
type textarea "x"
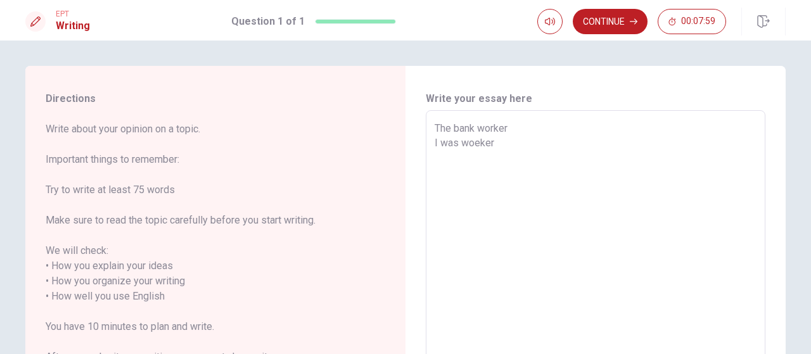
type textarea "The bank worker I was woeke"
type textarea "x"
type textarea "The bank worker I was woek"
type textarea "x"
type textarea "The bank worker I was woe"
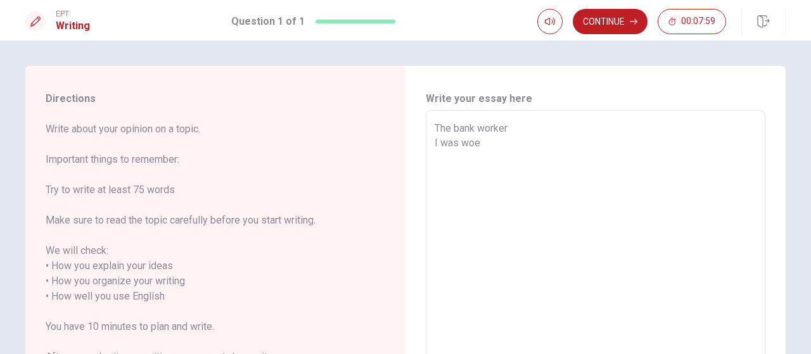
type textarea "x"
type textarea "The bank worker I was wo"
type textarea "x"
type textarea "The bank worker I was w"
type textarea "x"
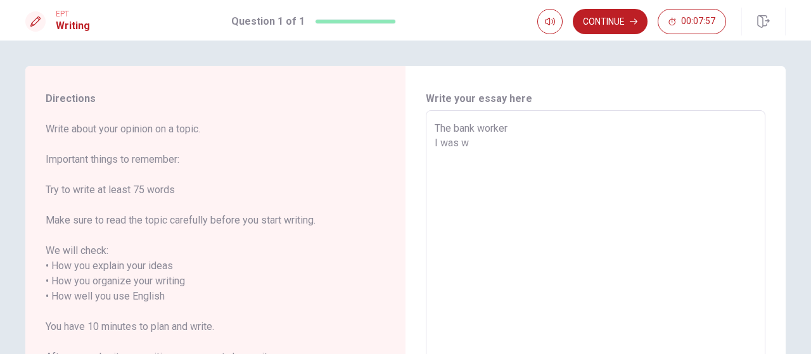
type textarea "The bank worker I was wo"
type textarea "x"
type textarea "The bank worker I was woe"
type textarea "x"
type textarea "The bank worker I was woek"
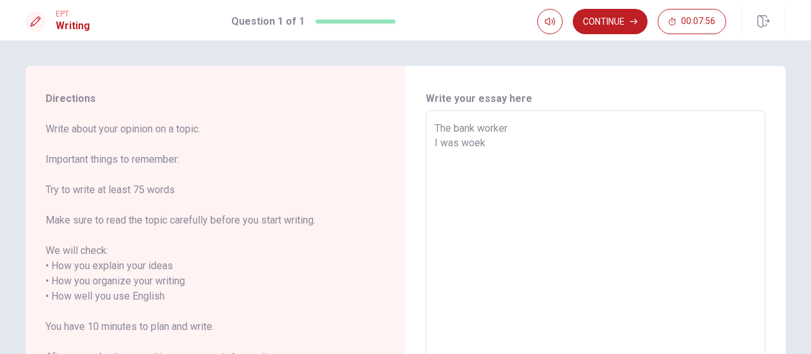
type textarea "x"
type textarea "The bank worker I was woek="
type textarea "x"
type textarea "The bank worker I was woek"
type textarea "x"
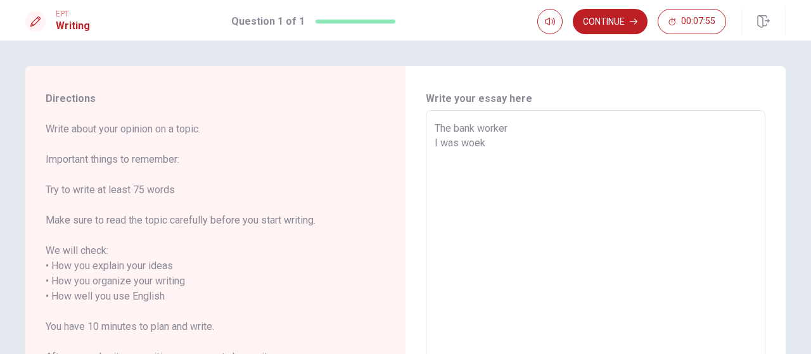
type textarea "The bank worker I was woe"
type textarea "x"
type textarea "The bank worker I was wo"
type textarea "x"
type textarea "The bank worker I was wor"
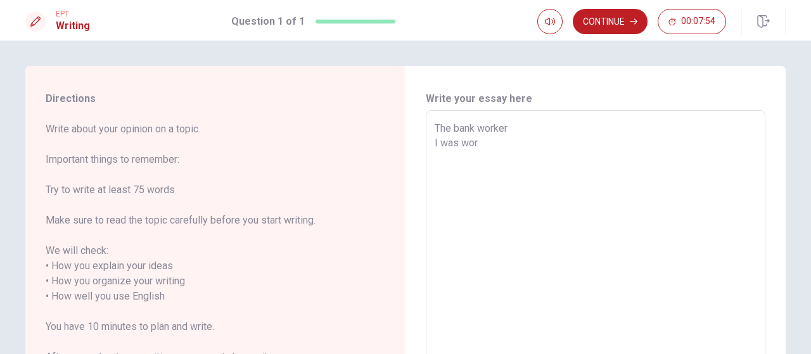
type textarea "x"
type textarea "The bank worker I was work"
type textarea "x"
type textarea "The bank worker I was worke"
type textarea "x"
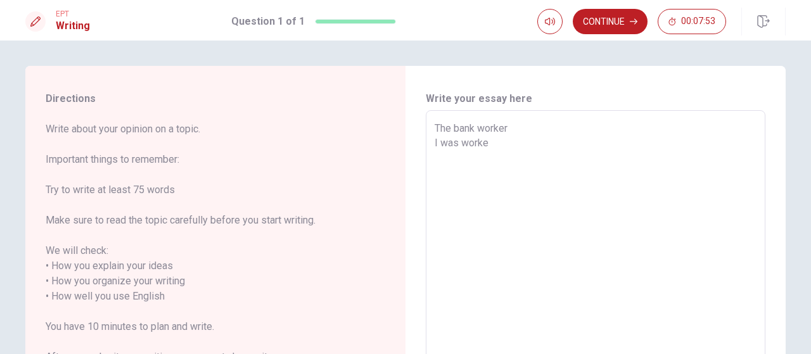
type textarea "The bank worker I was worker"
type textarea "x"
type textarea "The bank worker I was worke"
type textarea "x"
type textarea "The bank worker I was work"
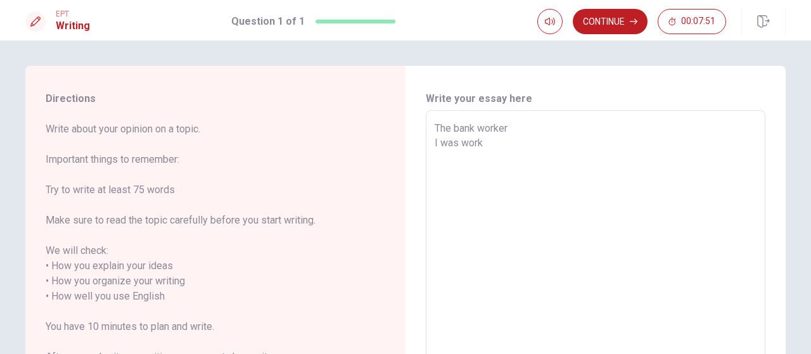
type textarea "x"
type textarea "The bank worker I was work"
type textarea "x"
type textarea "The bank worker I was work i"
type textarea "x"
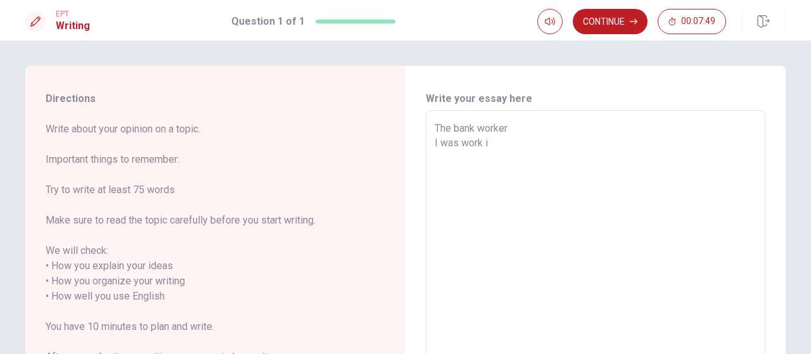
type textarea "The bank worker I was work in"
type textarea "x"
type textarea "The bank worker I was work in"
type textarea "x"
type textarea "The bank worker I was work in b"
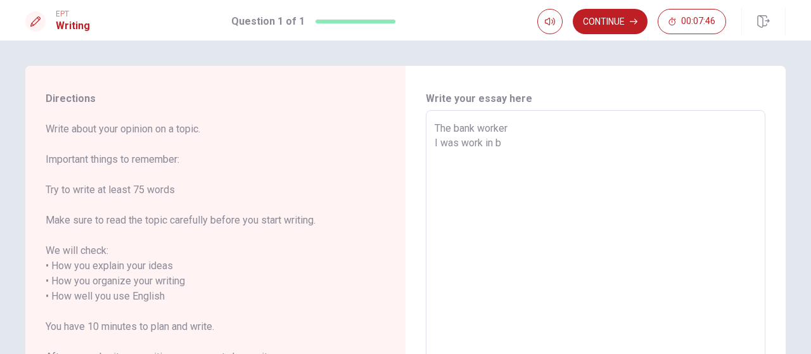
type textarea "x"
type textarea "The bank worker I was work in ba"
type textarea "x"
type textarea "The bank worker I was work in ban"
type textarea "x"
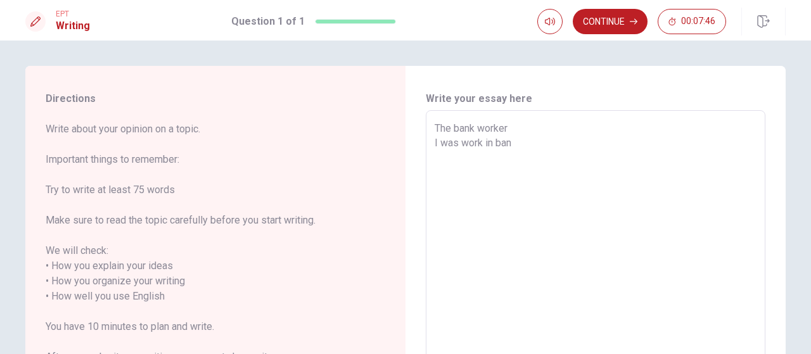
type textarea "The bank worker I was work in bank"
type textarea "x"
type textarea "The bank worker I was work in bank"
type textarea "x"
type textarea "The bank worker I was work in bank f"
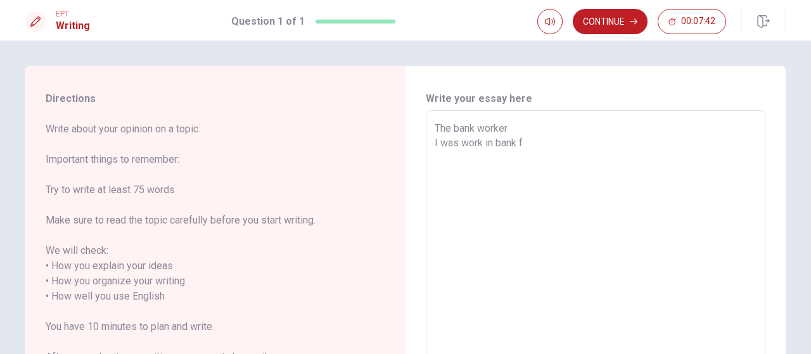
type textarea "x"
type textarea "The bank worker I was work in bank fo"
type textarea "x"
type textarea "The bank worker I was work in bank foe"
type textarea "x"
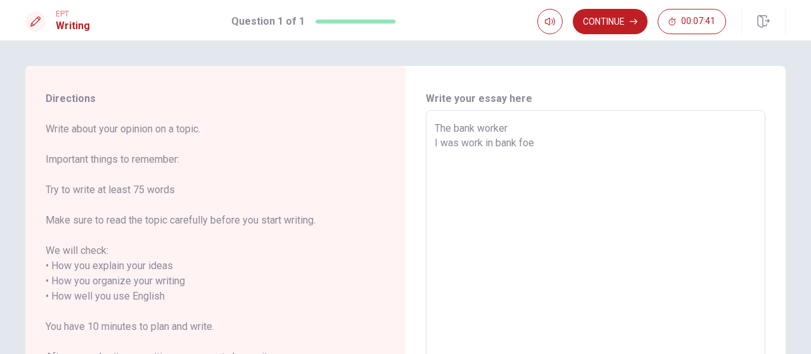
type textarea "The bank worker I was work in bank foe"
type textarea "x"
type textarea "The bank worker I was work in bank foe"
type textarea "x"
type textarea "The bank worker I was work in bank fo"
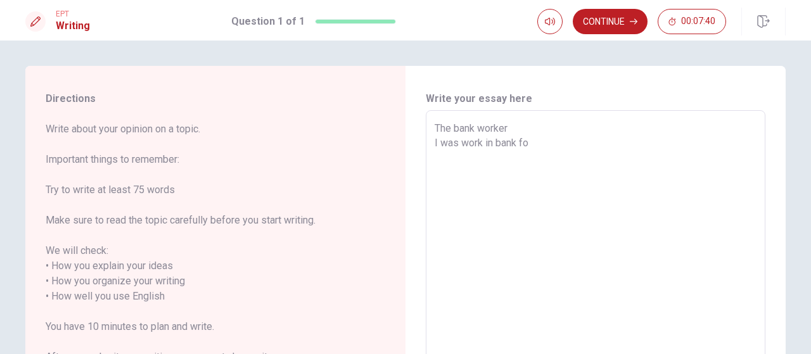
type textarea "x"
type textarea "The bank worker I was work in bank for"
type textarea "x"
type textarea "The bank worker I was work in bank for"
type textarea "x"
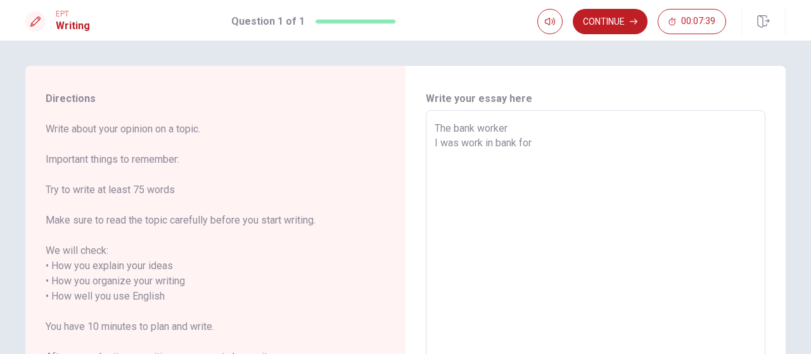
type textarea "The bank worker I was work in bank for s"
type textarea "x"
type textarea "The bank worker I was work in bank for si"
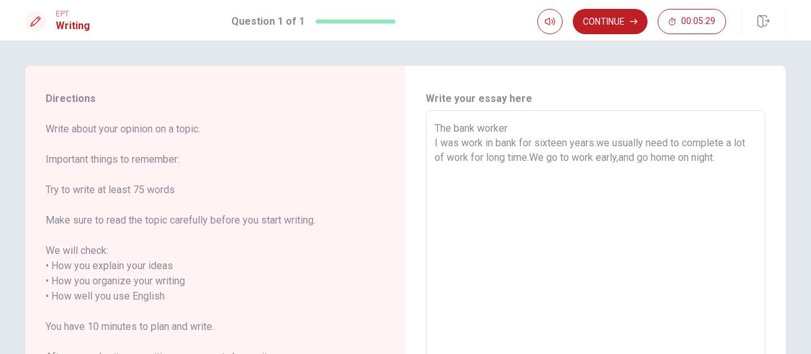
click at [565, 159] on textarea "The bank worker I was work in bank for sixteen years.we usually need to complet…" at bounding box center [596, 297] width 322 height 352
drag, startPoint x: 689, startPoint y: 157, endPoint x: 678, endPoint y: 160, distance: 11.4
click at [678, 160] on textarea "The bank worker I was work in bank for sixteen years.we usually need to complet…" at bounding box center [596, 297] width 322 height 352
click at [742, 160] on textarea "The bank worker I was work in bank for sixteen years.we usually need to complet…" at bounding box center [596, 297] width 322 height 352
click at [520, 171] on textarea "The bank worker I was work in bank for sixteen years.we usually need to complet…" at bounding box center [596, 297] width 322 height 352
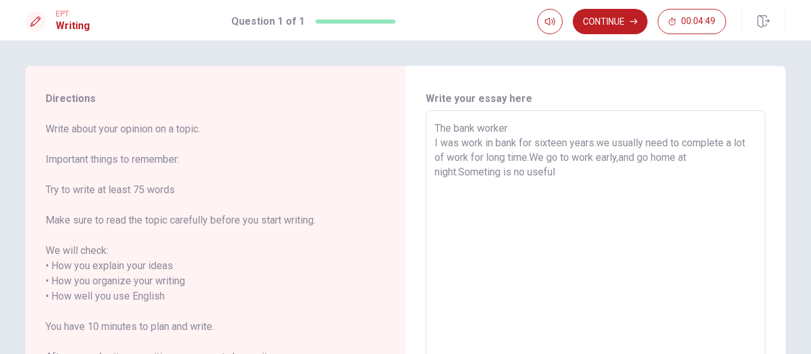
click at [522, 171] on textarea "The bank worker I was work in bank for sixteen years.we usually need to complet…" at bounding box center [596, 297] width 322 height 352
click at [578, 179] on textarea "The bank worker I was work in bank for sixteen years.we usually need to complet…" at bounding box center [596, 297] width 322 height 352
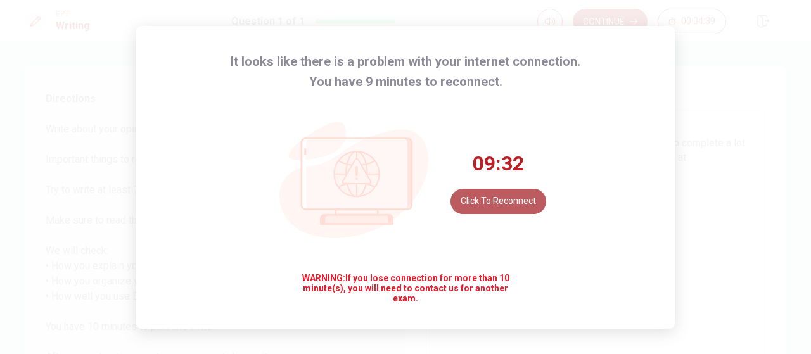
click at [511, 204] on button "Click to reconnect" at bounding box center [499, 201] width 96 height 25
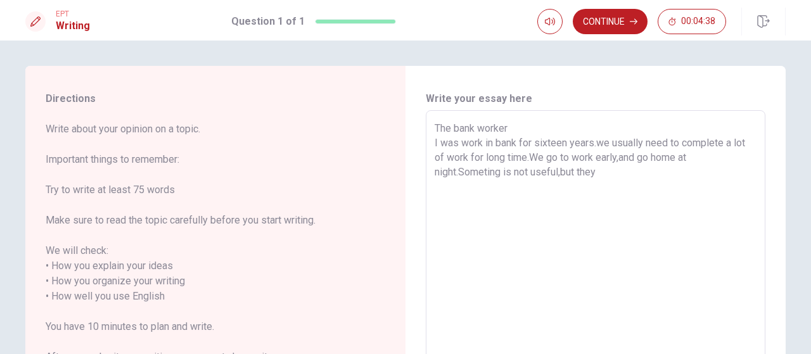
click at [609, 172] on textarea "The bank worker I was work in bank for sixteen years.we usually need to complet…" at bounding box center [596, 297] width 322 height 352
drag, startPoint x: 457, startPoint y: 171, endPoint x: 494, endPoint y: 174, distance: 37.6
click at [458, 171] on textarea "The bank worker I was work in bank for sixteen years.we usually need to complet…" at bounding box center [596, 297] width 322 height 352
click at [527, 173] on textarea "The bank worker I was work in bank for sixteen years.we usually need to complet…" at bounding box center [596, 297] width 322 height 352
click at [531, 172] on textarea "The bank worker I was work in bank for sixteen years.we usually need to complet…" at bounding box center [596, 297] width 322 height 352
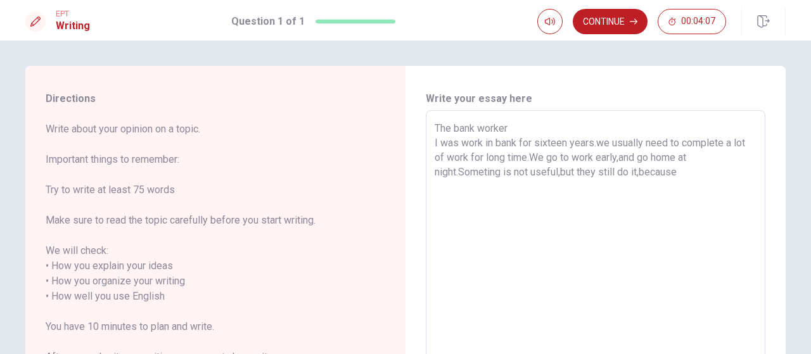
click at [513, 171] on textarea "The bank worker I was work in bank for sixteen years.we usually need to complet…" at bounding box center [596, 297] width 322 height 352
drag, startPoint x: 500, startPoint y: 171, endPoint x: 483, endPoint y: 174, distance: 16.8
click at [483, 174] on textarea "The bank worker I was work in bank for sixteen years.we usually need to complet…" at bounding box center [596, 297] width 322 height 352
click at [529, 169] on textarea "The bank worker I was work in bank for sixteen years.we usually need to complet…" at bounding box center [596, 297] width 322 height 352
click at [508, 172] on textarea "The bank worker I was work in bank for sixteen years.we usually need to complet…" at bounding box center [596, 297] width 322 height 352
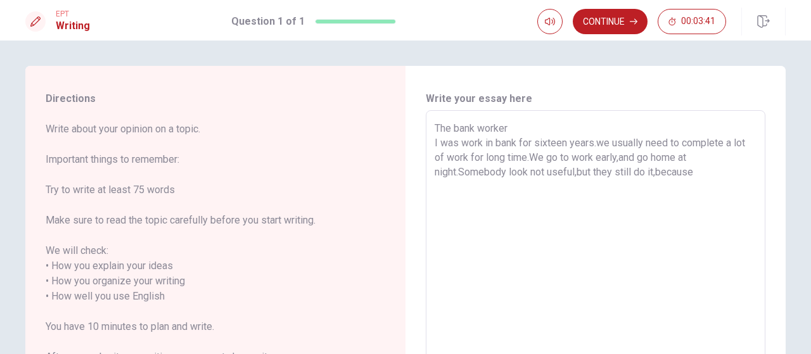
click at [573, 172] on textarea "The bank worker I was work in bank for sixteen years.we usually need to complet…" at bounding box center [596, 297] width 322 height 352
click at [435, 186] on textarea "The bank worker I was work in bank for sixteen years.we usually need to complet…" at bounding box center [596, 297] width 322 height 352
click at [499, 187] on textarea "The bank worker I was work in bank for sixteen years.we usually need to complet…" at bounding box center [596, 297] width 322 height 352
click at [481, 187] on textarea "The bank worker I was work in bank for sixteen years.we usually need to complet…" at bounding box center [596, 297] width 322 height 352
click at [559, 190] on textarea "The bank worker I was work in bank for sixteen years.we usually need to complet…" at bounding box center [596, 297] width 322 height 352
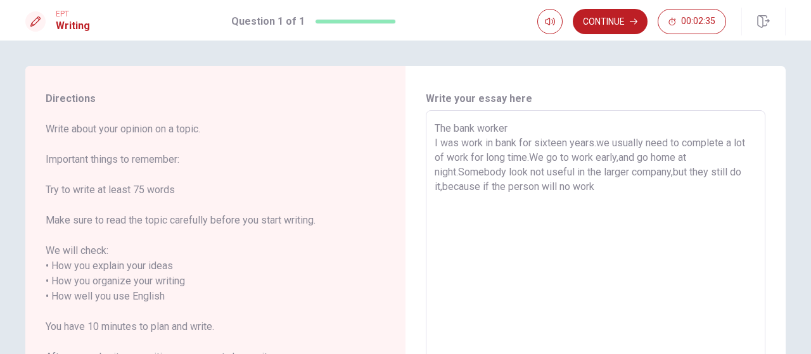
drag, startPoint x: 568, startPoint y: 187, endPoint x: 558, endPoint y: 191, distance: 10.8
click at [558, 191] on textarea "The bank worker I was work in bank for sixteen years.we usually need to complet…" at bounding box center [596, 297] width 322 height 352
drag, startPoint x: 602, startPoint y: 187, endPoint x: 445, endPoint y: 202, distance: 158.0
click at [443, 190] on textarea "The bank worker I was work in bank for sixteen years.we usually need to complet…" at bounding box center [596, 297] width 322 height 352
drag, startPoint x: 590, startPoint y: 157, endPoint x: 558, endPoint y: 158, distance: 32.4
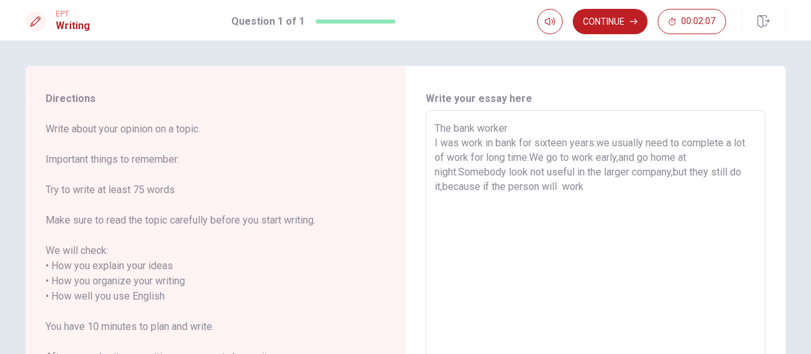
click at [557, 159] on textarea "The bank worker I was work in bank for sixteen years.we usually need to complet…" at bounding box center [596, 297] width 322 height 352
click at [694, 157] on textarea "The bank worker I was work in bank for sixteen years.we usually need to complet…" at bounding box center [596, 297] width 322 height 352
click at [698, 157] on textarea "The bank worker I was work in bank for sixteen years.we usually need to complet…" at bounding box center [596, 297] width 322 height 352
click at [428, 189] on div "The bank worker I was work in bank for sixteen years.we usually need to complet…" at bounding box center [596, 296] width 340 height 373
click at [744, 173] on textarea "The bank worker I was work in bank for sixteen years.we usually need to complet…" at bounding box center [596, 297] width 322 height 352
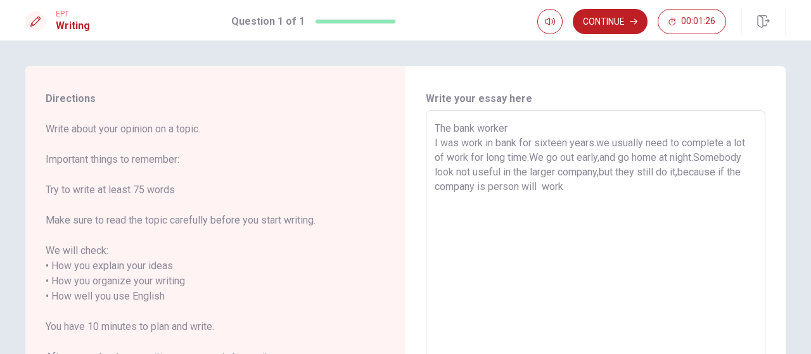
drag, startPoint x: 601, startPoint y: 189, endPoint x: 680, endPoint y: 172, distance: 80.3
click at [680, 172] on textarea "The bank worker I was work in bank for sixteen years.we usually need to complet…" at bounding box center [596, 297] width 322 height 352
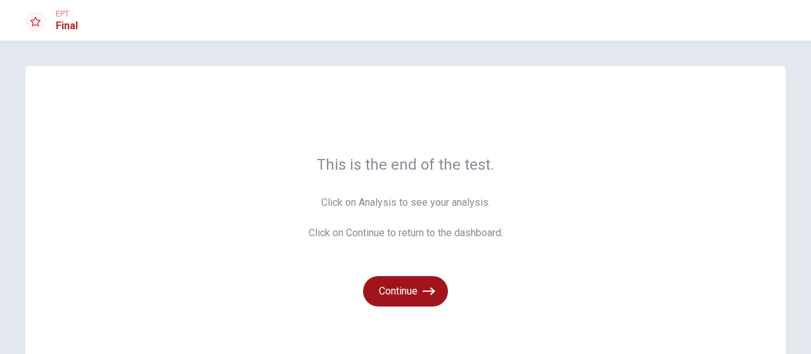
click at [410, 301] on button "Continue" at bounding box center [405, 291] width 85 height 30
